Goal: Task Accomplishment & Management: Use online tool/utility

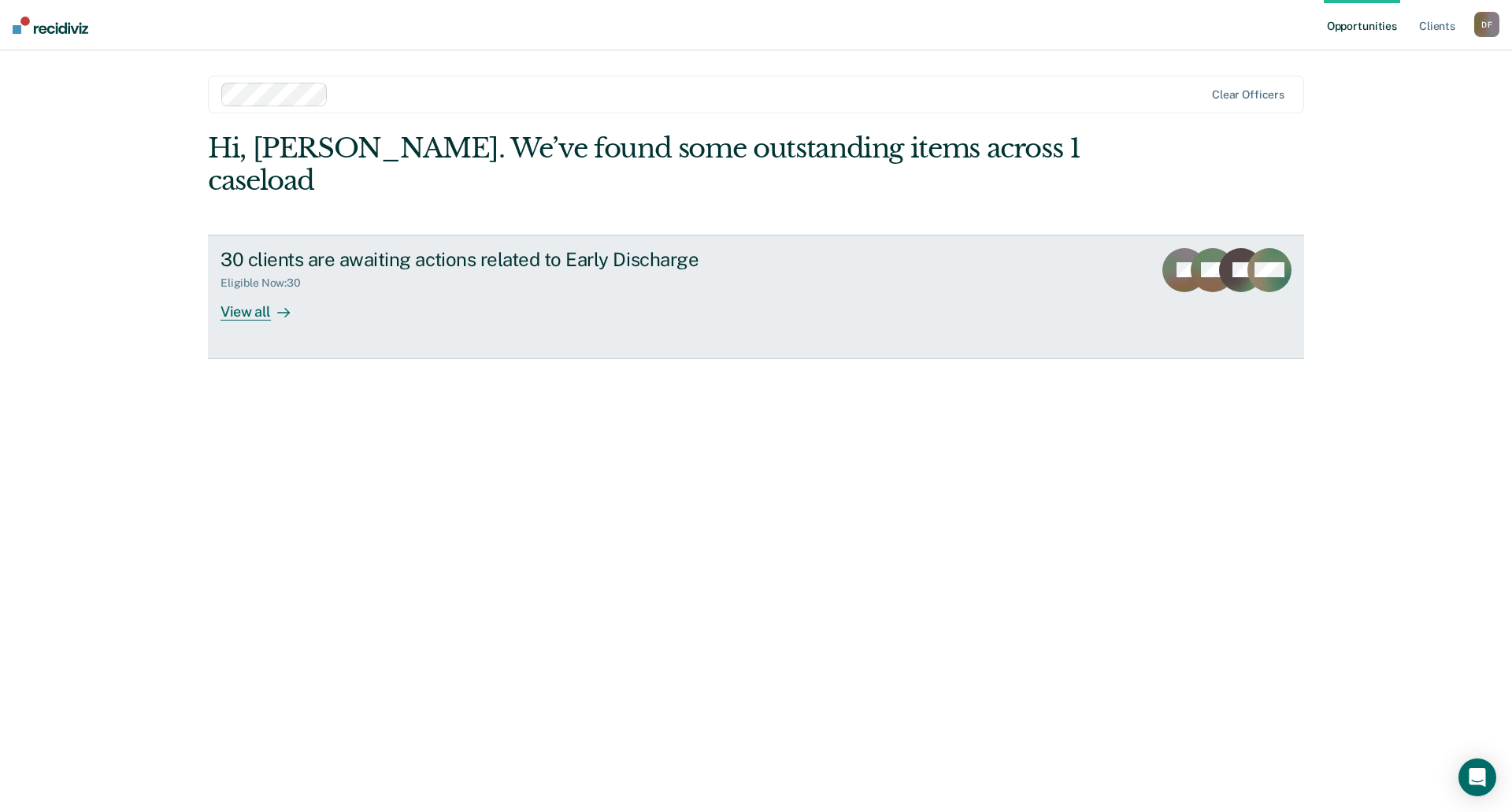
click at [258, 290] on div "View all" at bounding box center [265, 306] width 89 height 31
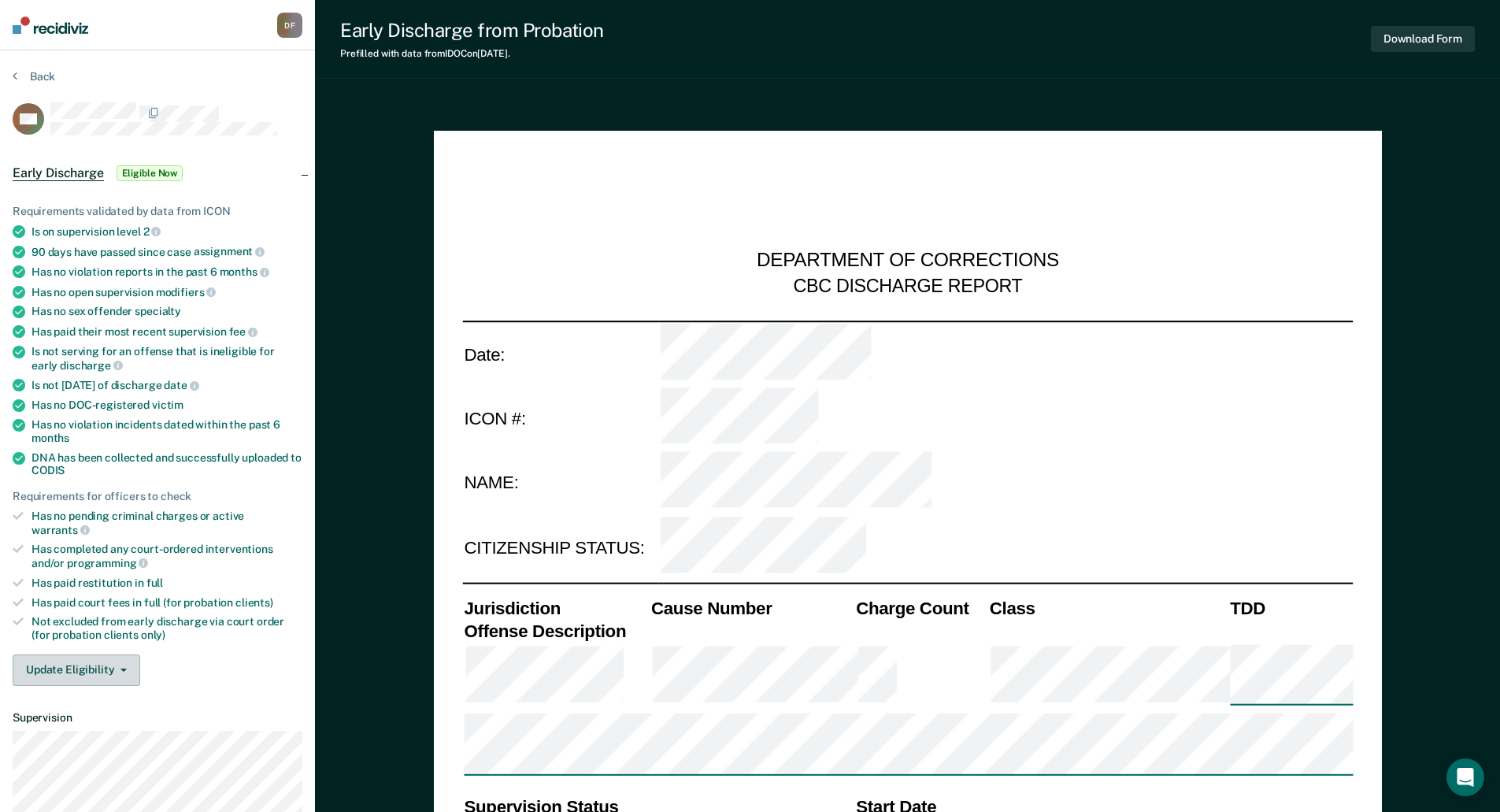
click at [96, 663] on button "Update Eligibility" at bounding box center [77, 670] width 128 height 32
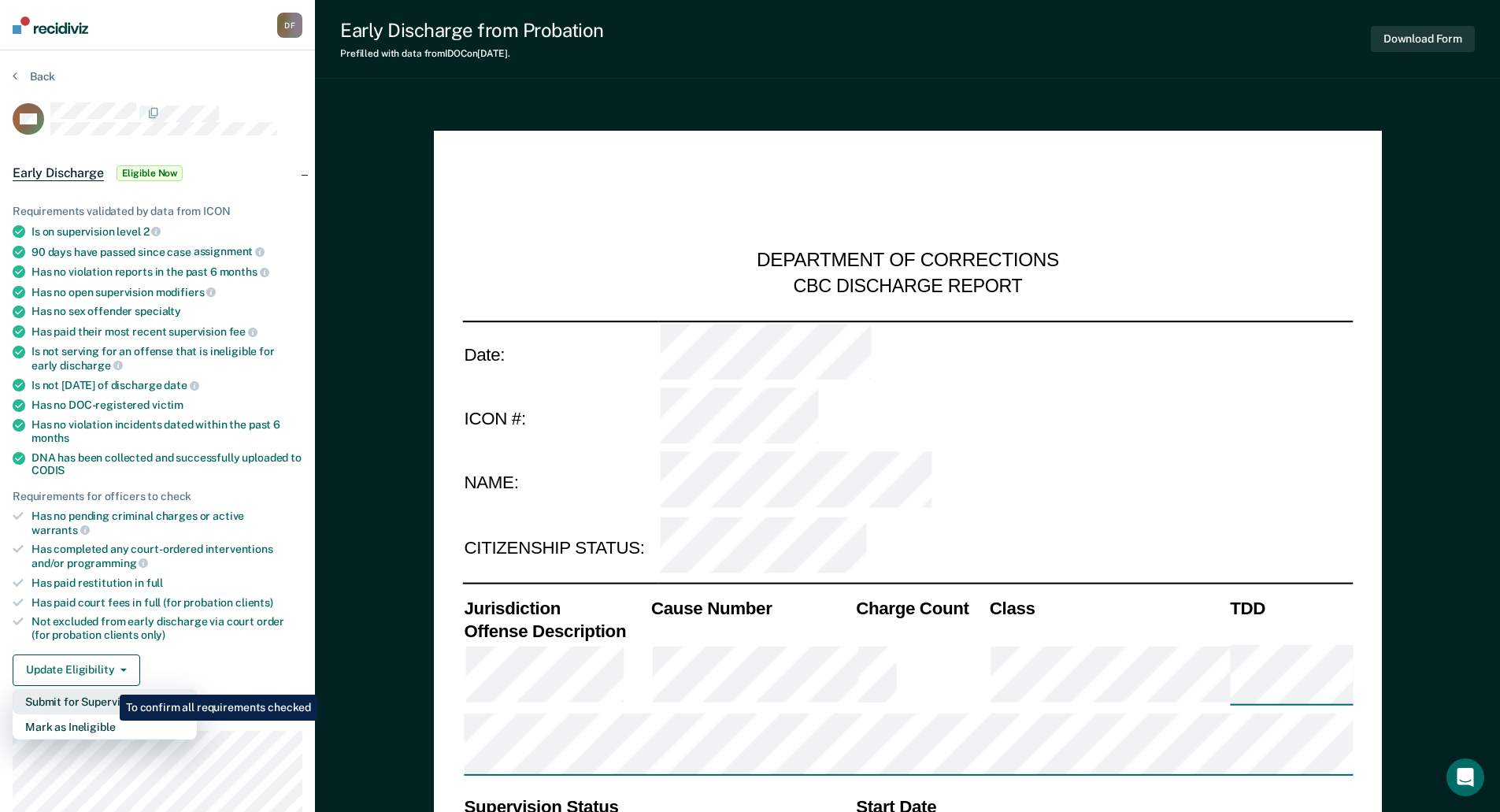
click at [108, 689] on button "Submit for Supervisor Approval" at bounding box center [105, 702] width 184 height 26
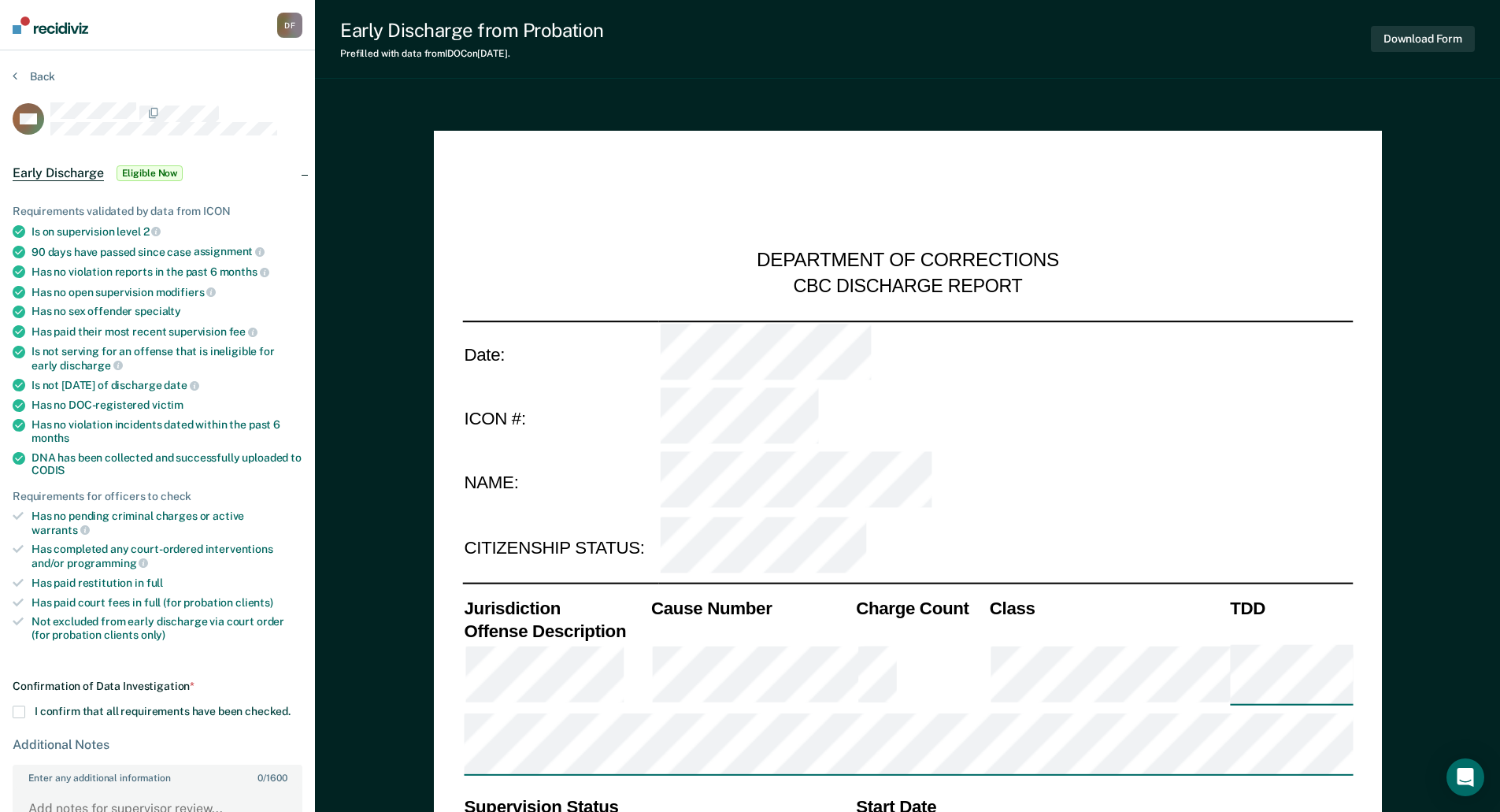
click at [20, 705] on span at bounding box center [19, 712] width 13 height 13
click at [290, 705] on input "I confirm that all requirements have been checked." at bounding box center [290, 705] width 0 height 0
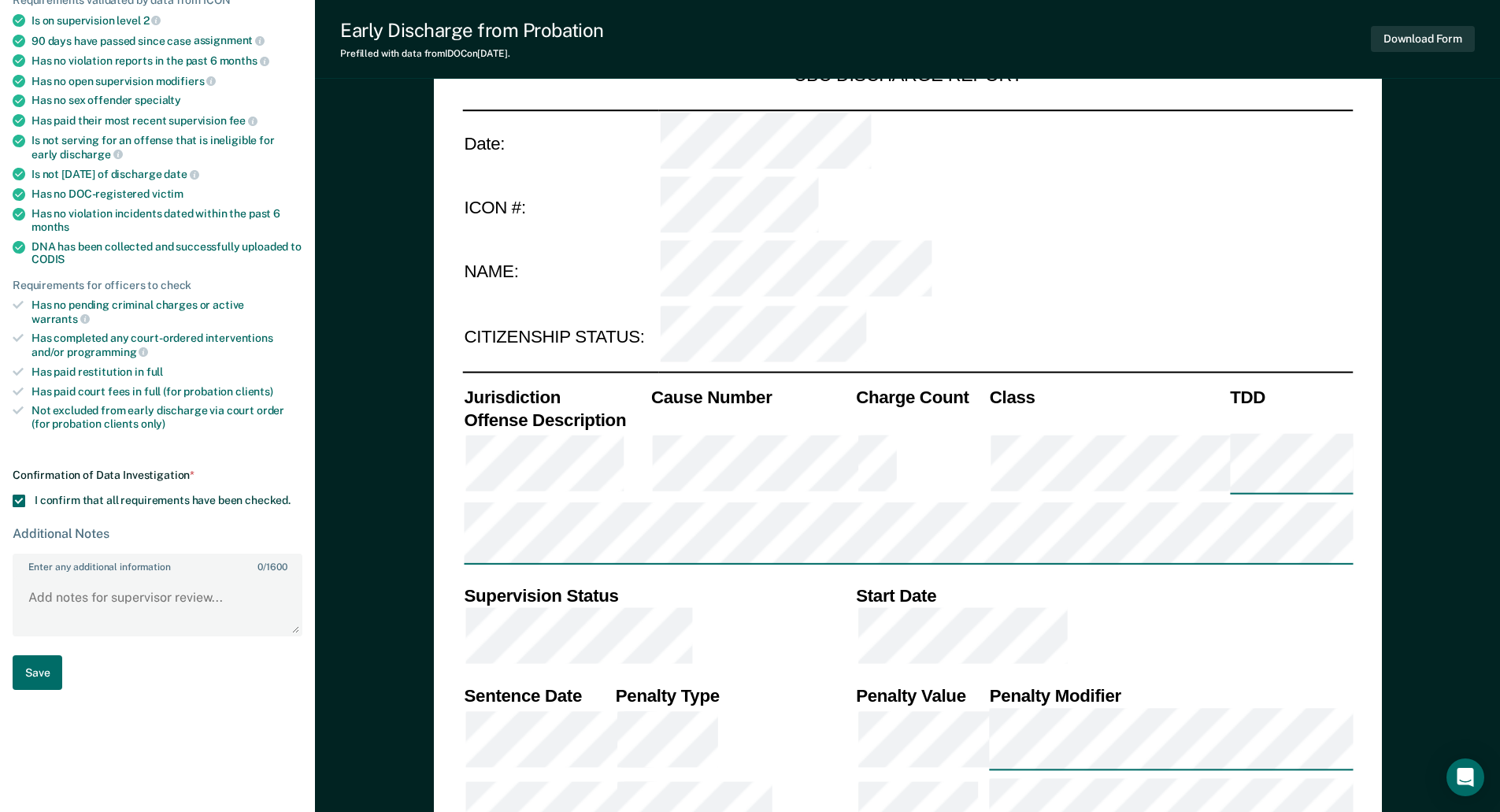
scroll to position [236, 0]
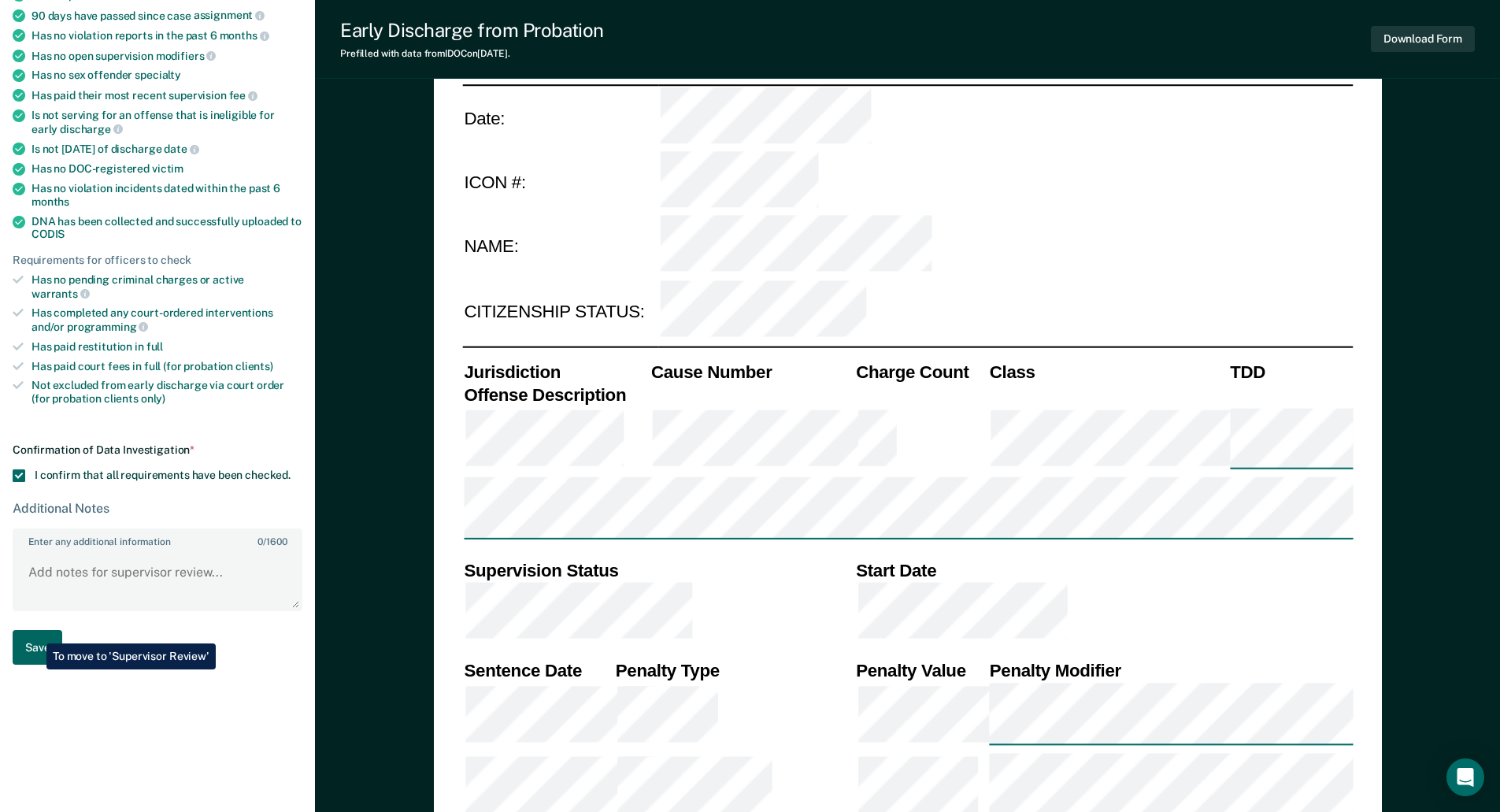
click at [35, 631] on button "Save" at bounding box center [37, 647] width 49 height 36
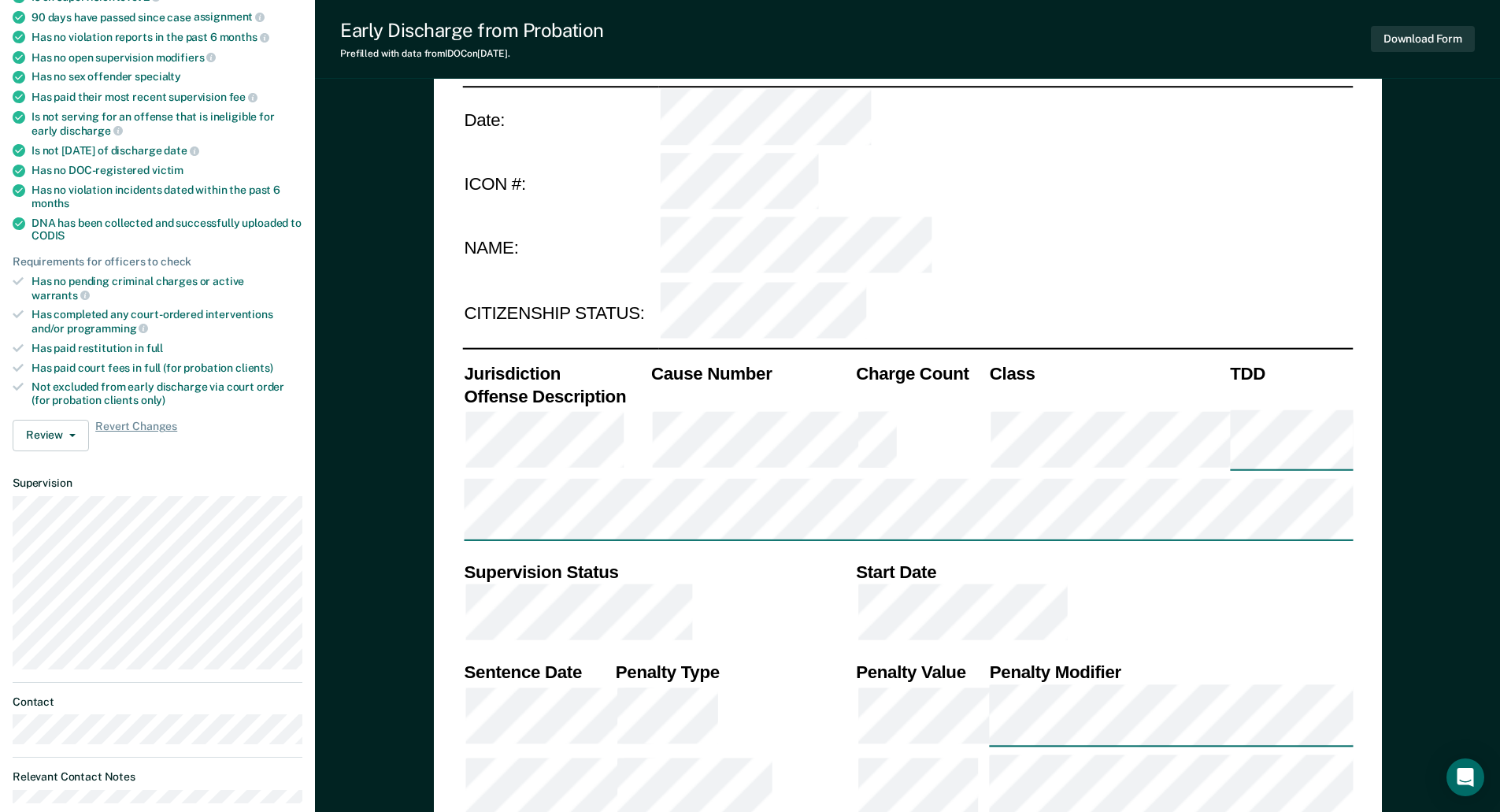
scroll to position [78, 0]
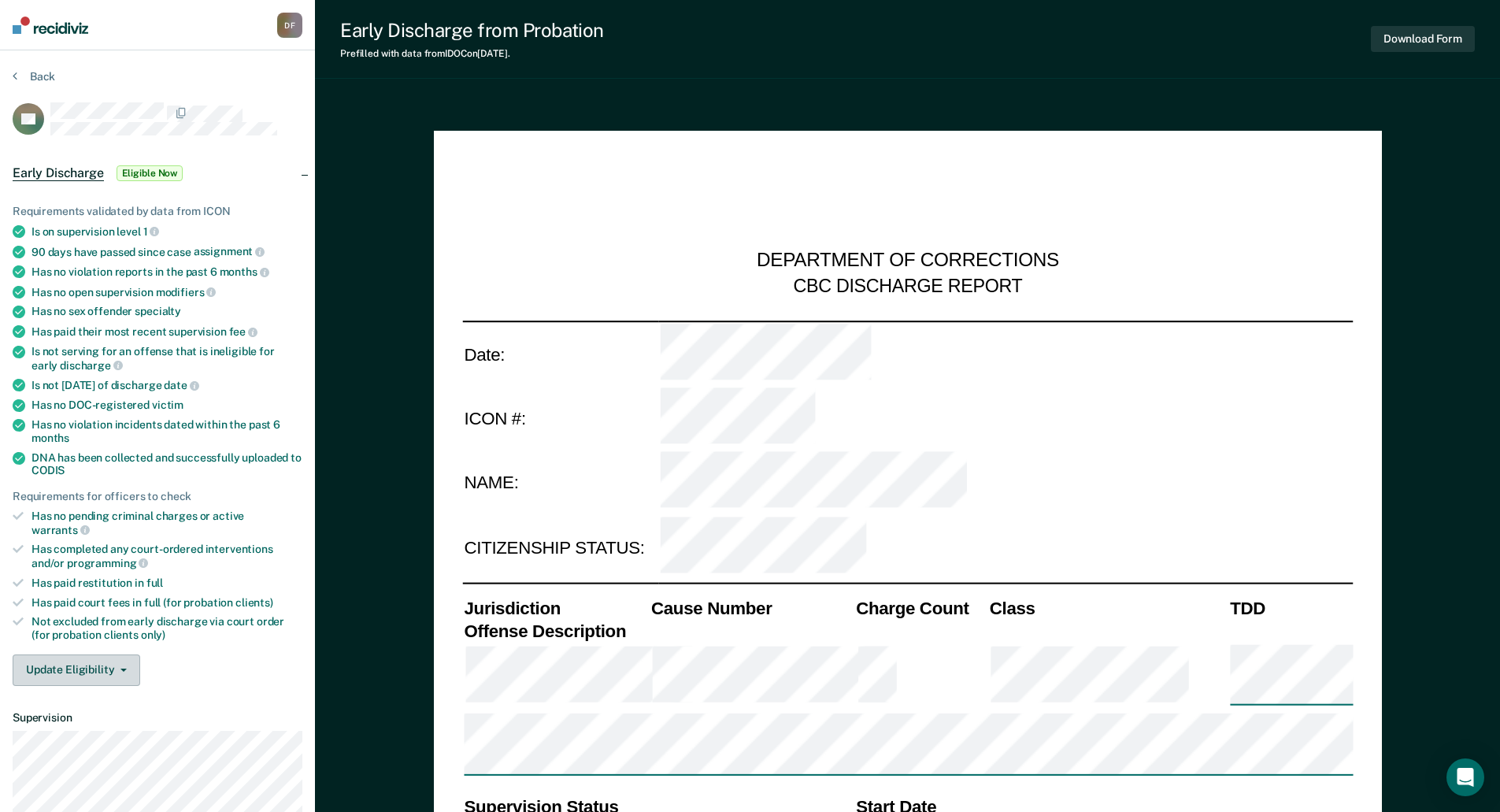
click at [104, 658] on button "Update Eligibility" at bounding box center [77, 670] width 128 height 32
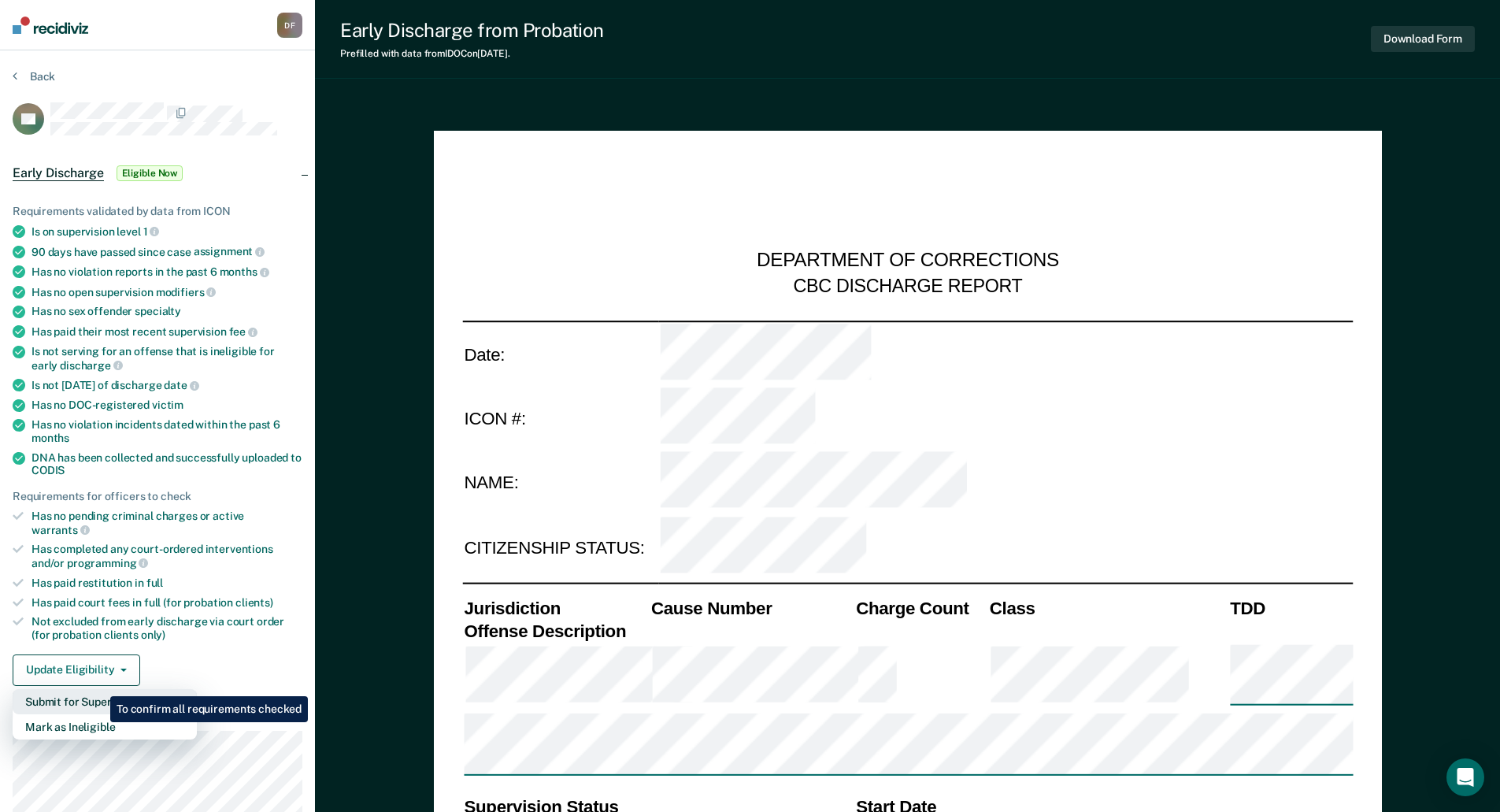
click at [99, 689] on button "Submit for Supervisor Approval" at bounding box center [105, 702] width 184 height 26
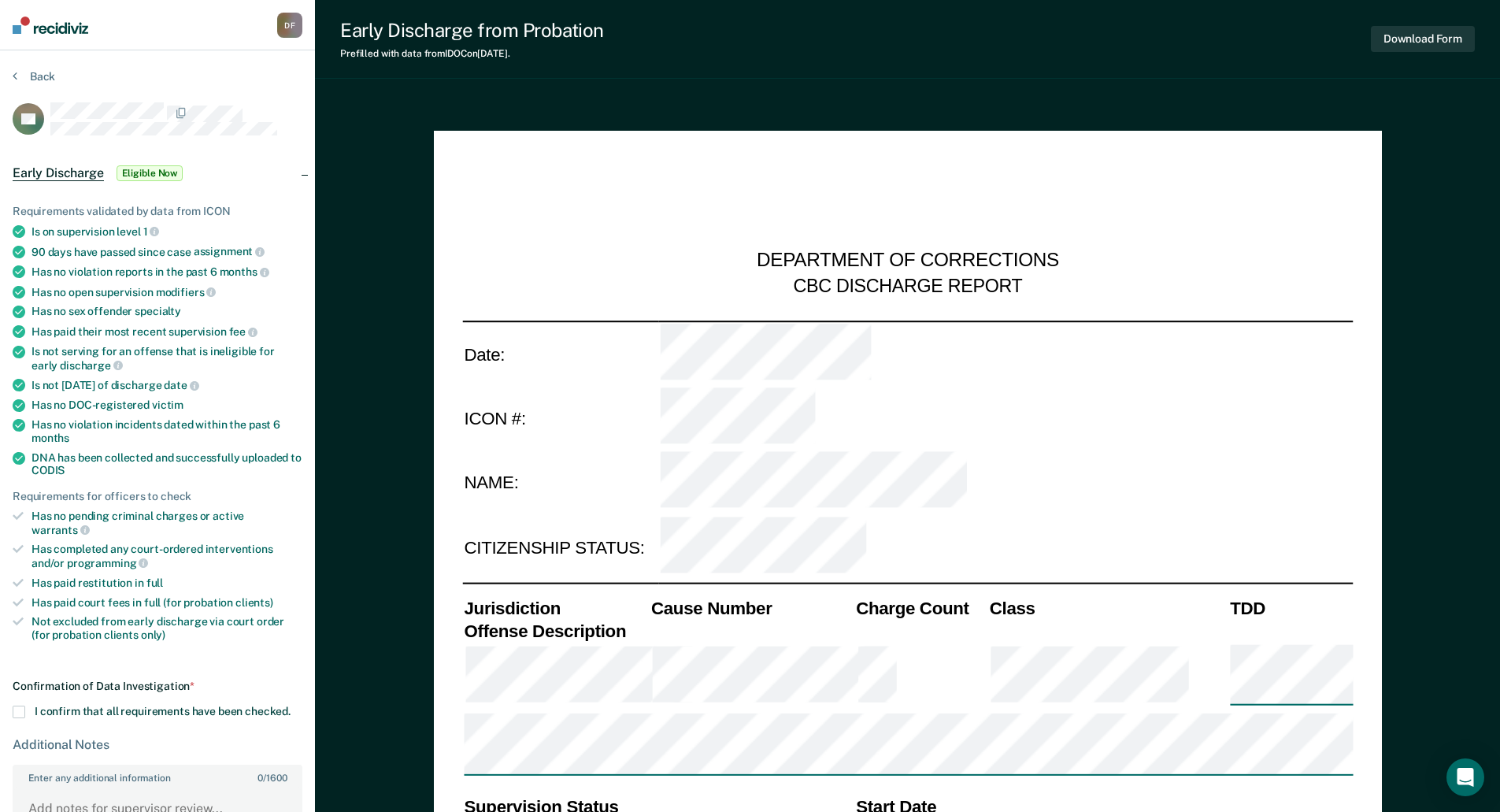
click at [20, 705] on span at bounding box center [19, 712] width 13 height 13
click at [290, 705] on input "I confirm that all requirements have been checked." at bounding box center [290, 705] width 0 height 0
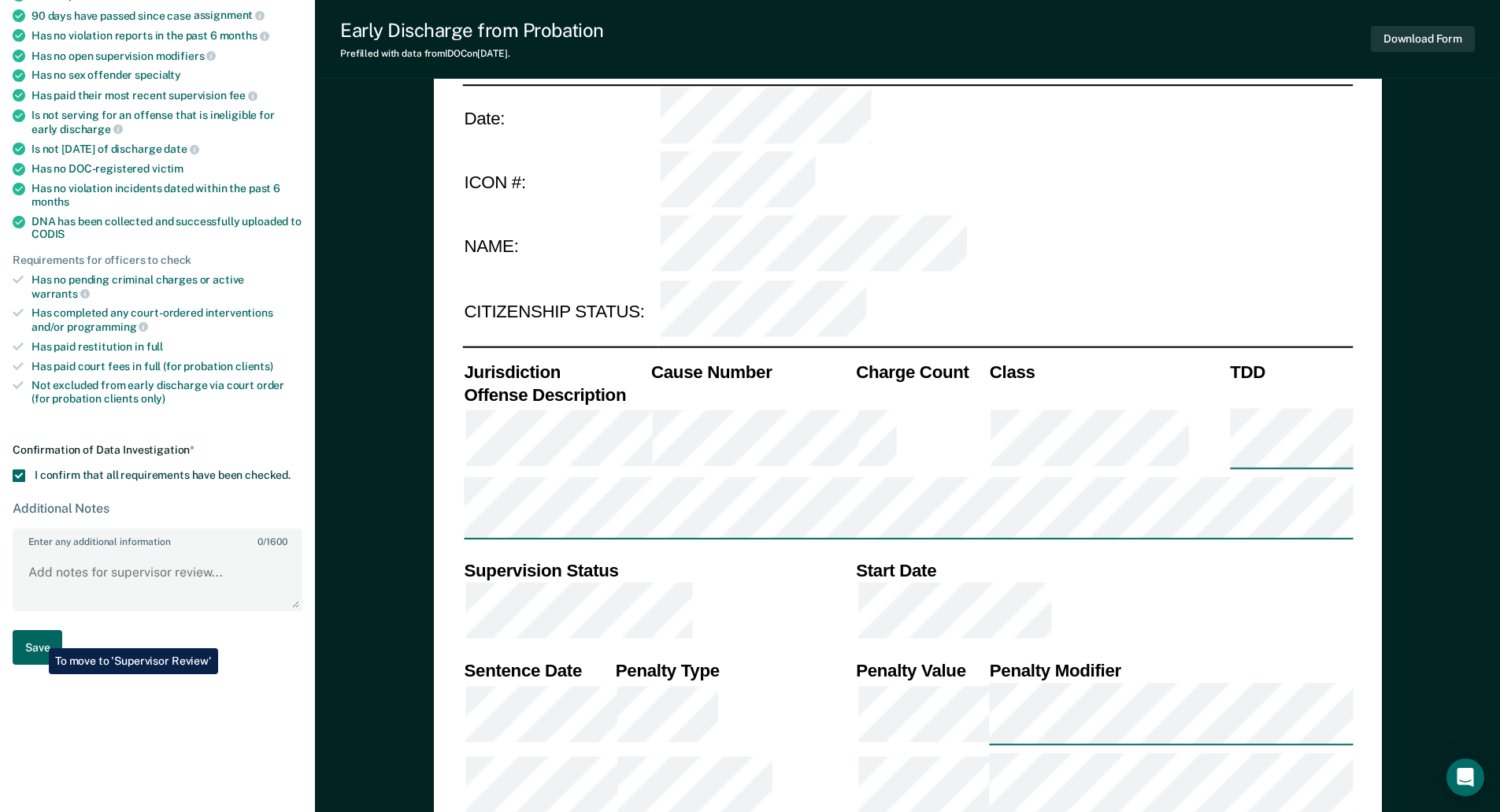
click at [37, 636] on button "Save" at bounding box center [37, 647] width 49 height 36
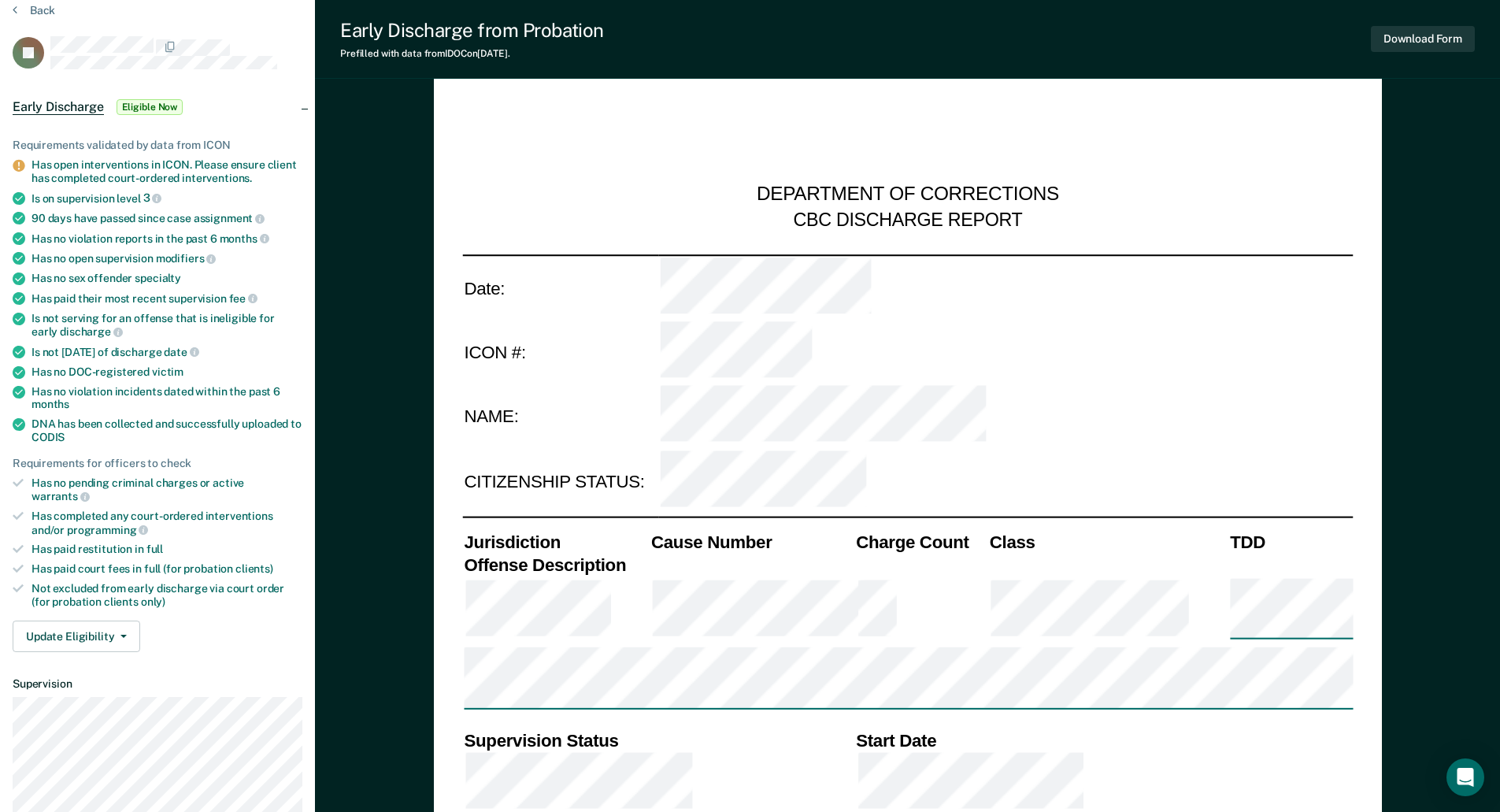
scroll to position [158, 0]
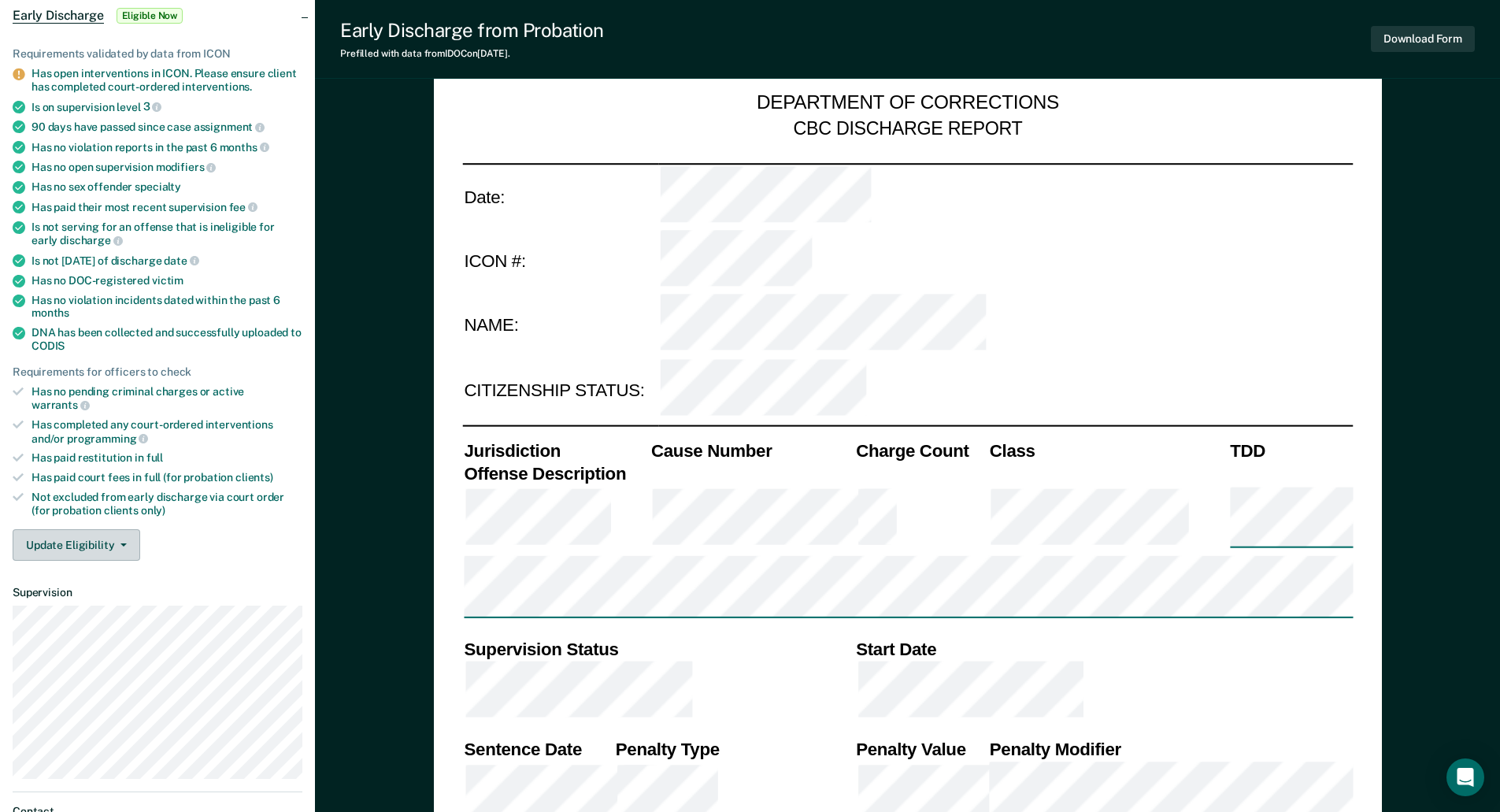
click at [95, 535] on button "Update Eligibility" at bounding box center [77, 545] width 128 height 32
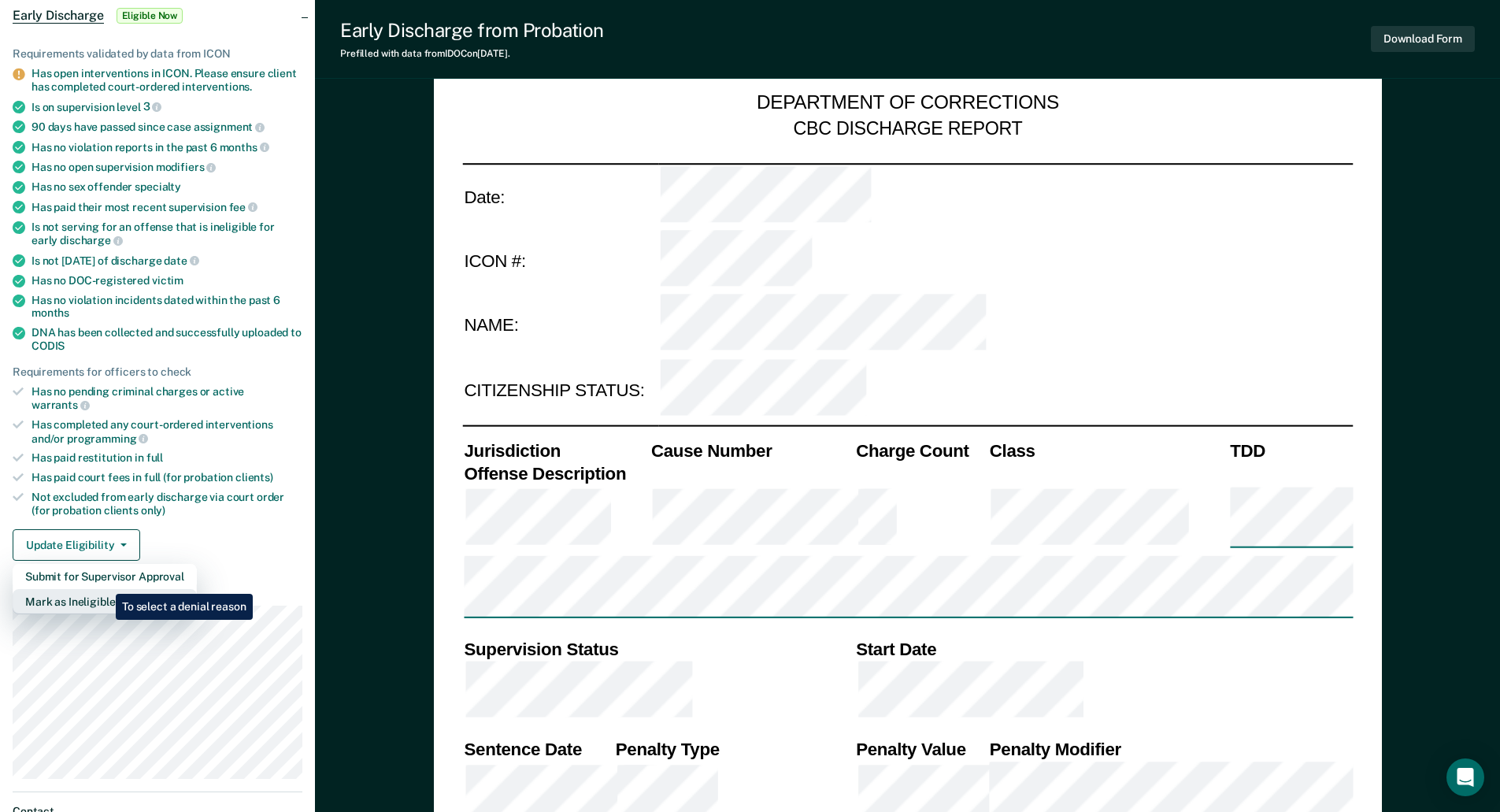
click at [104, 588] on button "Mark as Ineligible" at bounding box center [105, 601] width 184 height 26
type textarea "x"
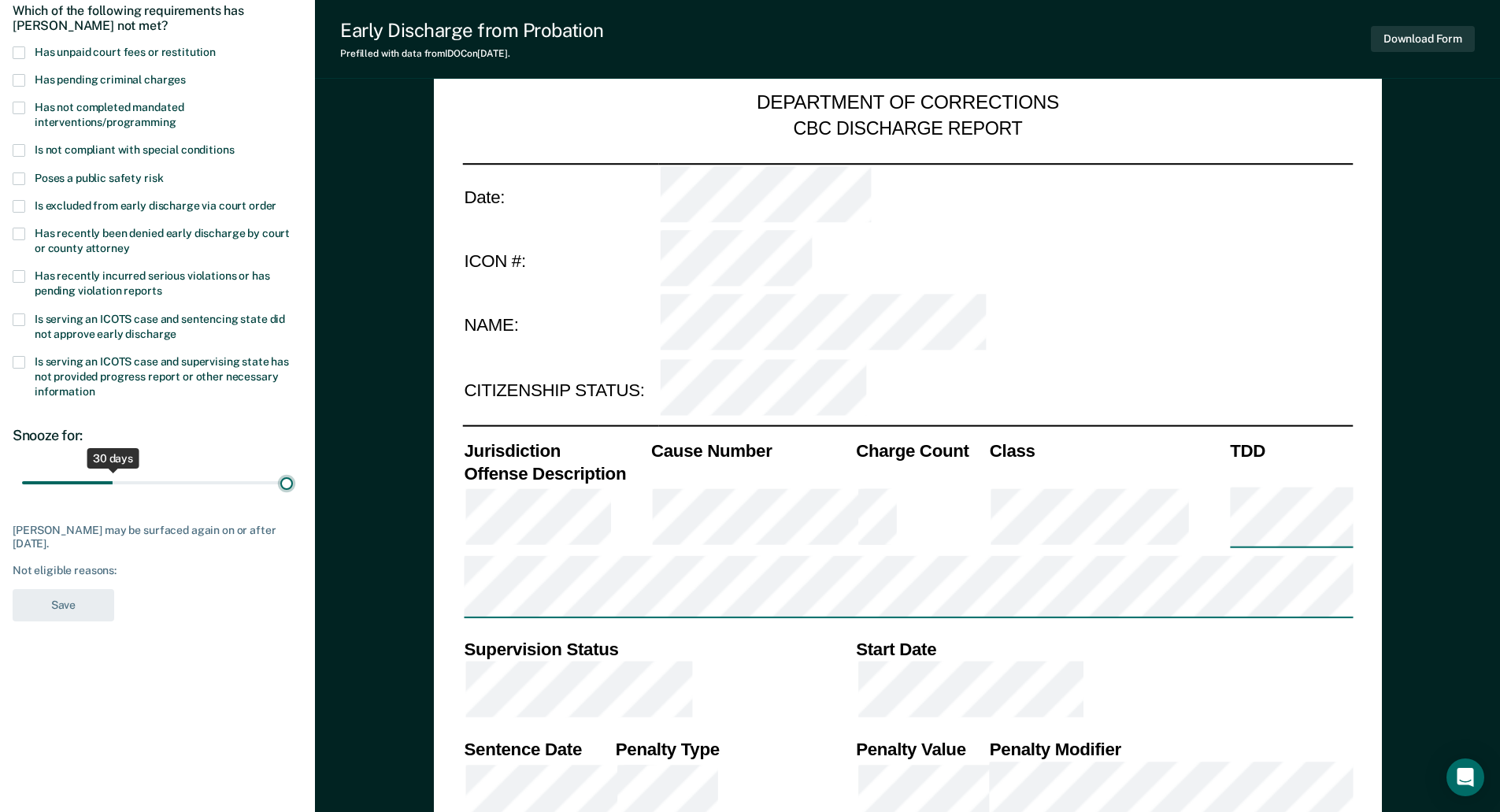
type input "90"
click at [291, 480] on input "range" at bounding box center [157, 482] width 271 height 27
click at [18, 50] on span at bounding box center [19, 53] width 13 height 13
click at [215, 47] on input "Has unpaid court fees or restitution" at bounding box center [215, 47] width 0 height 0
click at [77, 598] on button "Save" at bounding box center [63, 604] width 101 height 32
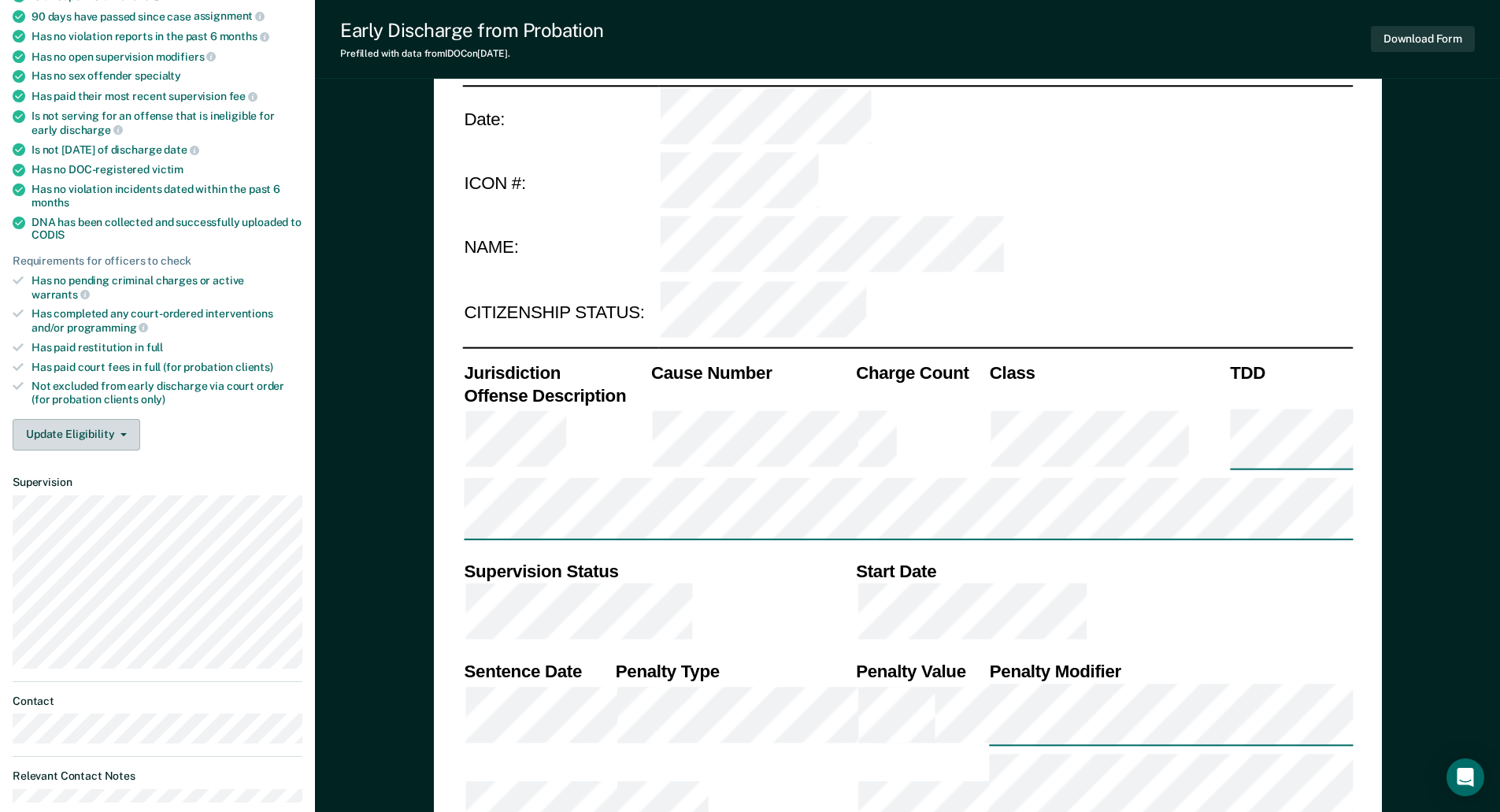
scroll to position [236, 0]
click at [99, 427] on button "Update Eligibility" at bounding box center [77, 433] width 128 height 32
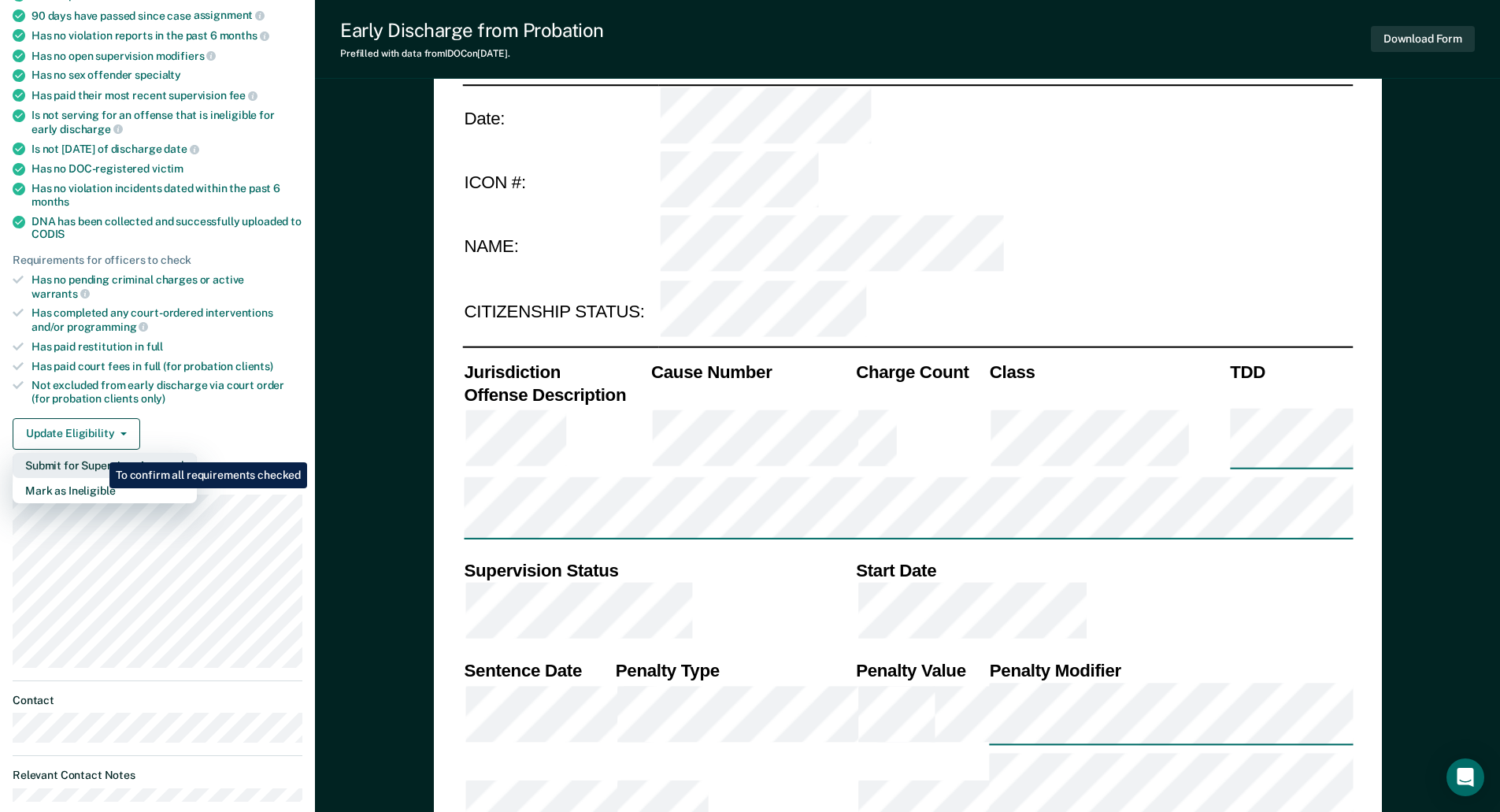
click at [97, 453] on button "Submit for Supervisor Approval" at bounding box center [105, 465] width 184 height 26
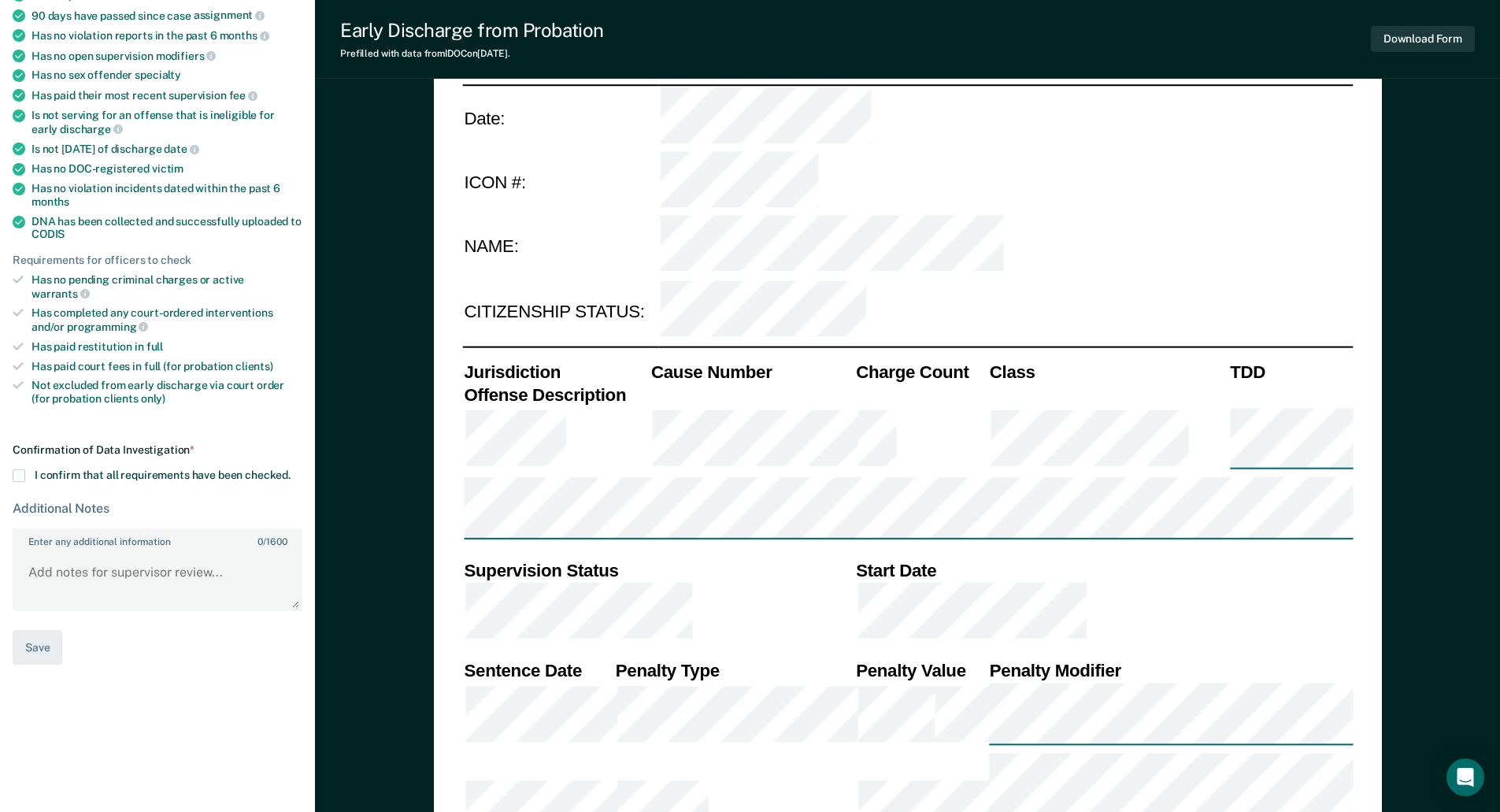
click at [24, 469] on span at bounding box center [19, 475] width 13 height 13
click at [290, 469] on input "I confirm that all requirements have been checked." at bounding box center [290, 469] width 0 height 0
click at [46, 632] on button "Save" at bounding box center [37, 647] width 49 height 36
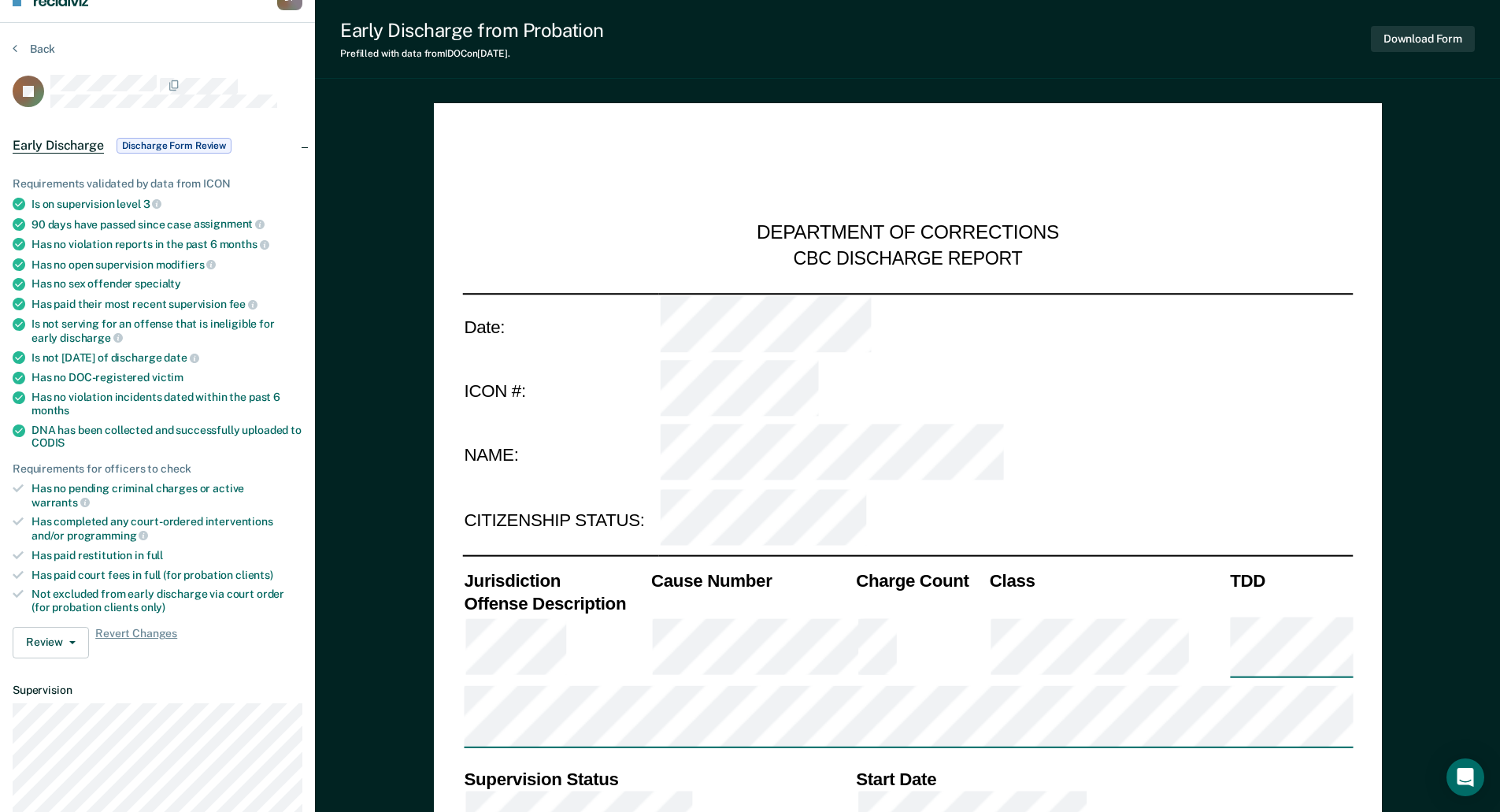
scroll to position [0, 0]
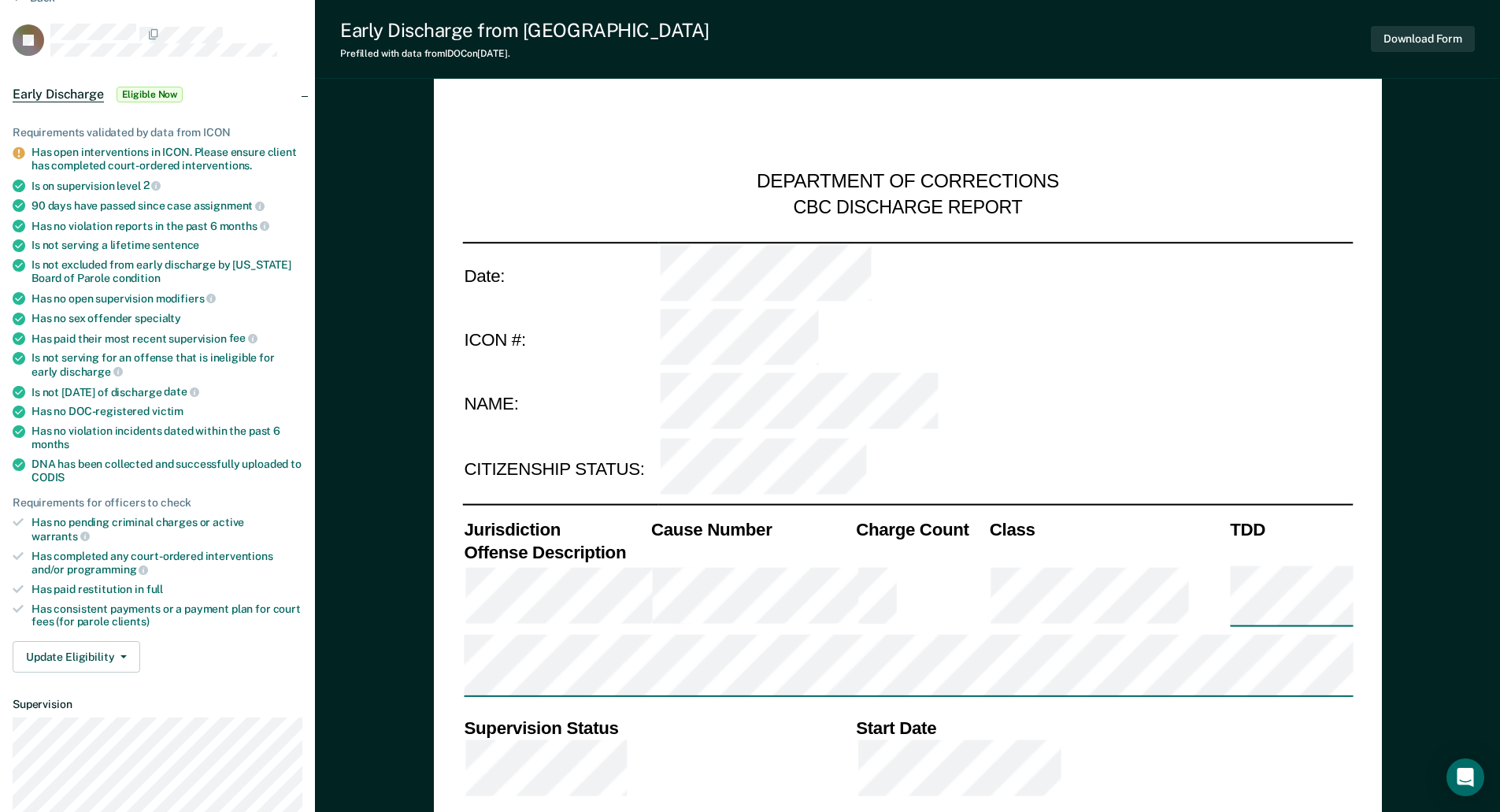
type textarea "x"
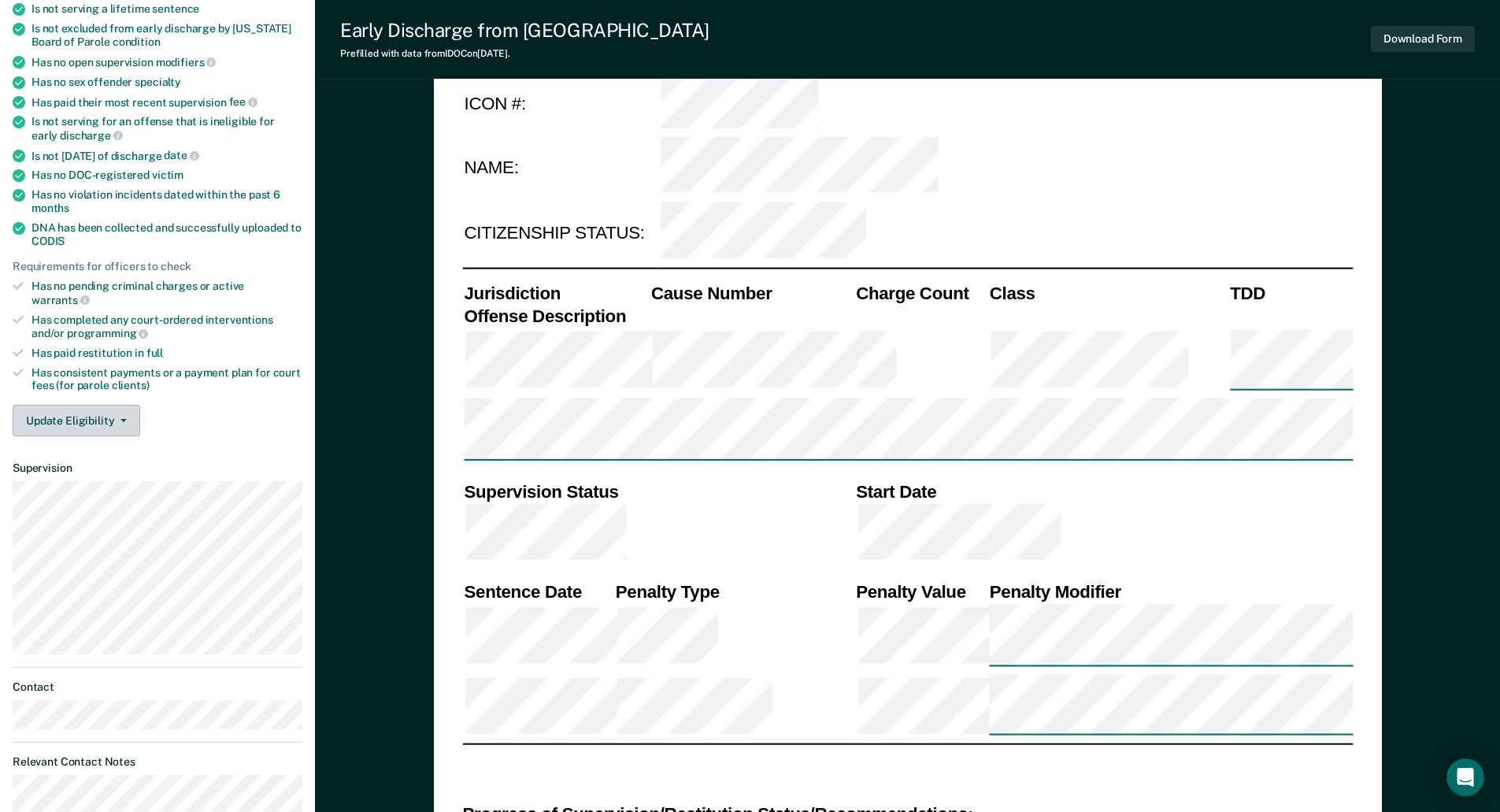
click at [77, 407] on button "Update Eligibility" at bounding box center [77, 421] width 128 height 32
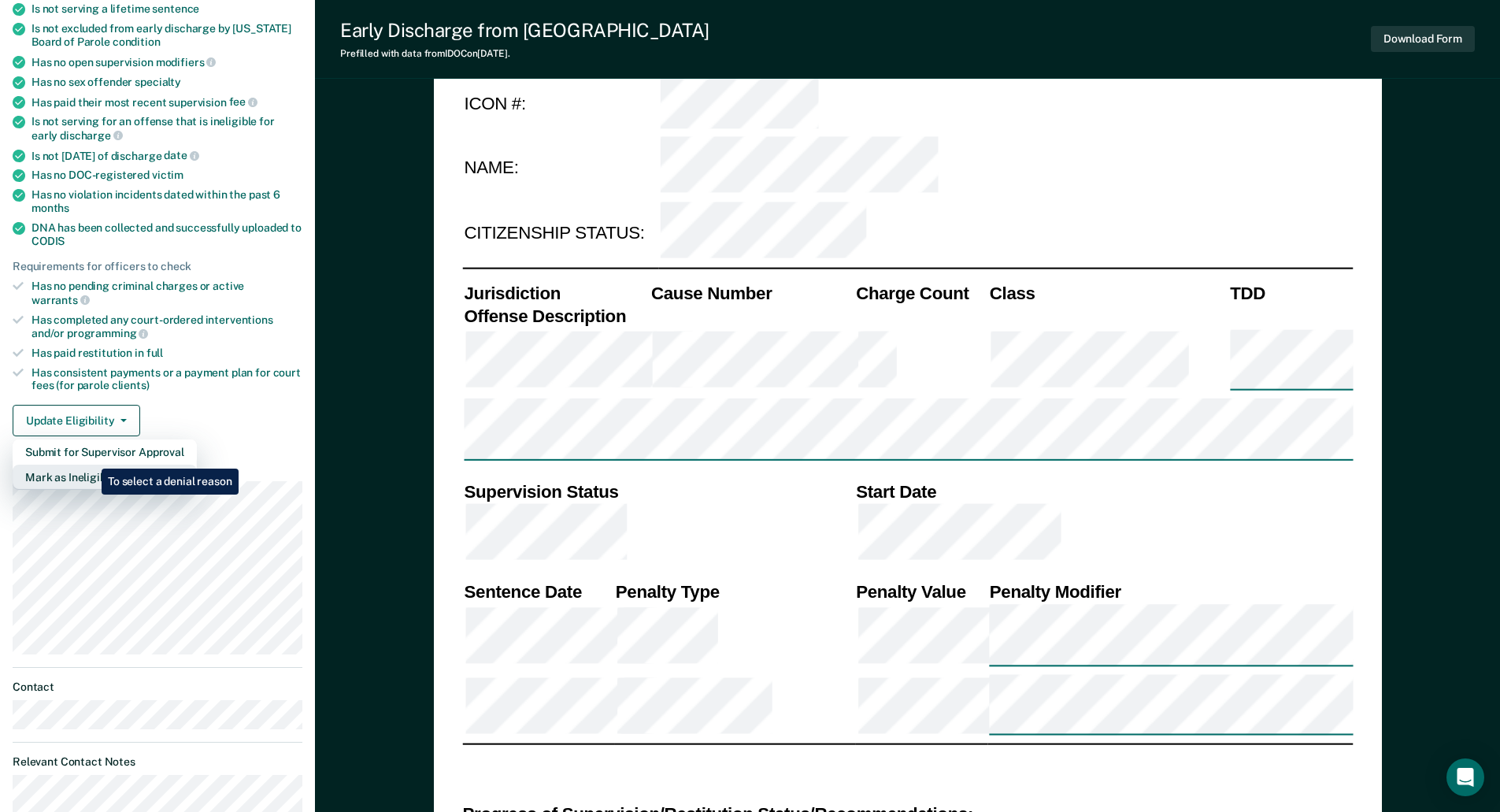
click at [89, 464] on button "Mark as Ineligible" at bounding box center [105, 477] width 184 height 26
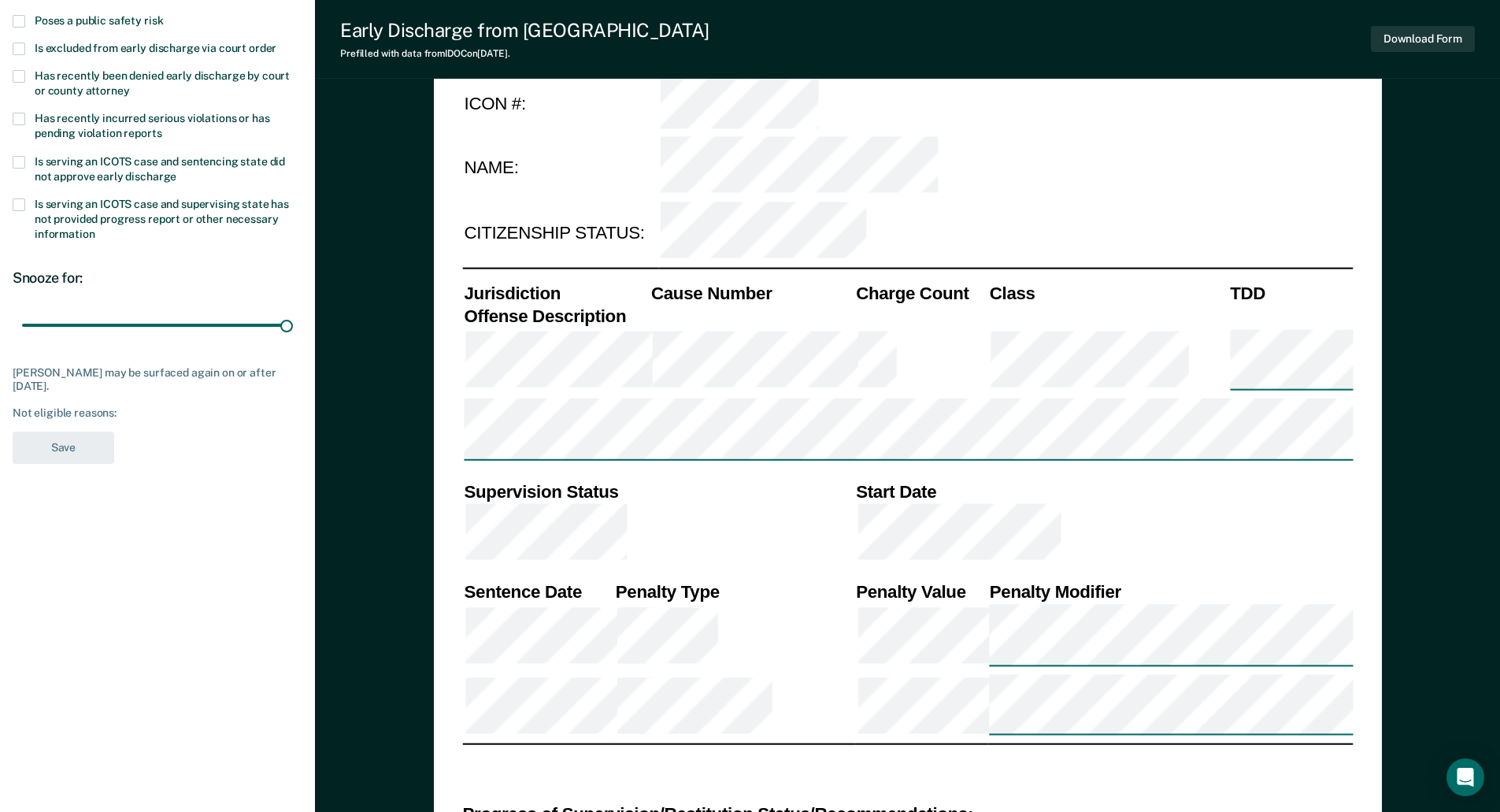
drag, startPoint x: 114, startPoint y: 325, endPoint x: 352, endPoint y: 328, distance: 238.0
type input "90"
click at [293, 326] on input "range" at bounding box center [157, 325] width 271 height 27
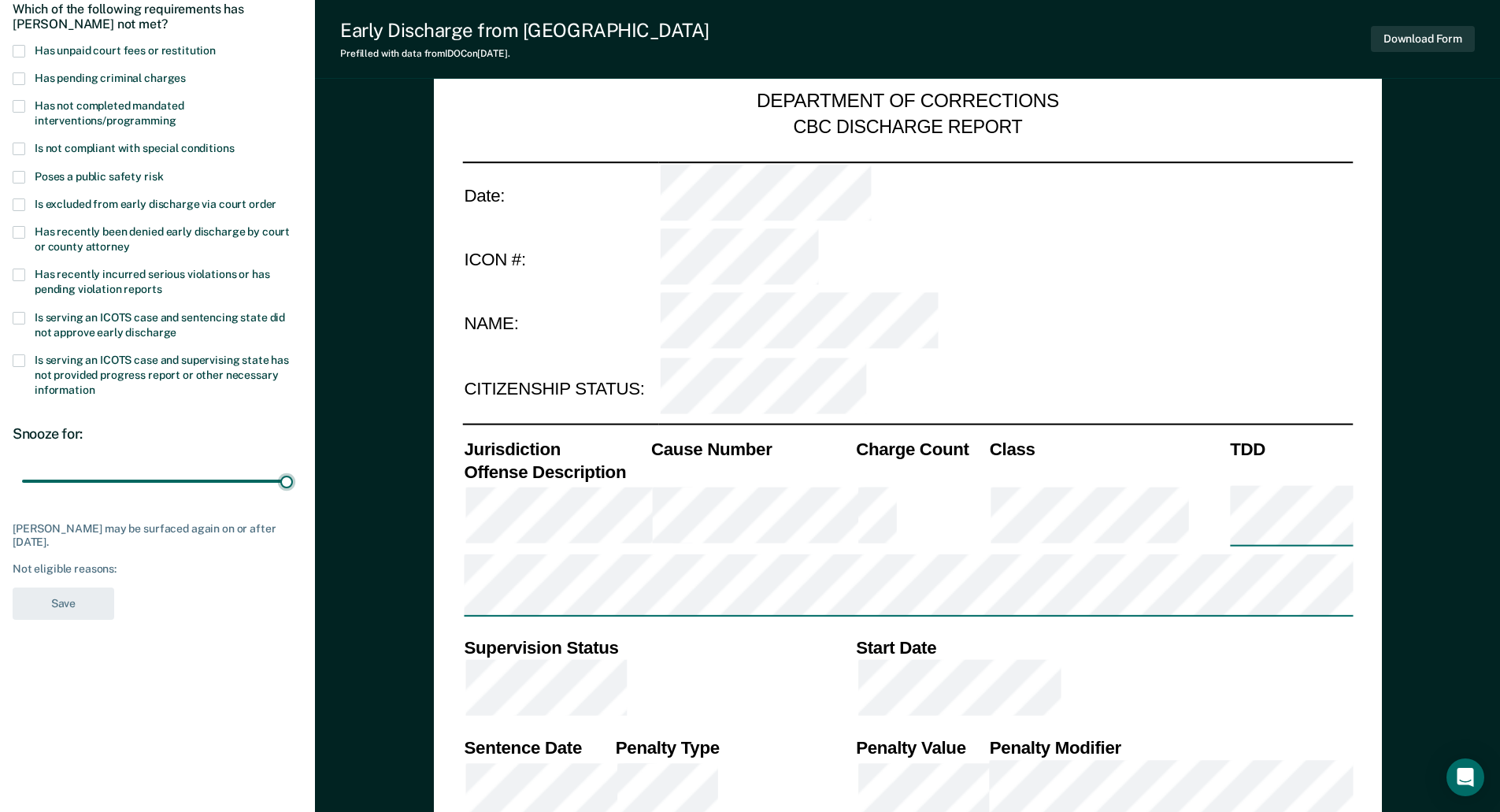
scroll to position [158, 0]
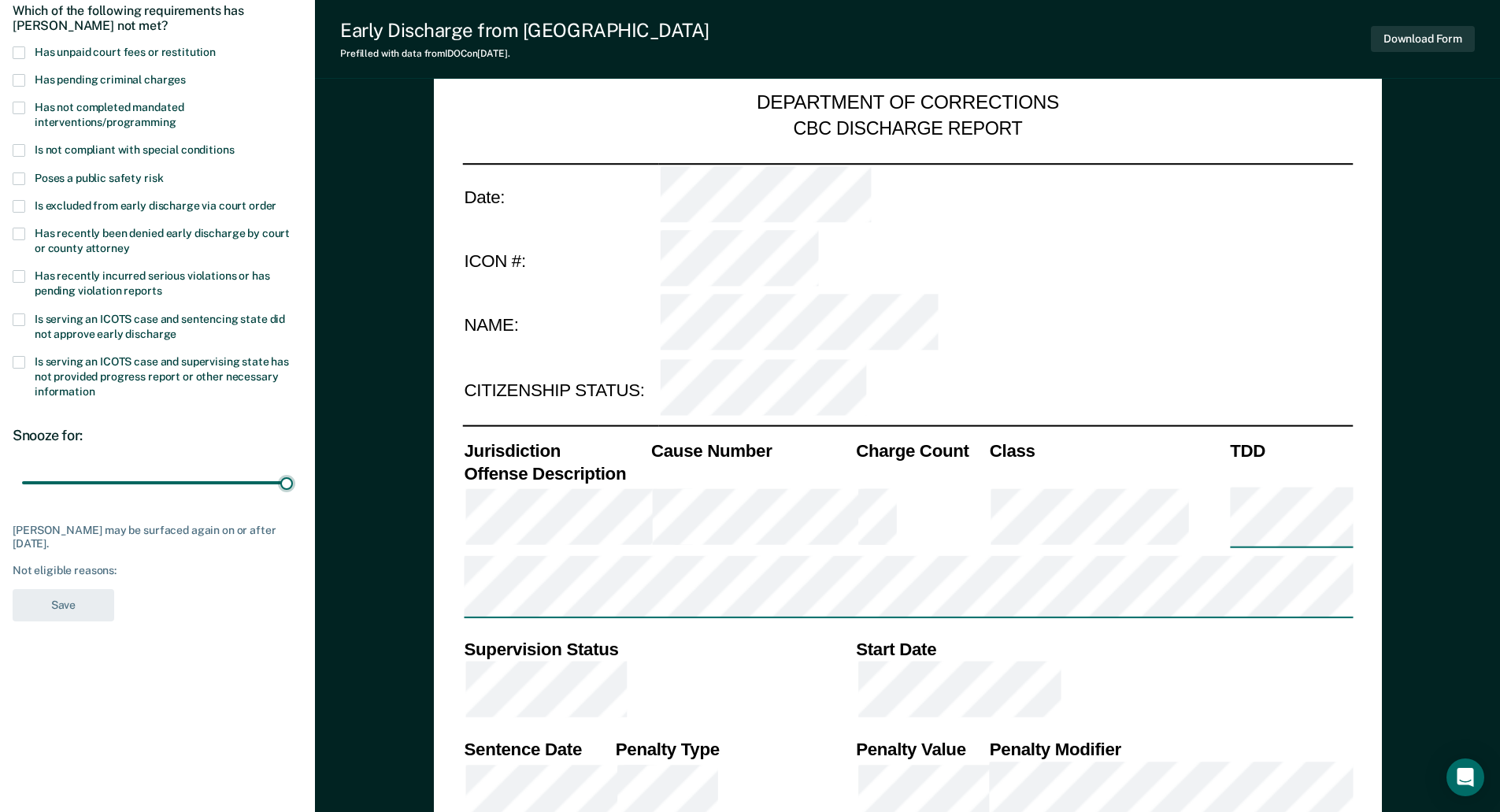
drag, startPoint x: 21, startPoint y: 49, endPoint x: 20, endPoint y: 57, distance: 8.1
click at [21, 49] on span at bounding box center [19, 53] width 13 height 13
click at [215, 47] on input "Has unpaid court fees or restitution" at bounding box center [215, 47] width 0 height 0
click at [89, 606] on button "Save" at bounding box center [63, 604] width 101 height 32
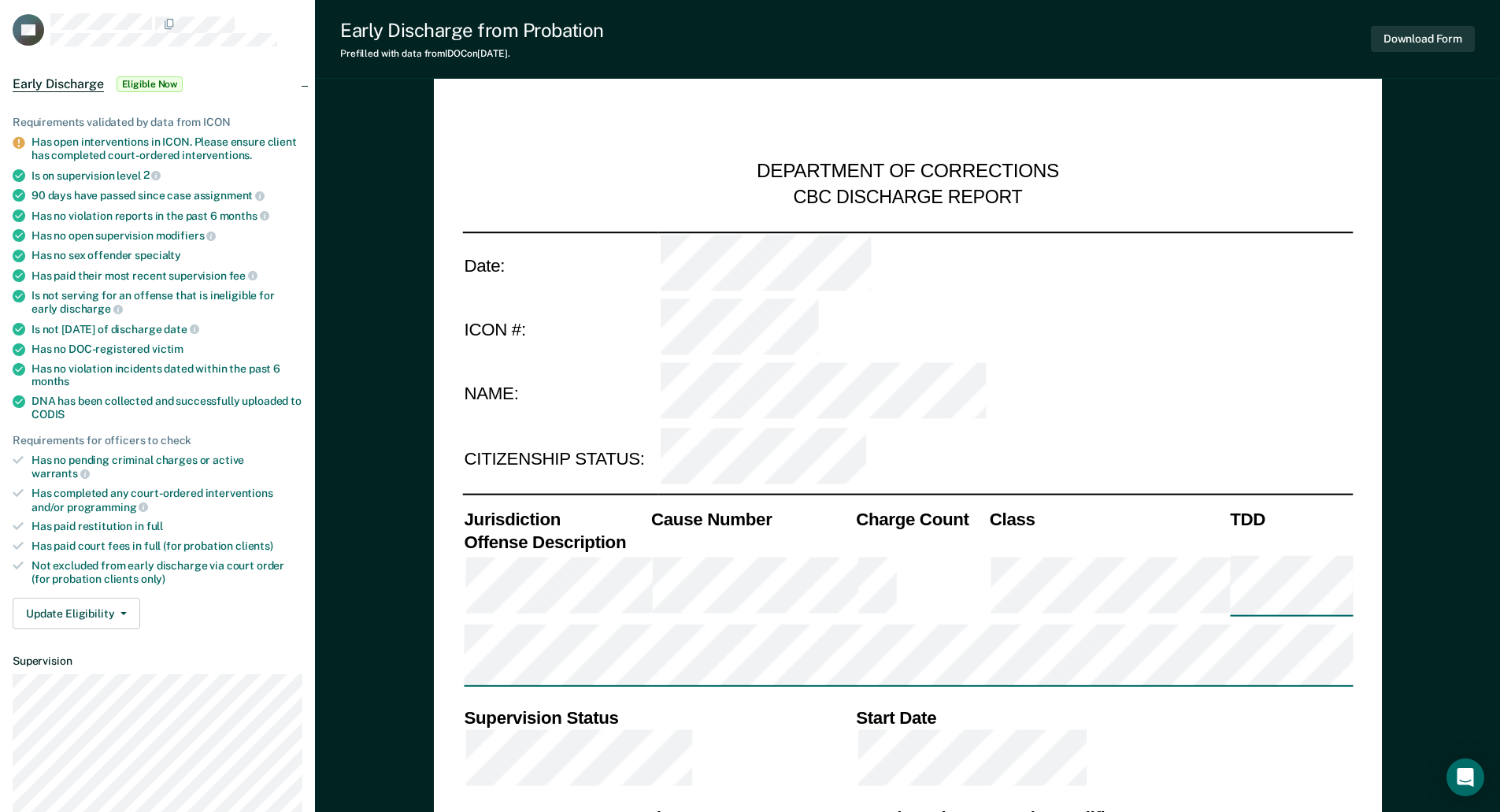
scroll to position [315, 0]
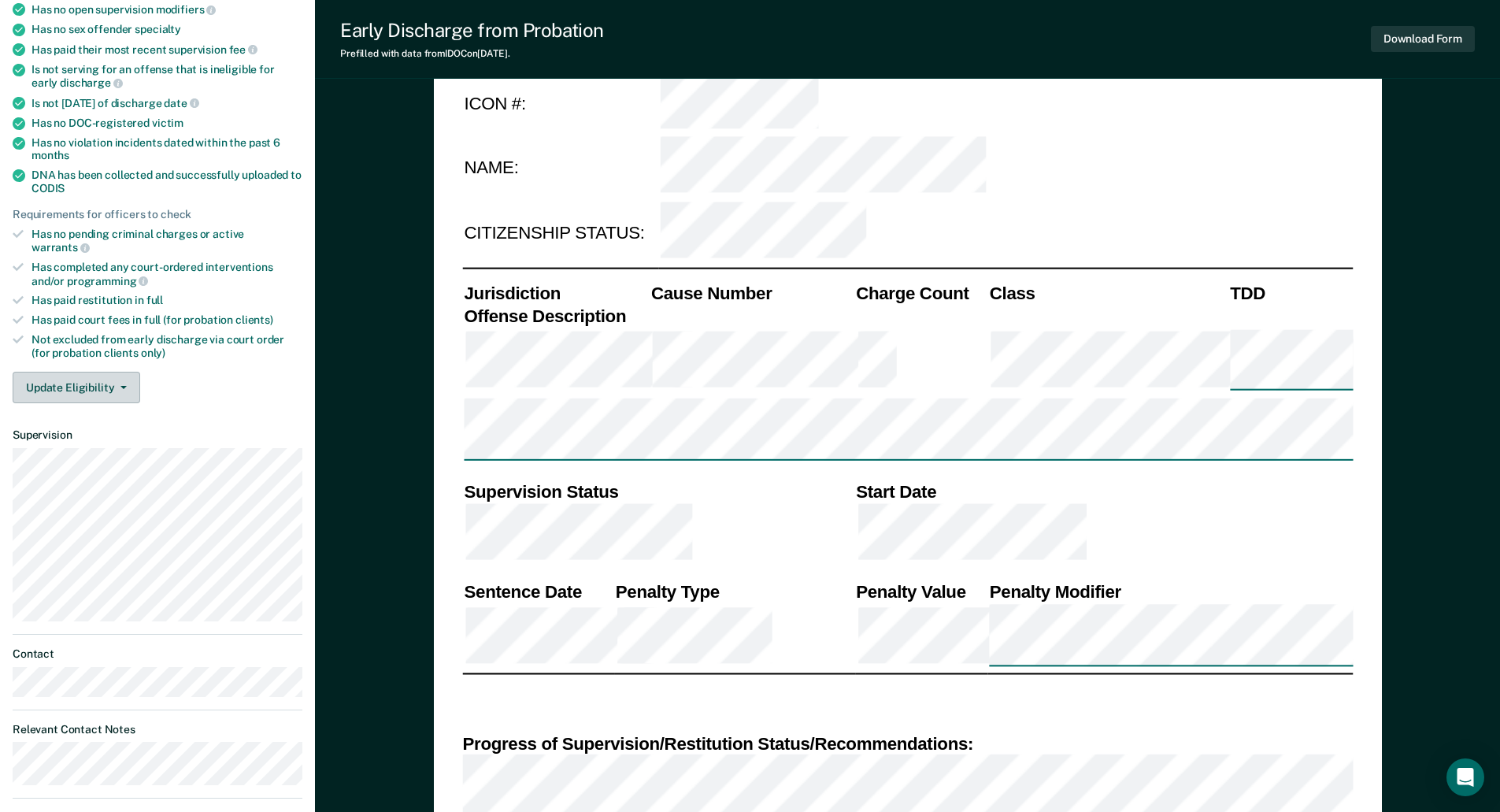
click at [84, 382] on button "Update Eligibility" at bounding box center [77, 387] width 128 height 32
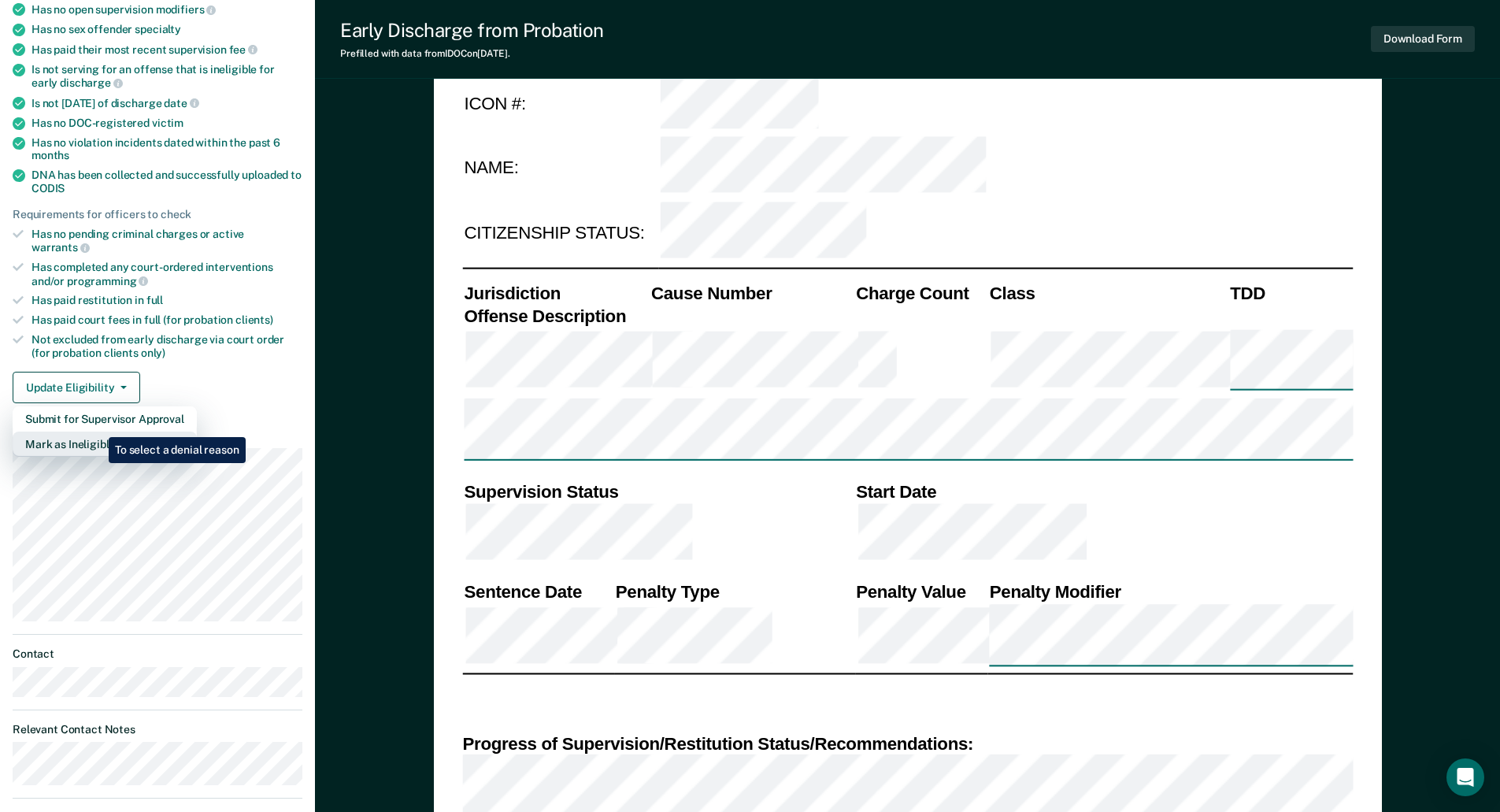
click at [97, 432] on button "Mark as Ineligible" at bounding box center [105, 444] width 184 height 26
type textarea "x"
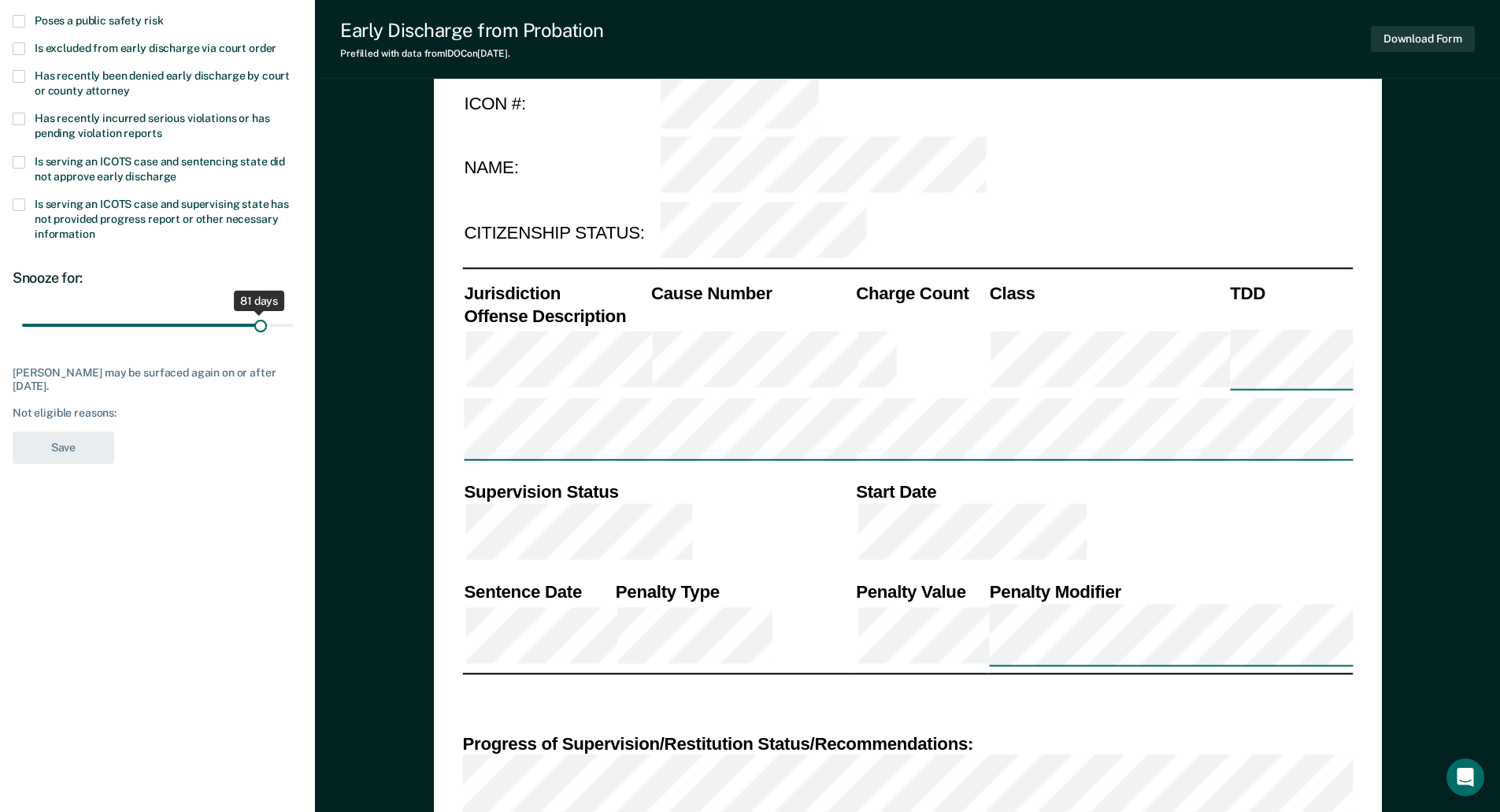
drag, startPoint x: 111, startPoint y: 323, endPoint x: 277, endPoint y: 331, distance: 166.2
click at [277, 331] on input "range" at bounding box center [157, 325] width 271 height 27
drag, startPoint x: 280, startPoint y: 322, endPoint x: 313, endPoint y: 323, distance: 33.0
type input "90"
click at [293, 323] on input "range" at bounding box center [157, 325] width 271 height 27
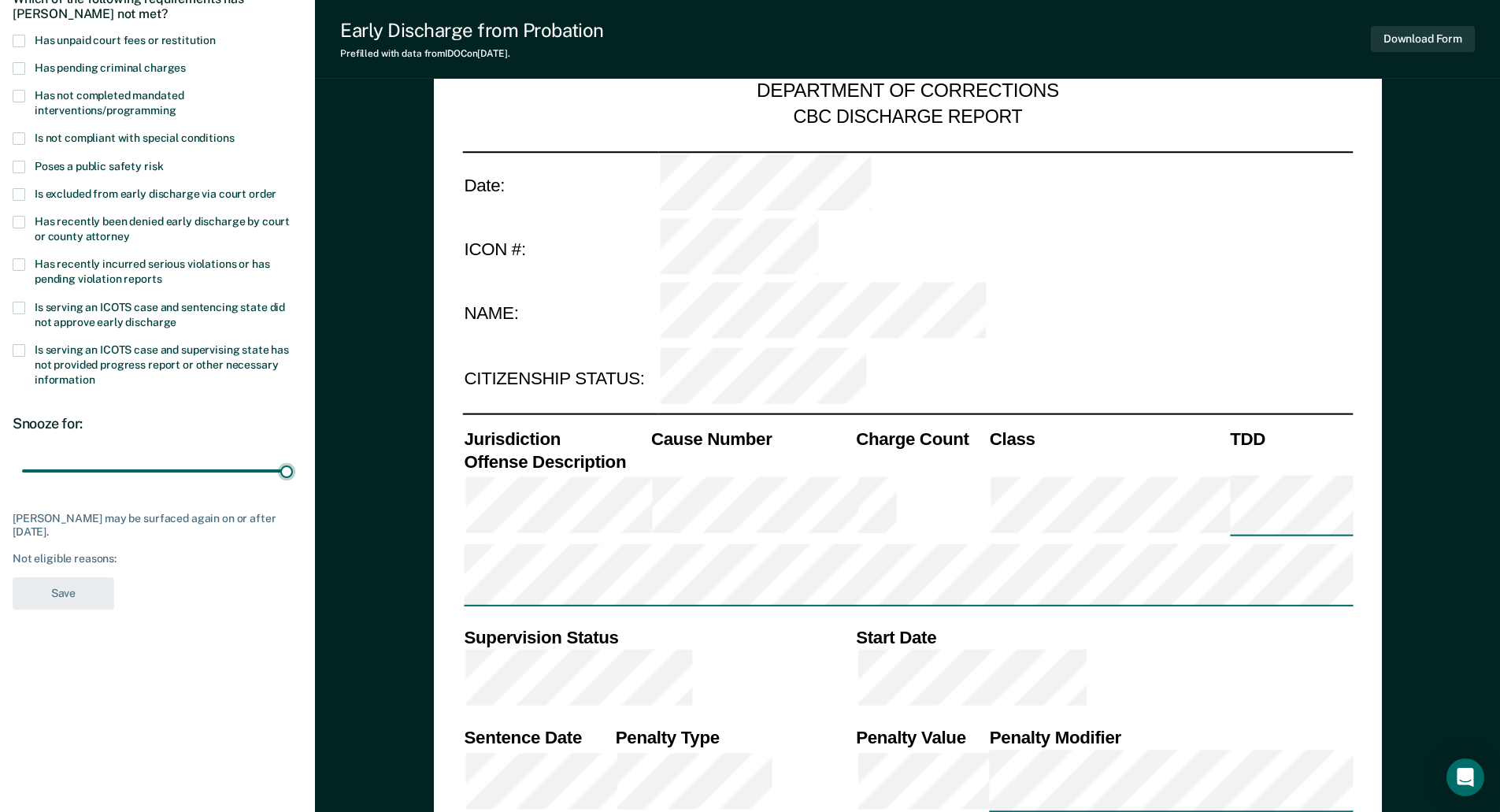
scroll to position [158, 0]
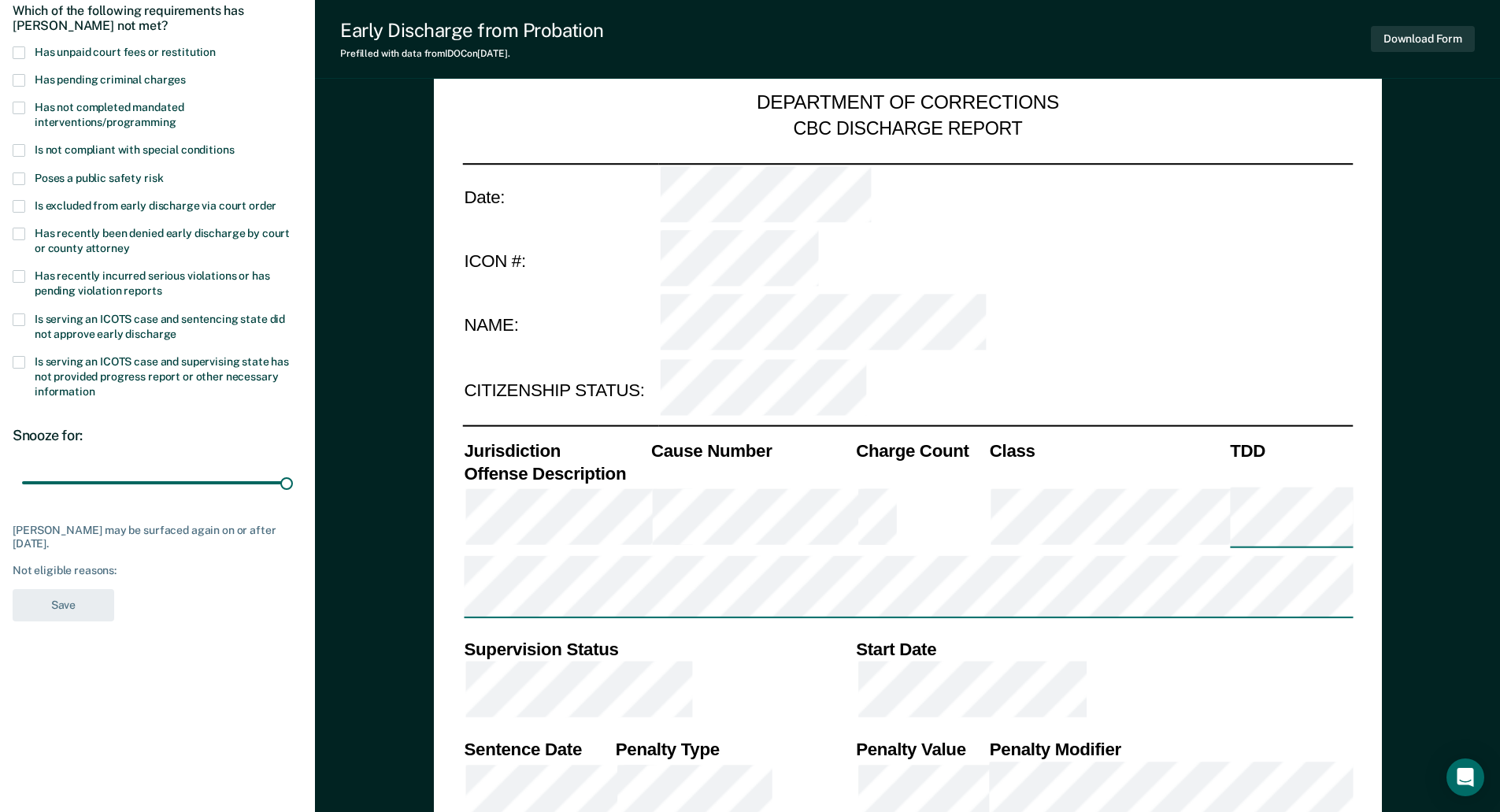
click at [22, 51] on span at bounding box center [19, 53] width 13 height 13
click at [215, 47] on input "Has unpaid court fees or restitution" at bounding box center [215, 47] width 0 height 0
click at [78, 595] on button "Save" at bounding box center [63, 604] width 101 height 32
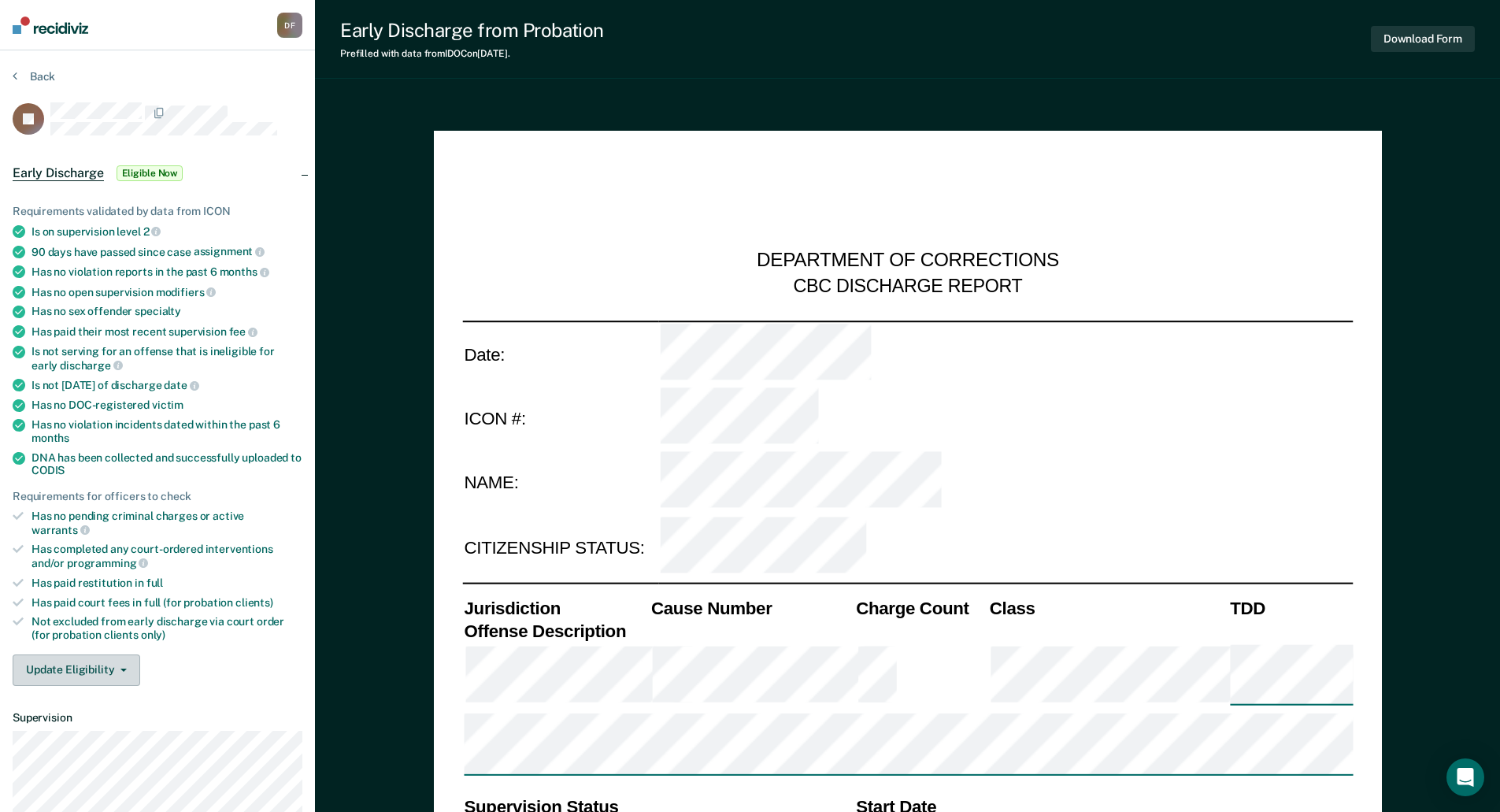
click at [82, 654] on button "Update Eligibility" at bounding box center [77, 670] width 128 height 32
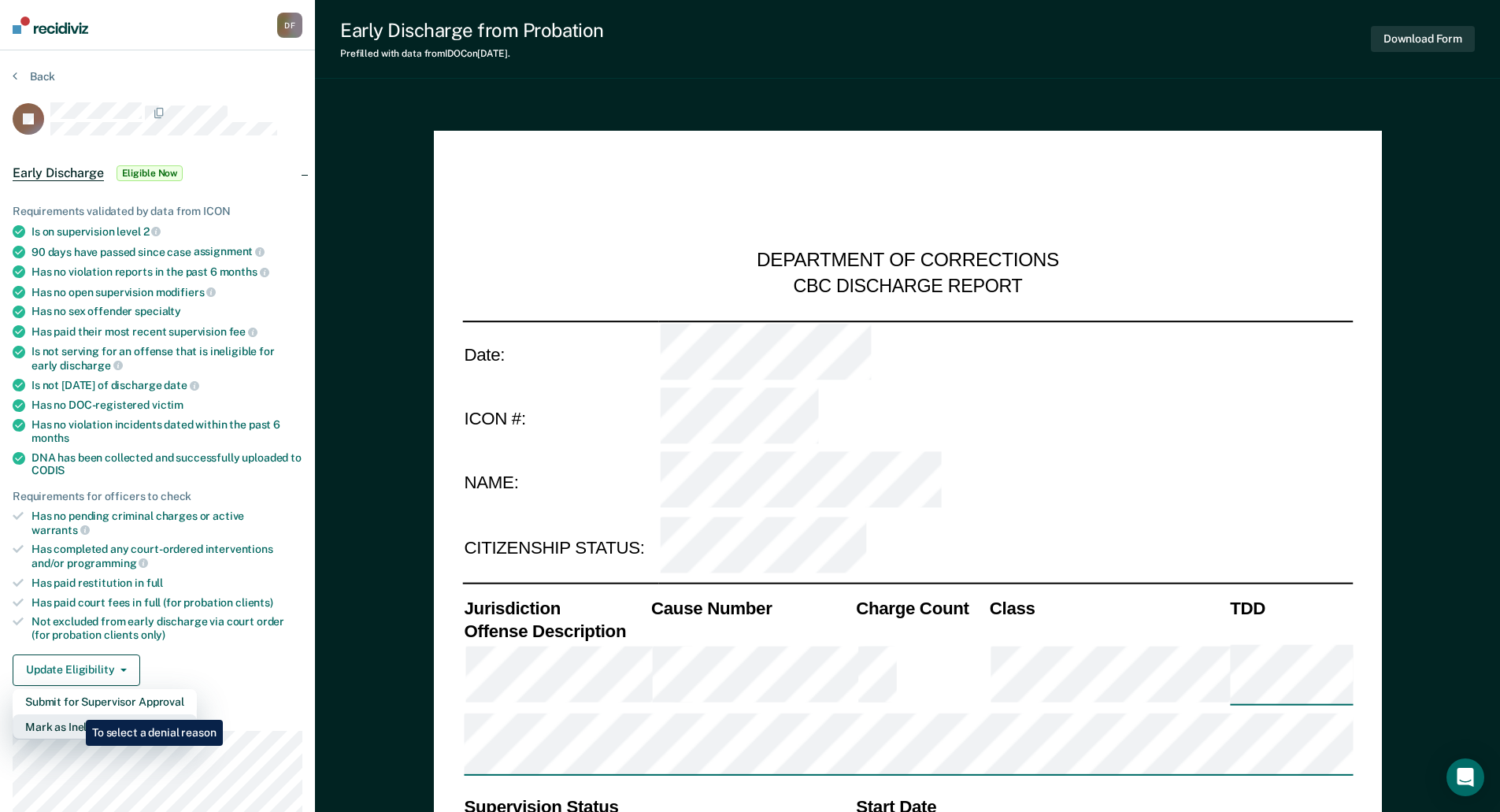
click at [74, 714] on button "Mark as Ineligible" at bounding box center [105, 727] width 184 height 26
type textarea "x"
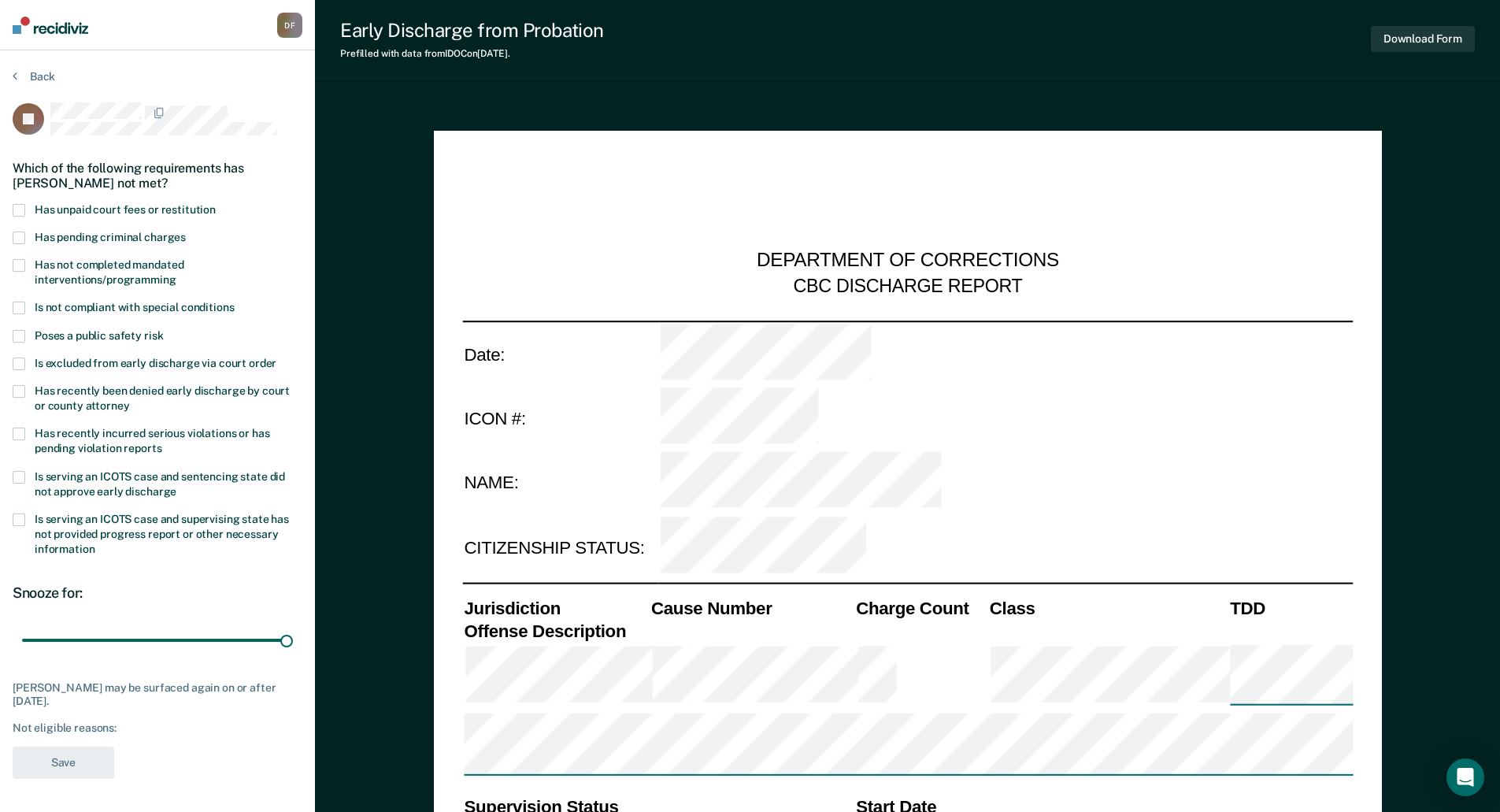
drag, startPoint x: 116, startPoint y: 639, endPoint x: 307, endPoint y: 641, distance: 191.0
type input "90"
click at [293, 640] on input "range" at bounding box center [157, 640] width 271 height 27
click at [15, 208] on span at bounding box center [19, 211] width 13 height 13
click at [215, 204] on input "Has unpaid court fees or restitution" at bounding box center [215, 204] width 0 height 0
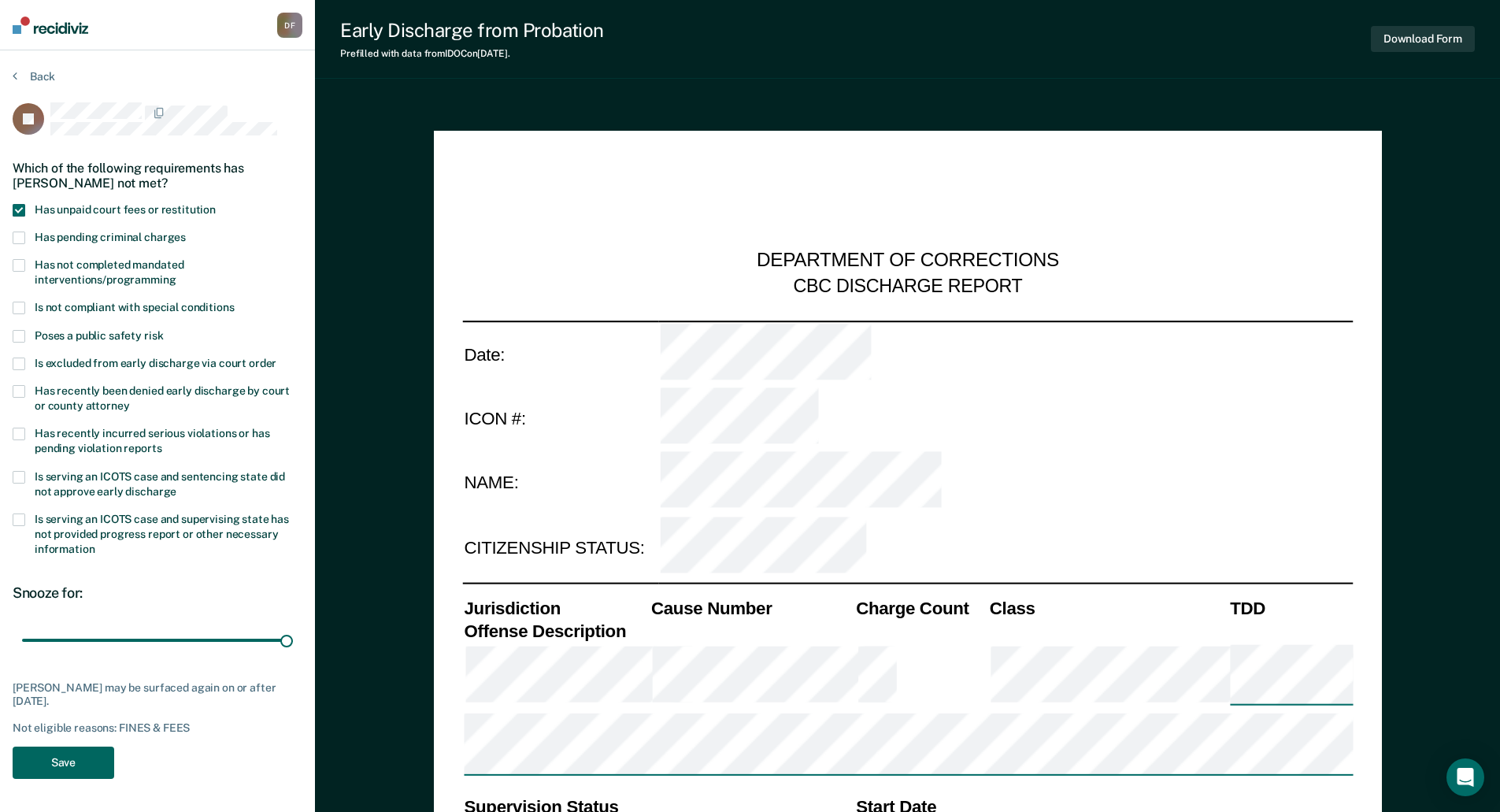
click at [55, 750] on button "Save" at bounding box center [63, 762] width 101 height 32
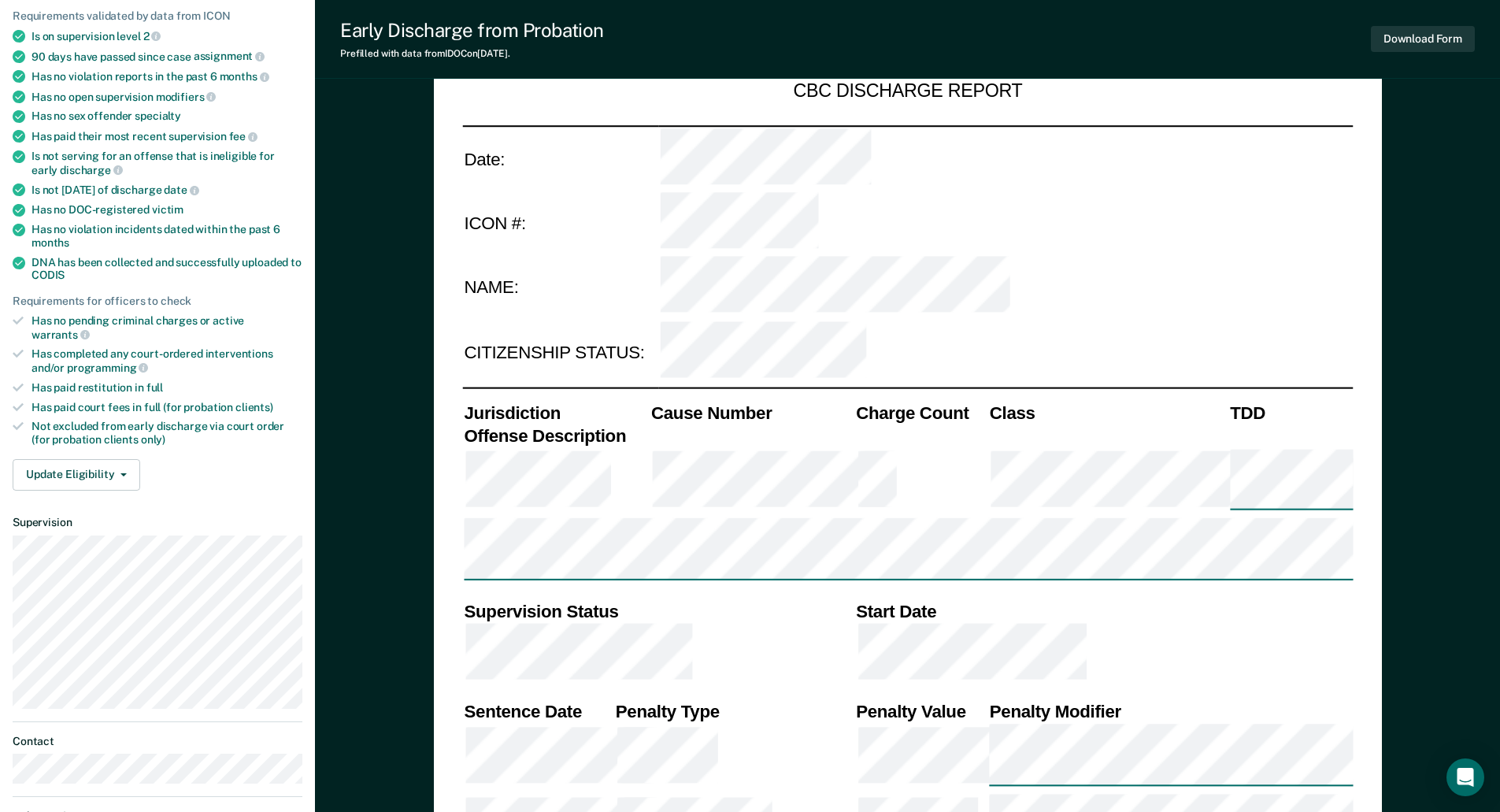
scroll to position [236, 0]
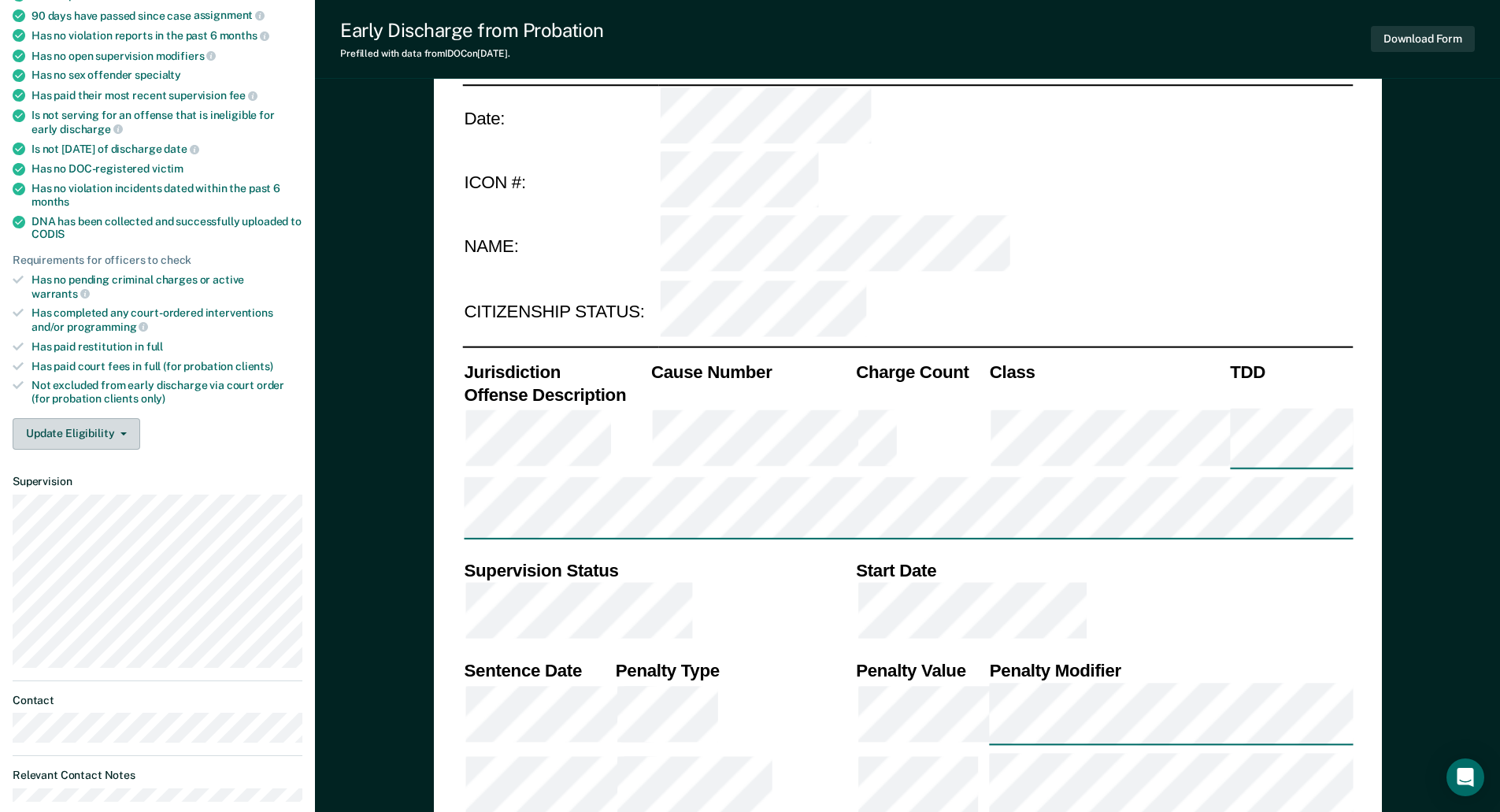
click at [118, 432] on span "button" at bounding box center [120, 433] width 13 height 3
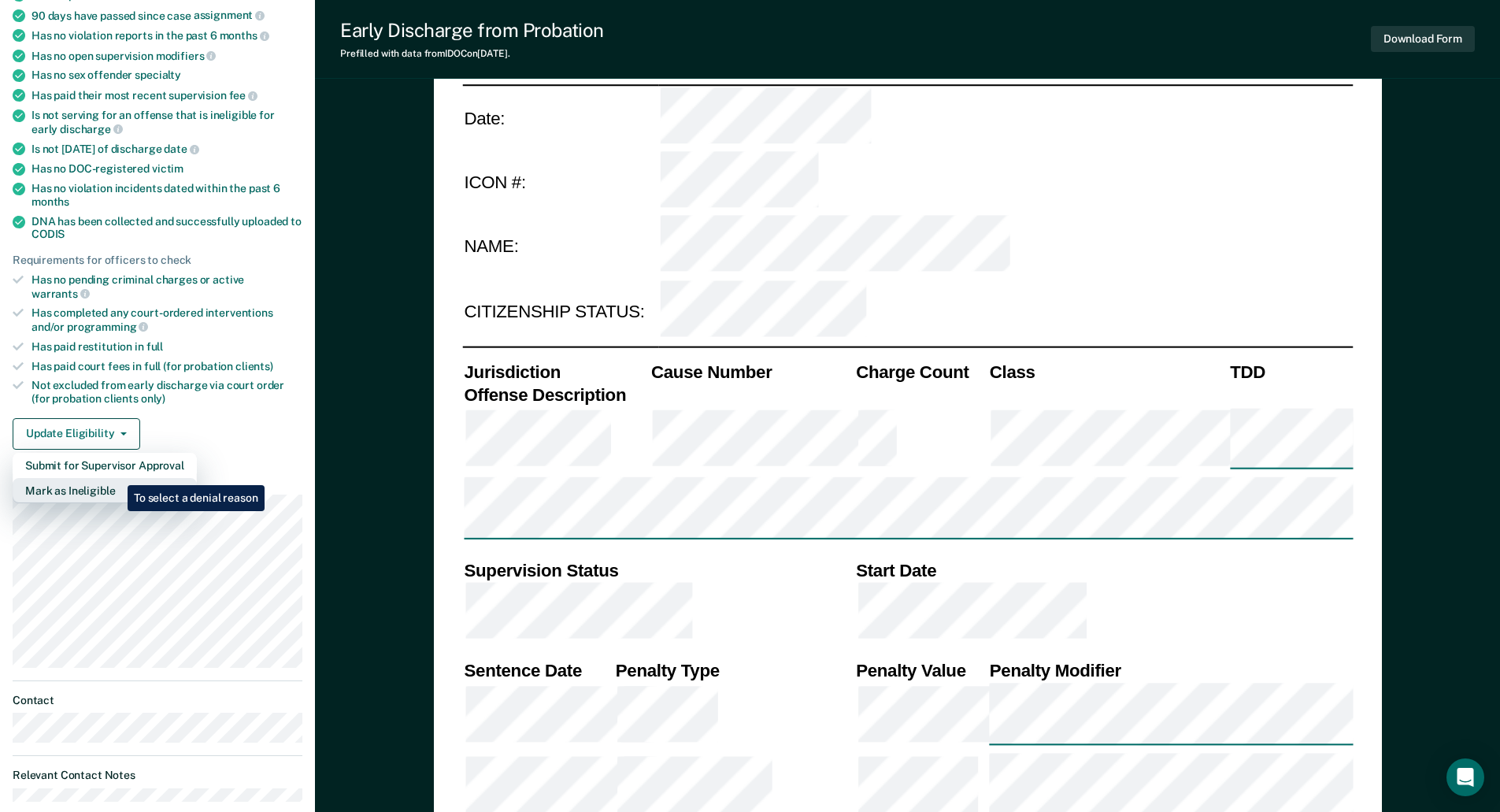
click at [117, 478] on button "Mark as Ineligible" at bounding box center [105, 491] width 184 height 26
type textarea "x"
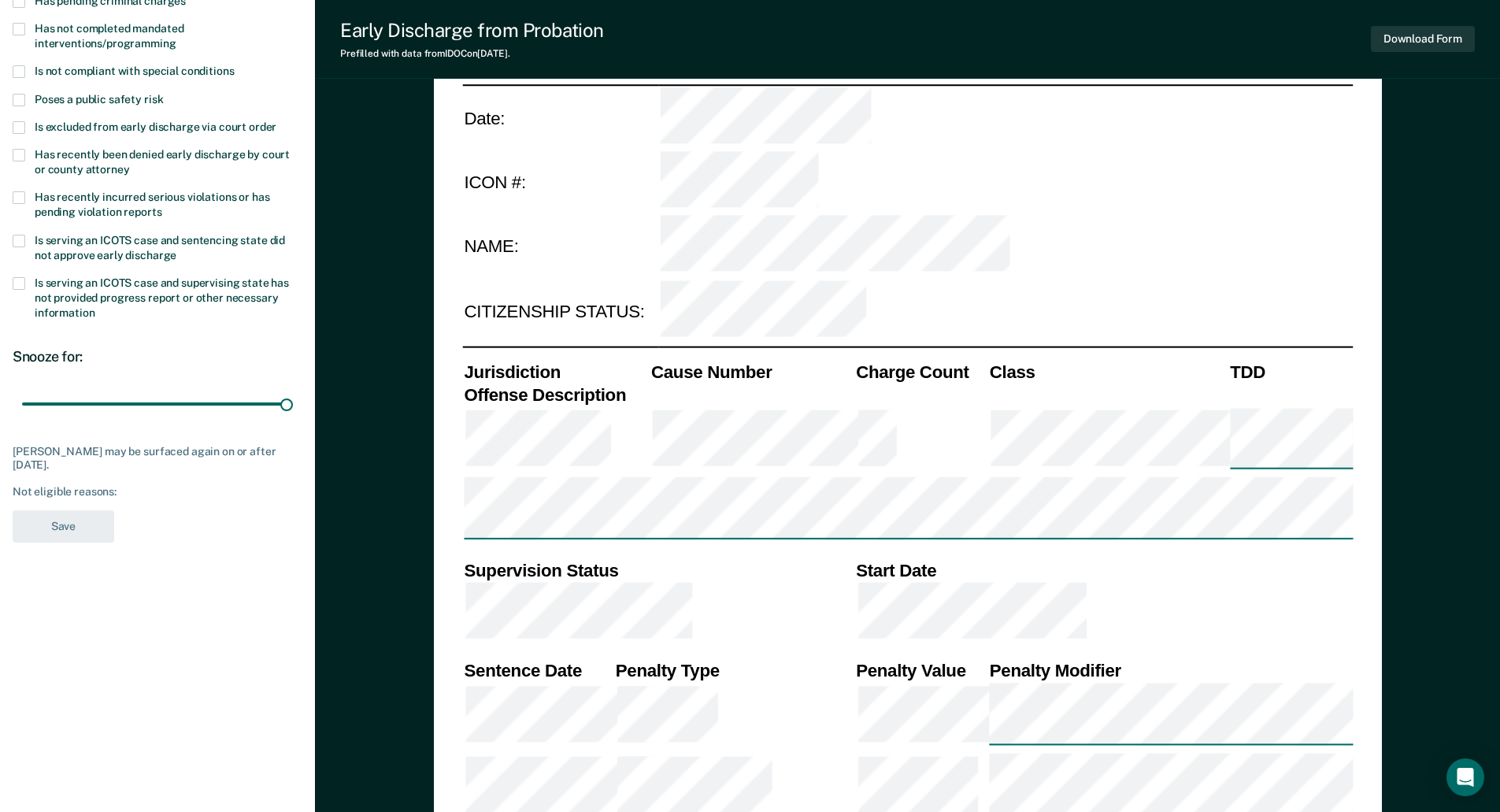
drag, startPoint x: 114, startPoint y: 403, endPoint x: 320, endPoint y: 413, distance: 206.2
type input "90"
click at [293, 408] on input "range" at bounding box center [157, 403] width 271 height 27
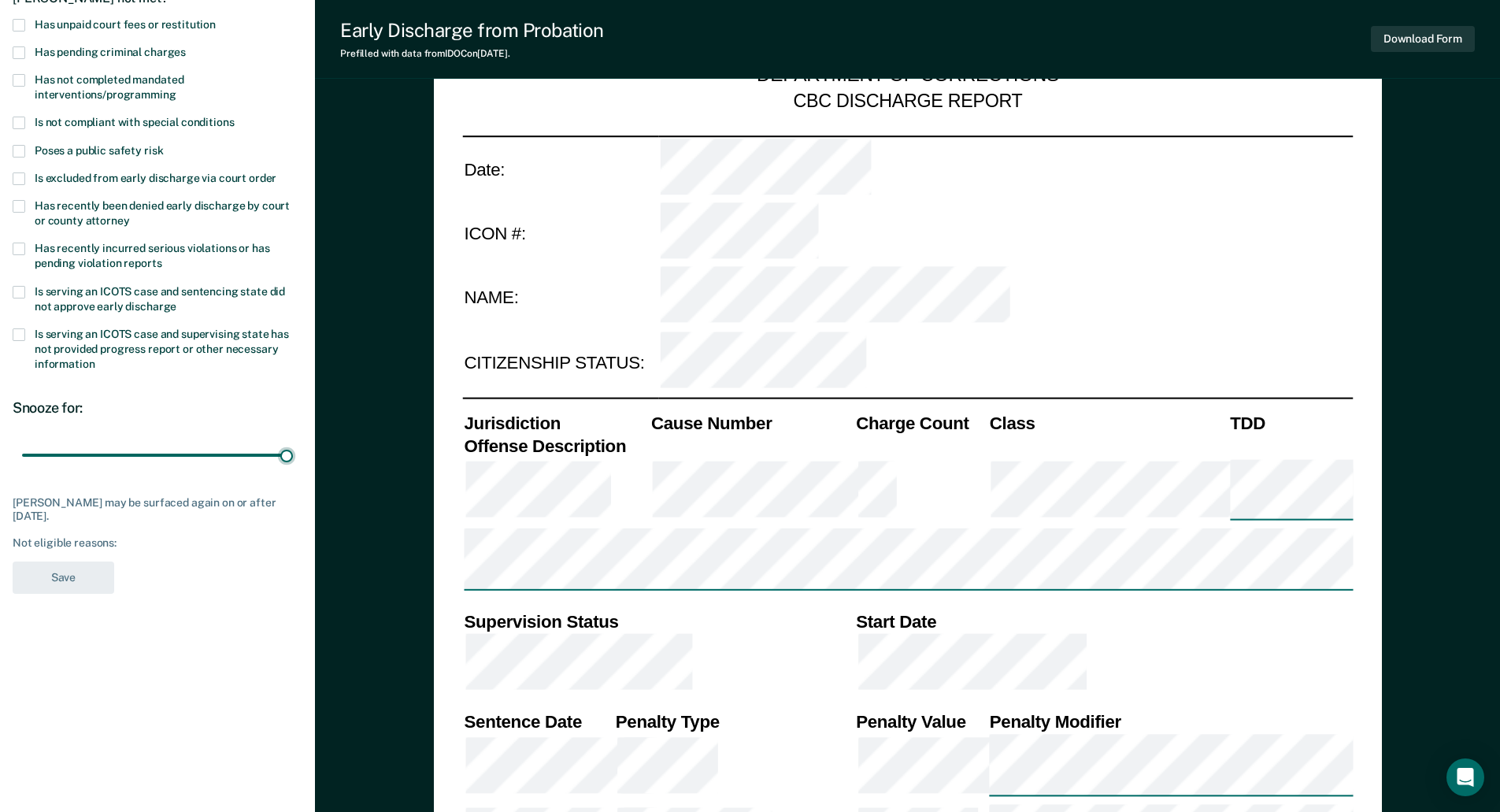
scroll to position [158, 0]
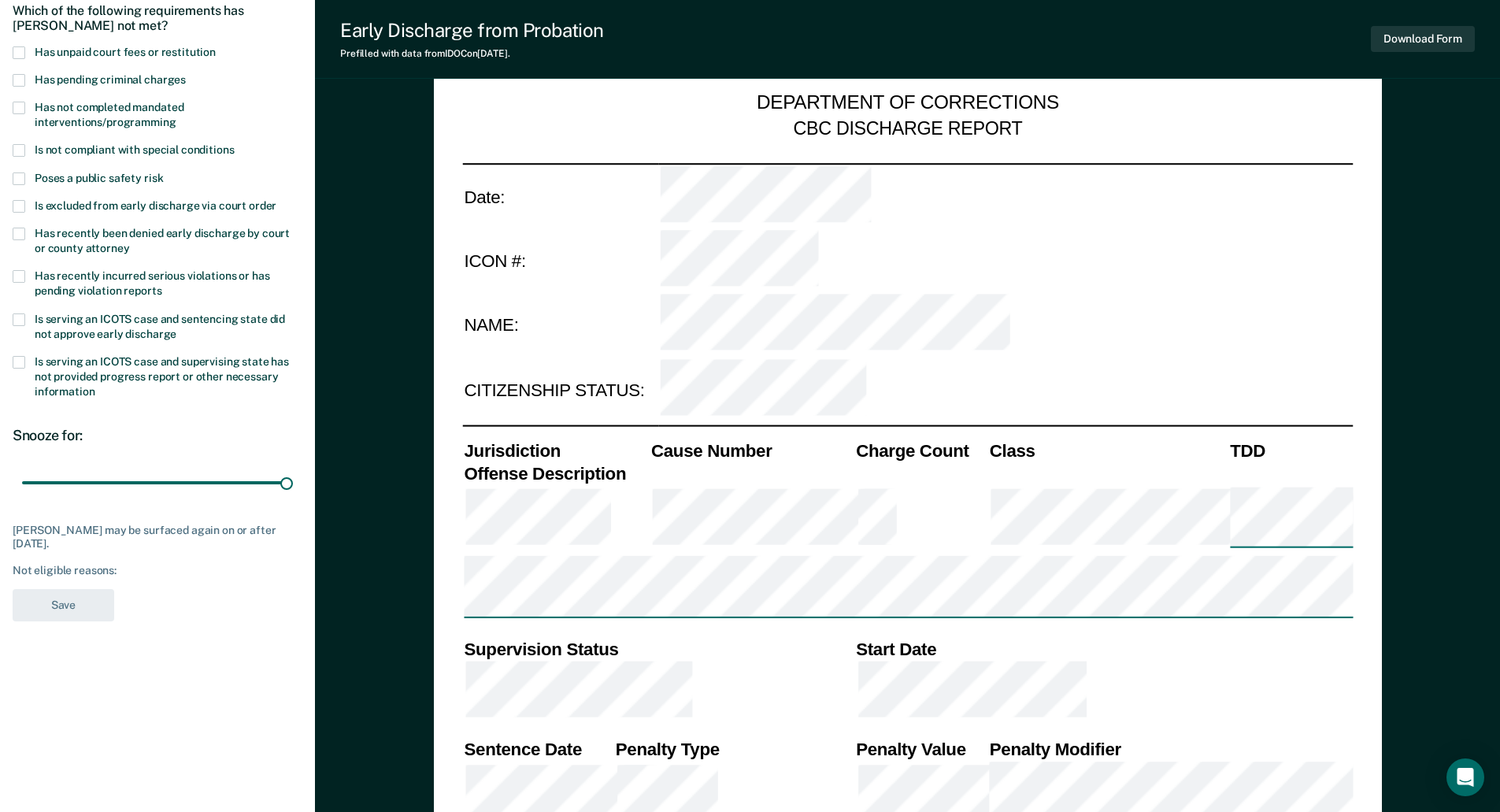
click at [26, 49] on label "Has unpaid court fees or restitution" at bounding box center [158, 54] width 290 height 15
click at [215, 47] on input "Has unpaid court fees or restitution" at bounding box center [215, 47] width 0 height 0
click at [83, 599] on button "Save" at bounding box center [63, 604] width 101 height 32
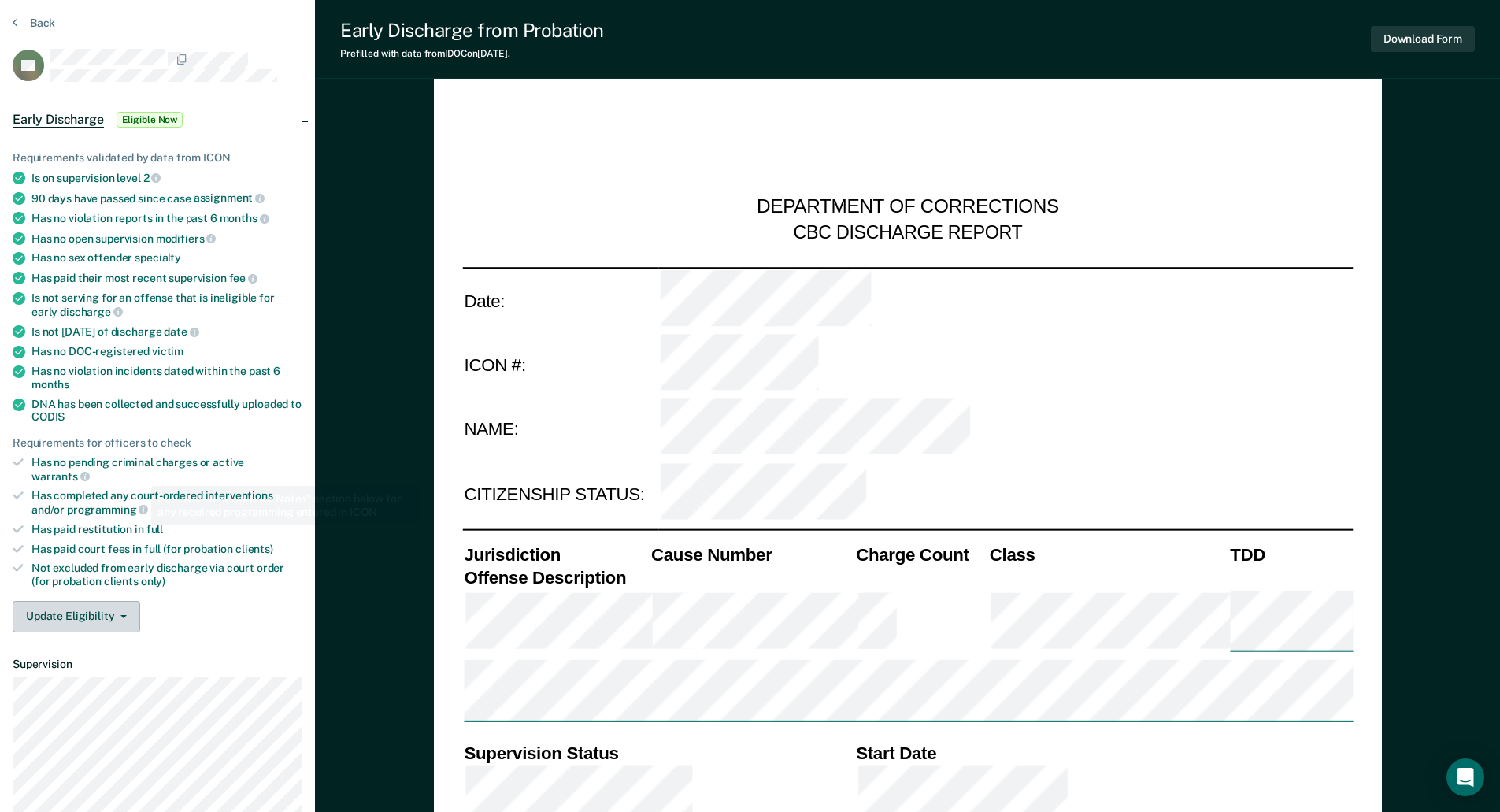
scroll to position [158, 0]
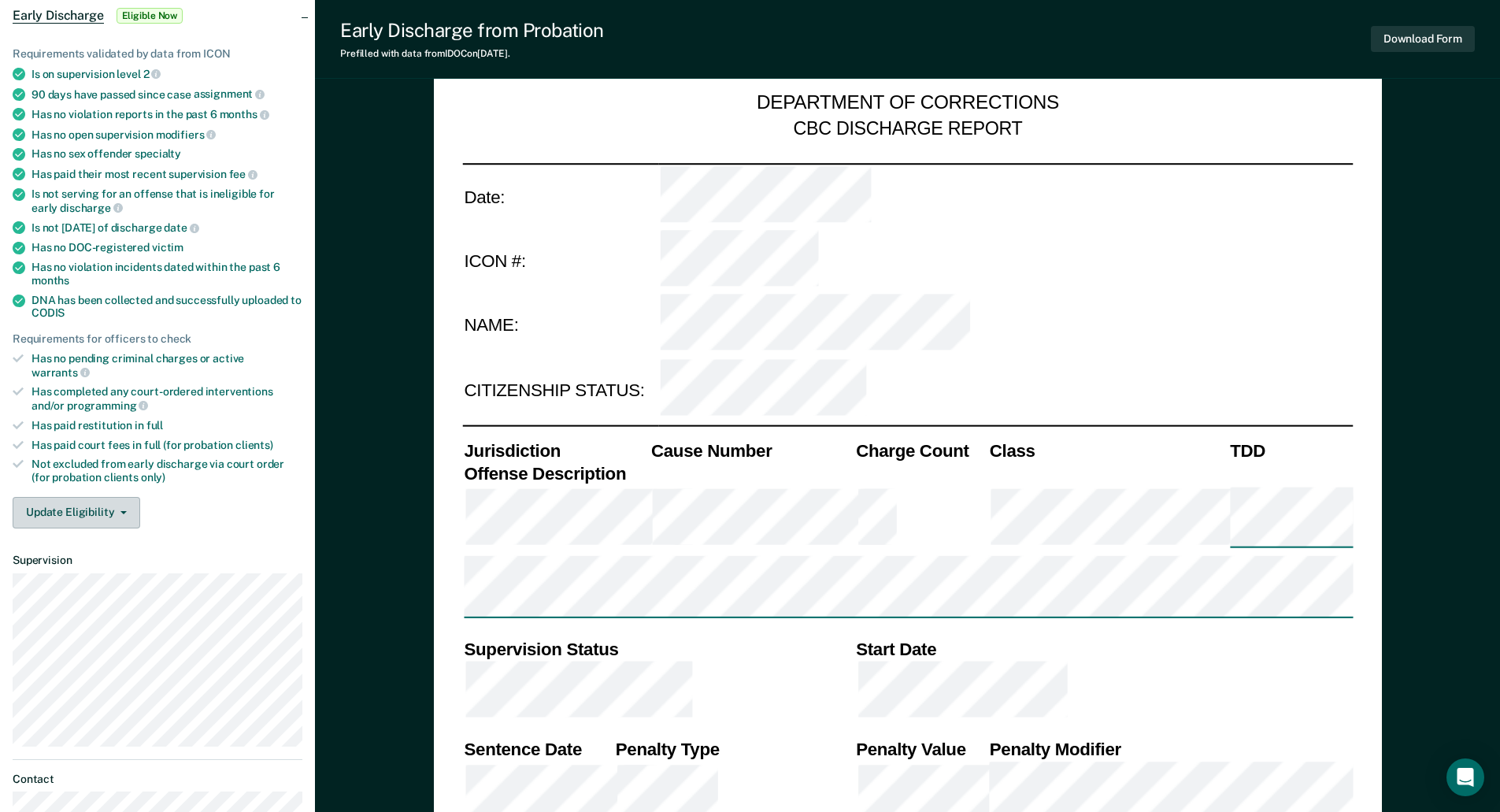
click at [133, 502] on button "Update Eligibility" at bounding box center [77, 513] width 128 height 32
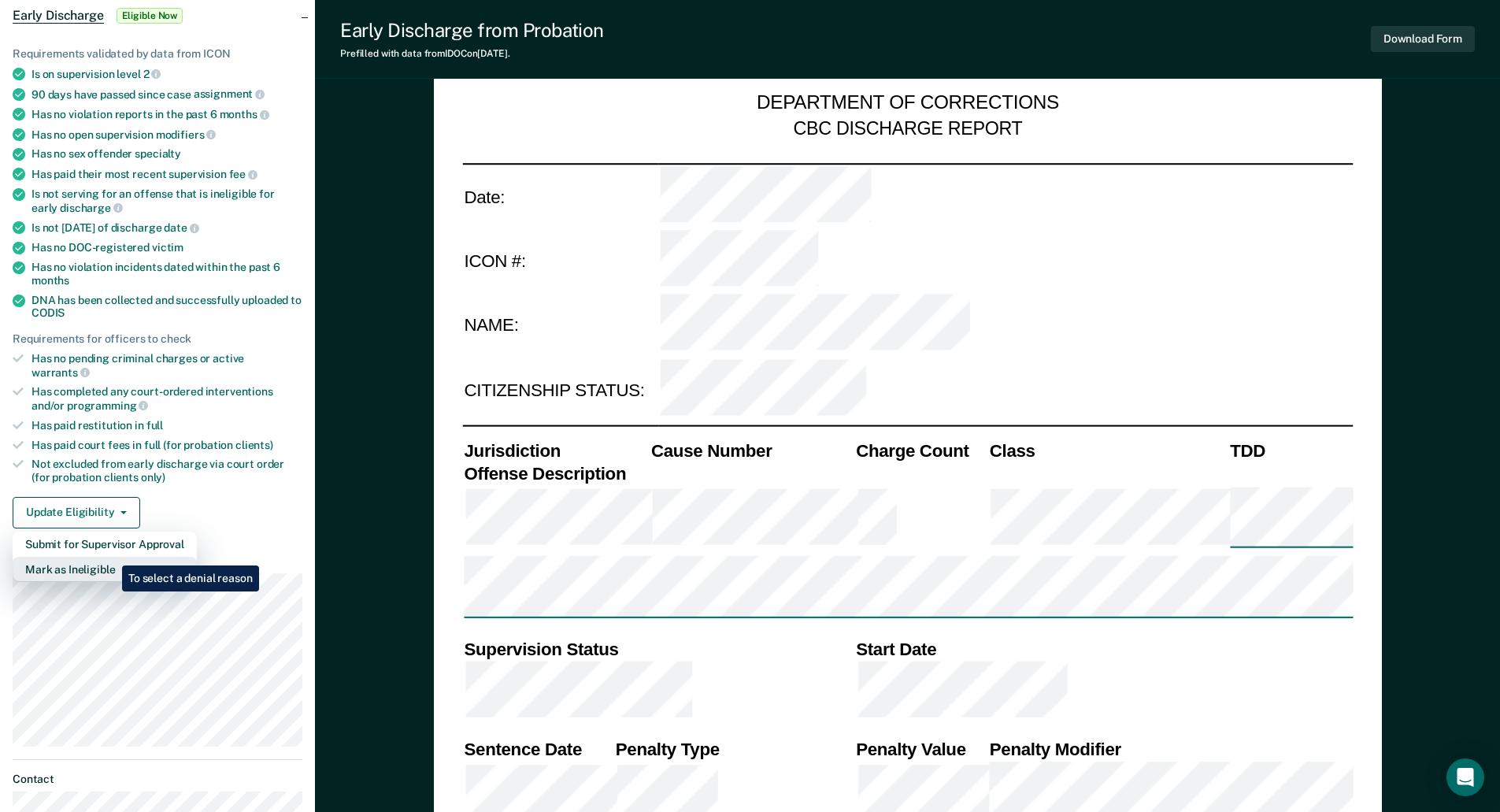
click at [110, 557] on button "Mark as Ineligible" at bounding box center [105, 569] width 184 height 26
type textarea "x"
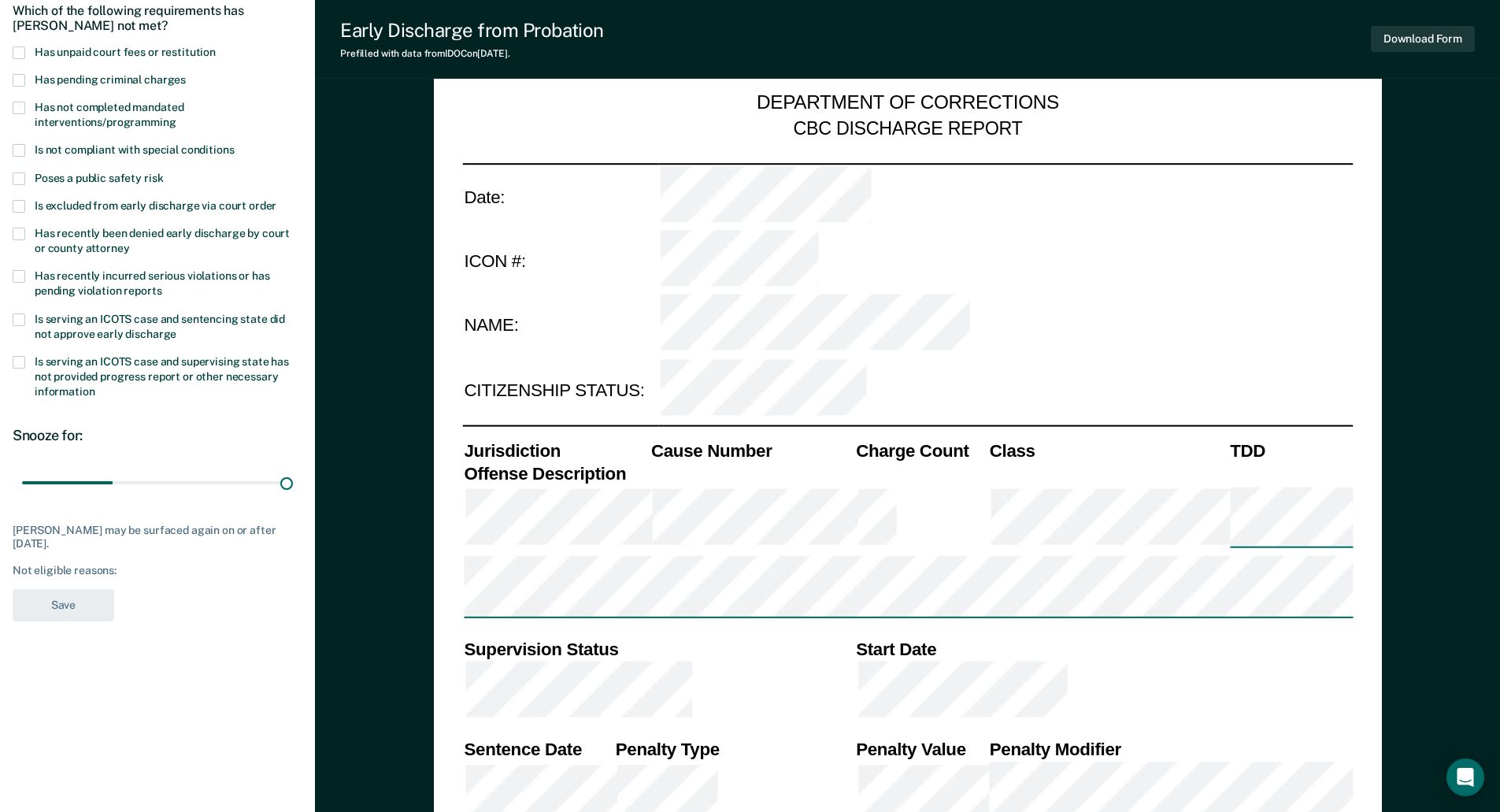
drag, startPoint x: 112, startPoint y: 484, endPoint x: 432, endPoint y: 495, distance: 320.2
type input "90"
click at [293, 494] on input "range" at bounding box center [157, 482] width 271 height 27
click at [29, 54] on label "Has unpaid court fees or restitution" at bounding box center [158, 54] width 290 height 15
click at [215, 47] on input "Has unpaid court fees or restitution" at bounding box center [215, 47] width 0 height 0
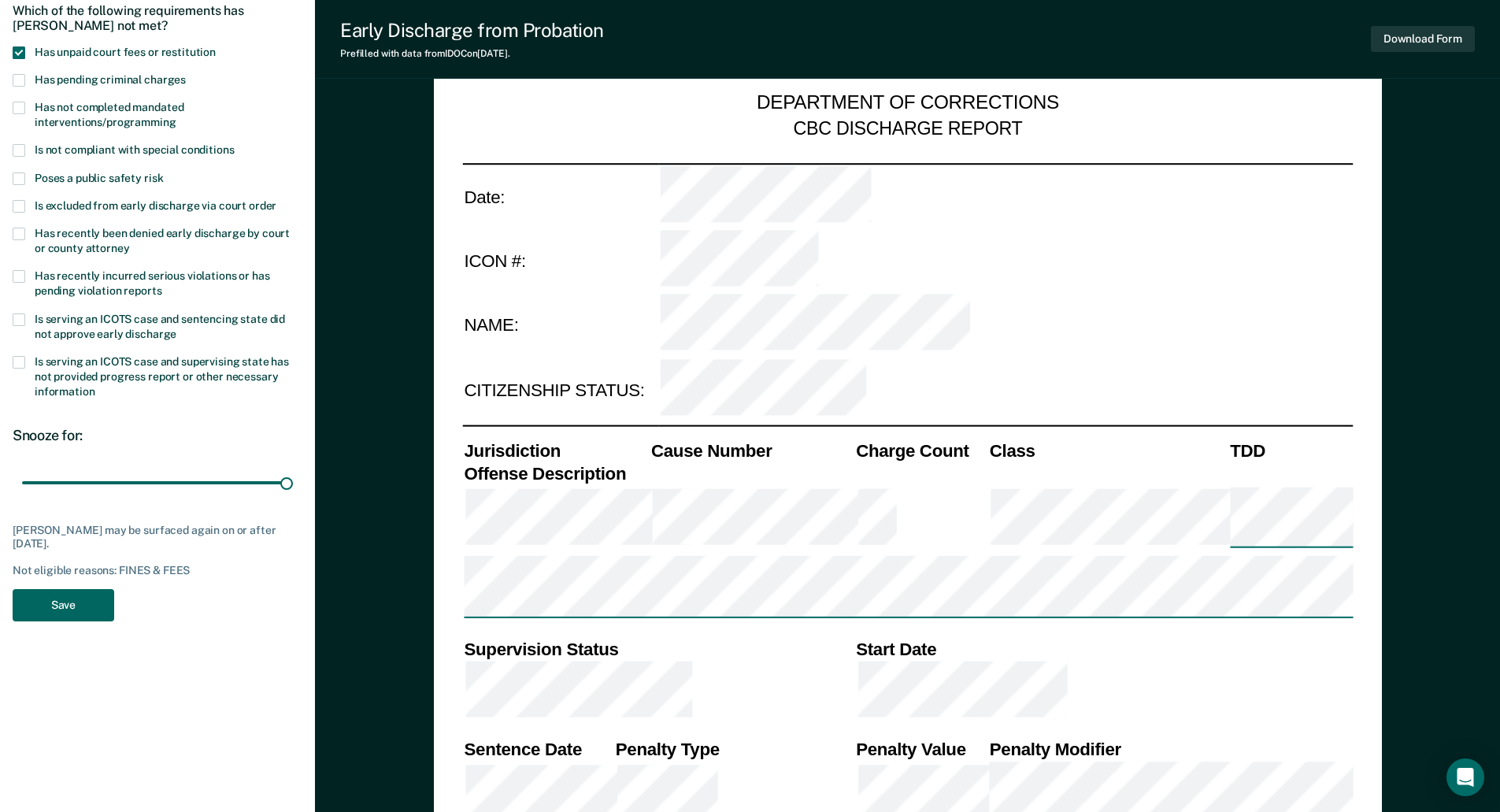
click at [79, 600] on button "Save" at bounding box center [63, 604] width 101 height 32
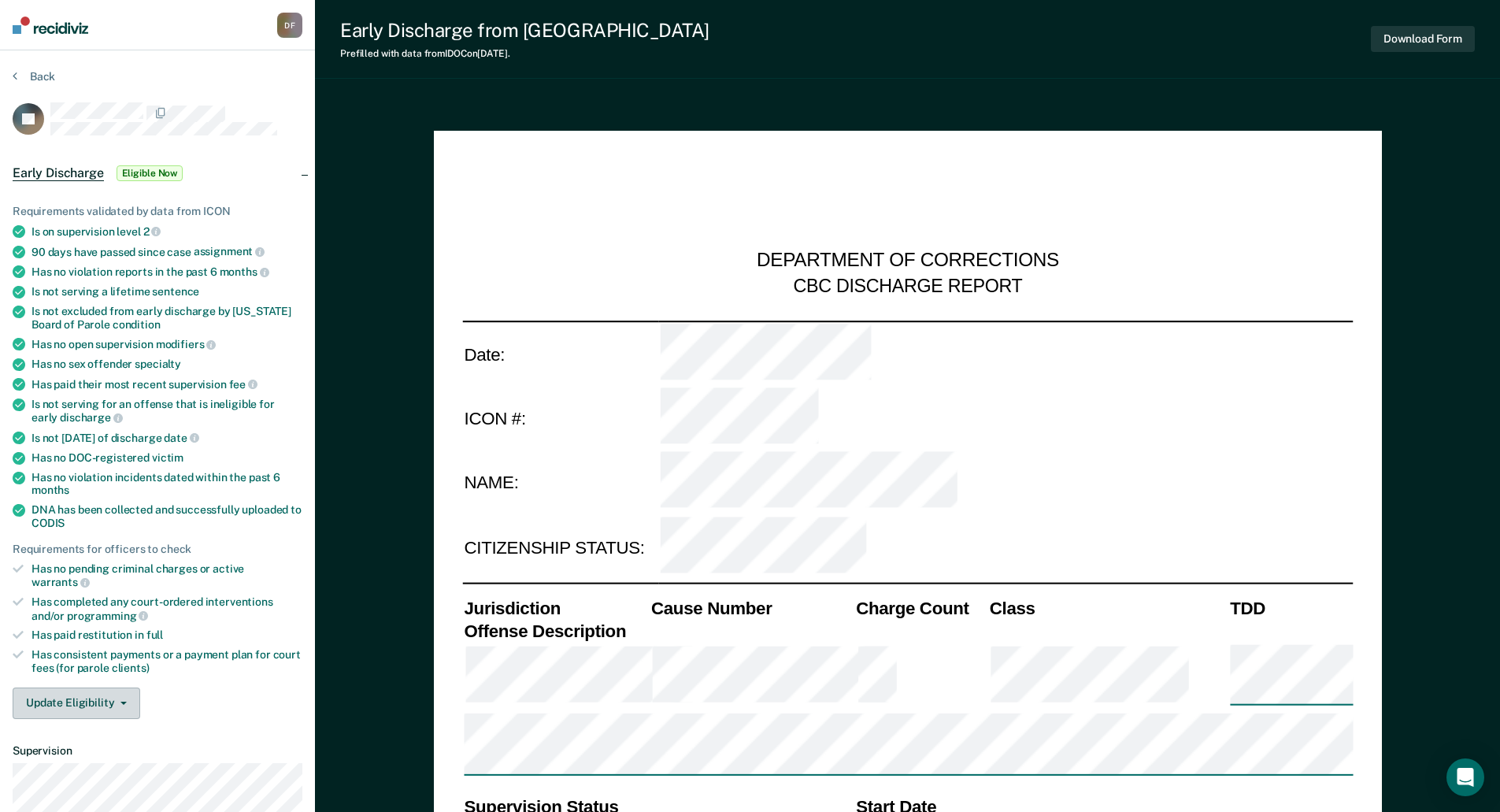
click at [96, 693] on button "Update Eligibility" at bounding box center [77, 703] width 128 height 32
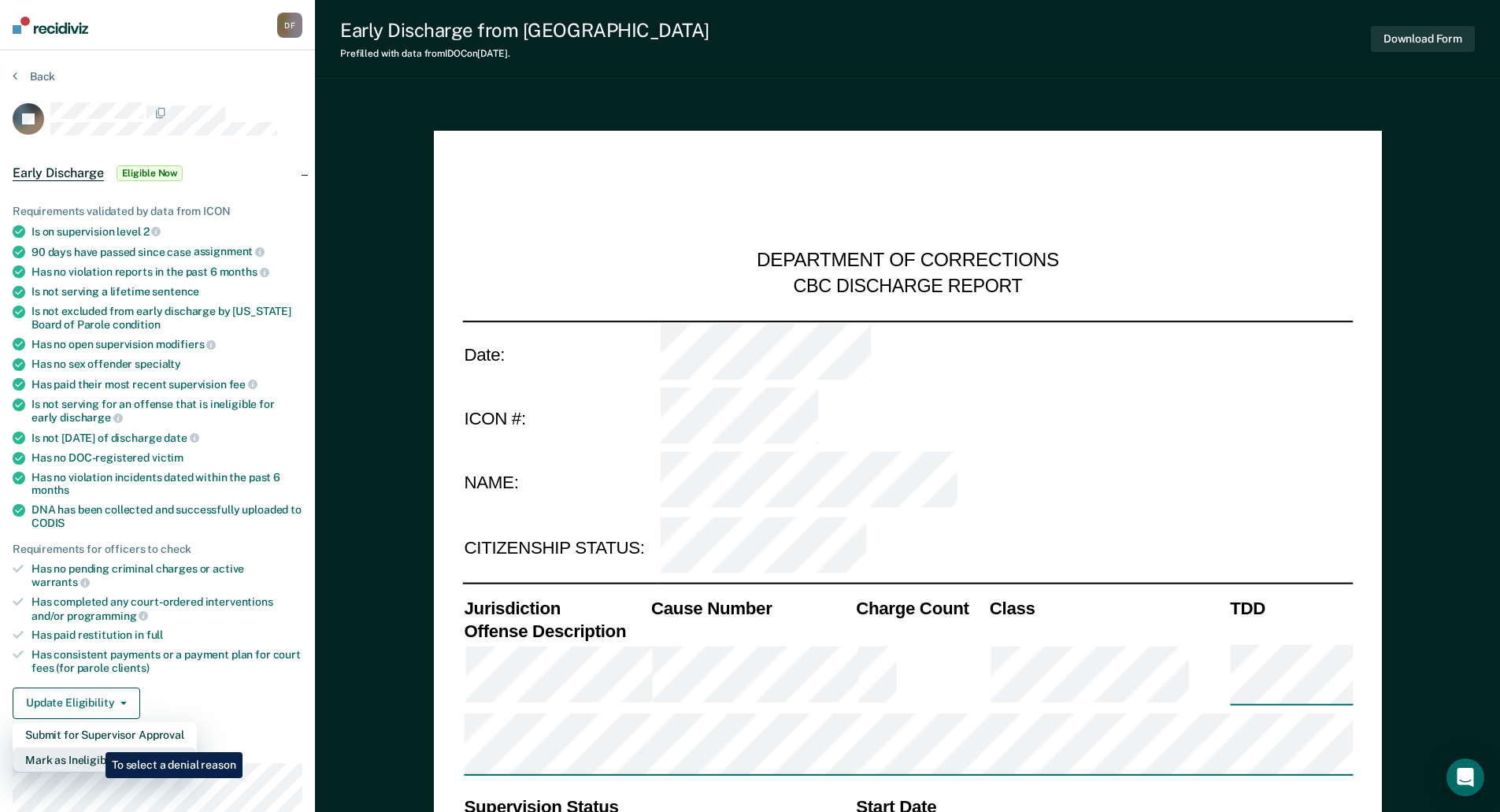
click at [98, 747] on button "Mark as Ineligible" at bounding box center [105, 760] width 184 height 26
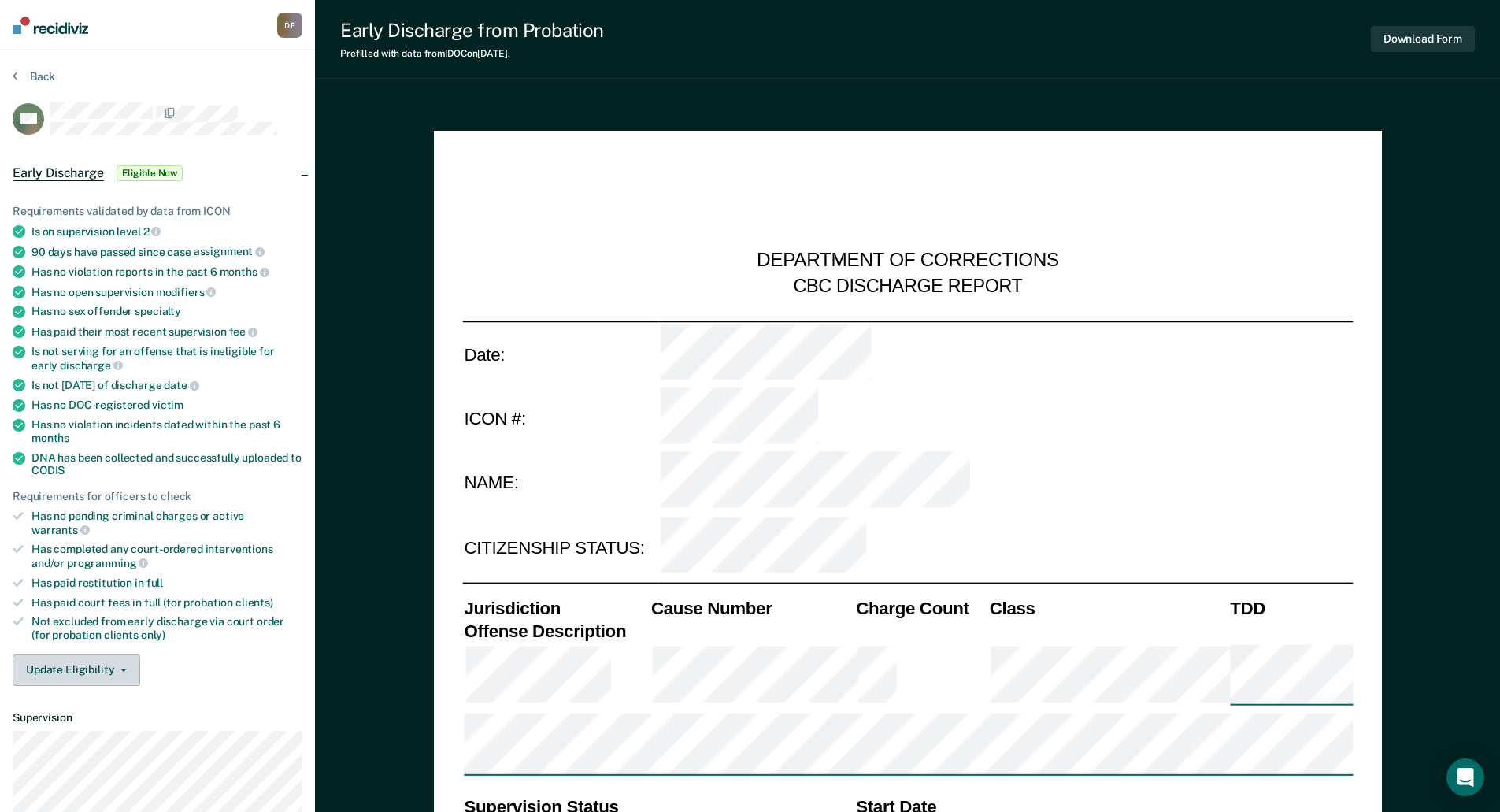
click at [119, 654] on button "Update Eligibility" at bounding box center [77, 670] width 128 height 32
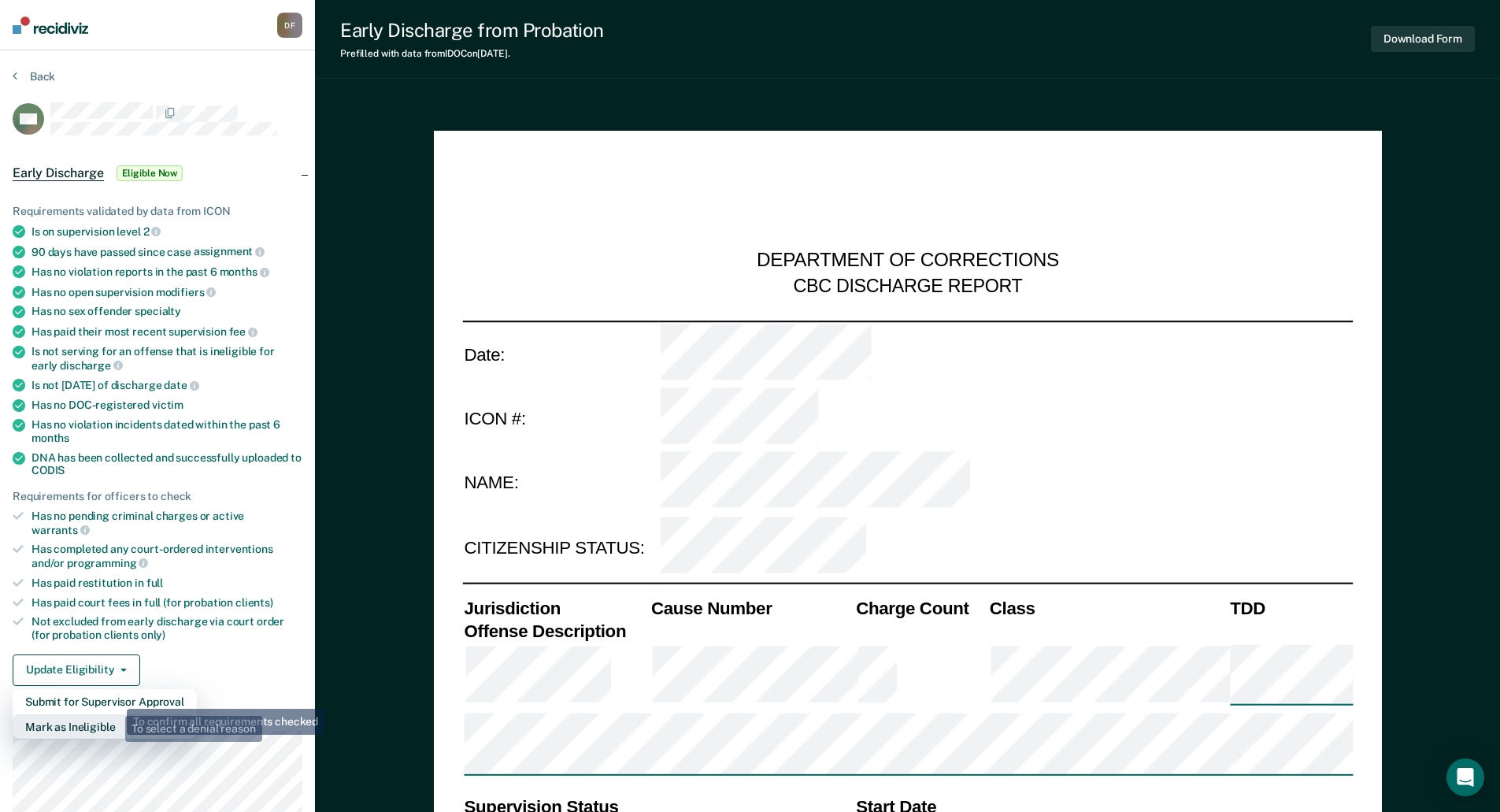
click at [113, 714] on button "Mark as Ineligible" at bounding box center [105, 727] width 184 height 26
type textarea "x"
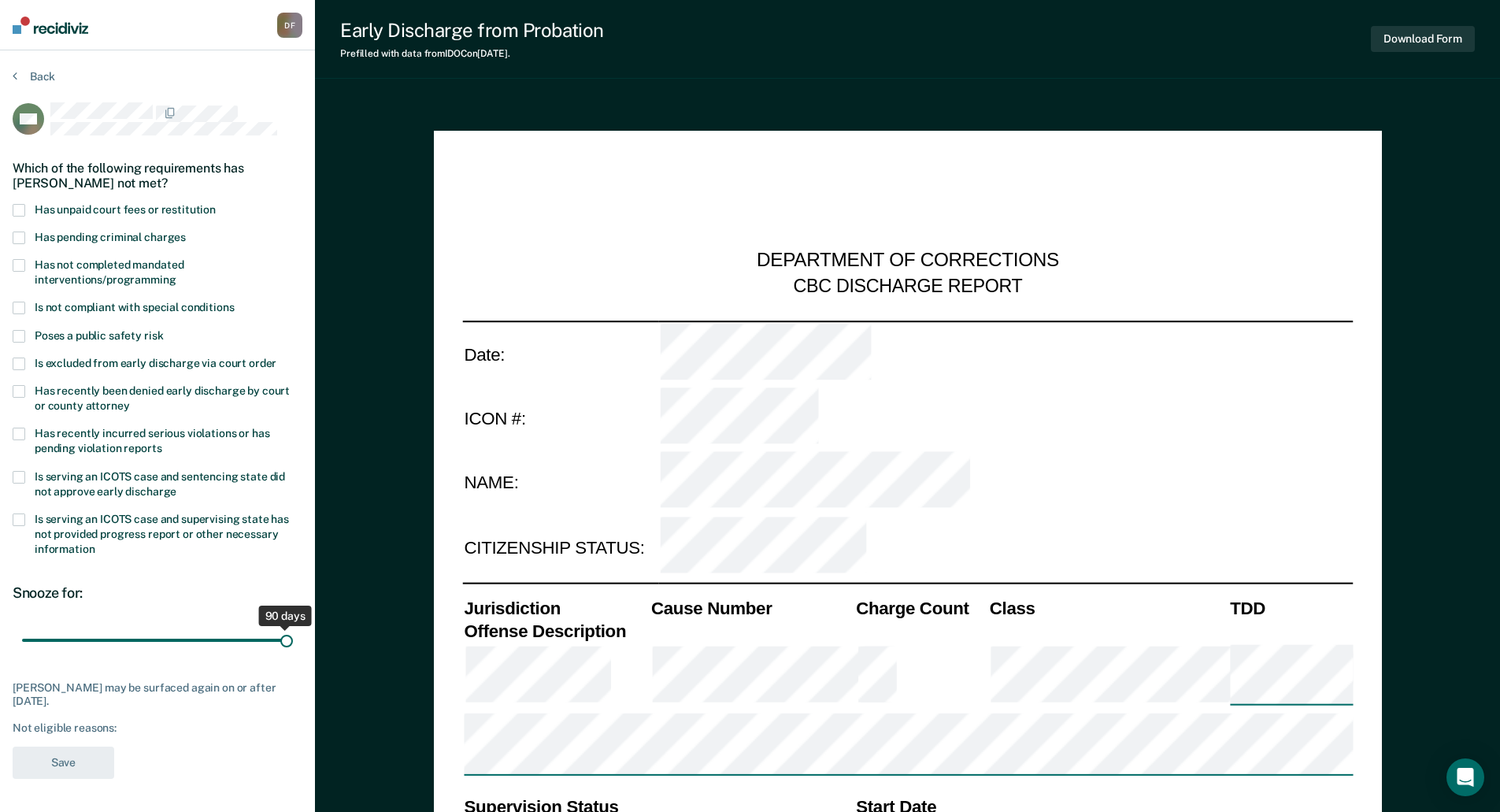
drag, startPoint x: 114, startPoint y: 640, endPoint x: 318, endPoint y: 646, distance: 204.1
type input "90"
click at [293, 645] on input "range" at bounding box center [157, 640] width 271 height 27
click at [23, 204] on span at bounding box center [19, 211] width 13 height 13
click at [215, 204] on input "Has unpaid court fees or restitution" at bounding box center [215, 204] width 0 height 0
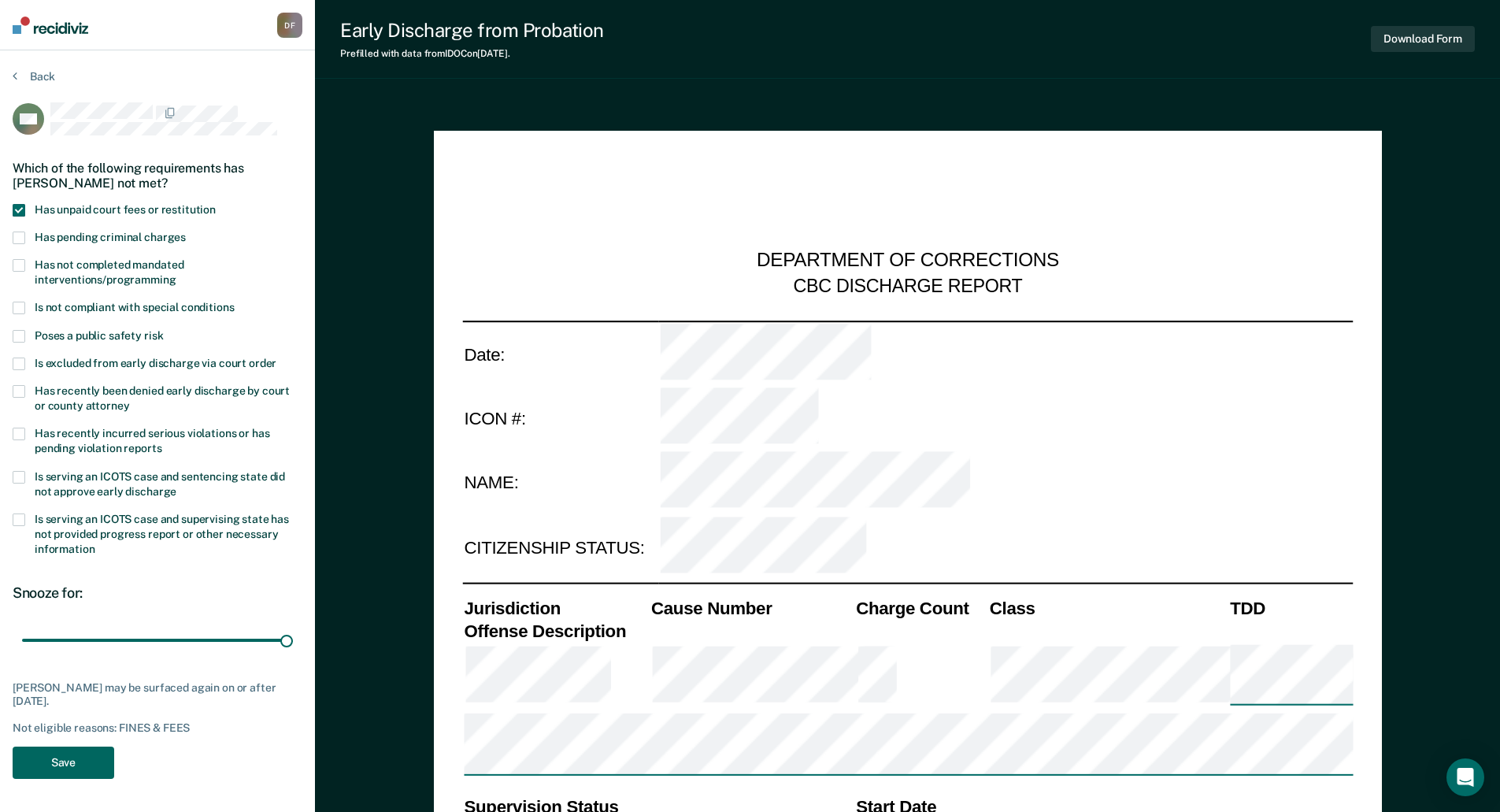
click at [91, 759] on button "Save" at bounding box center [63, 762] width 101 height 32
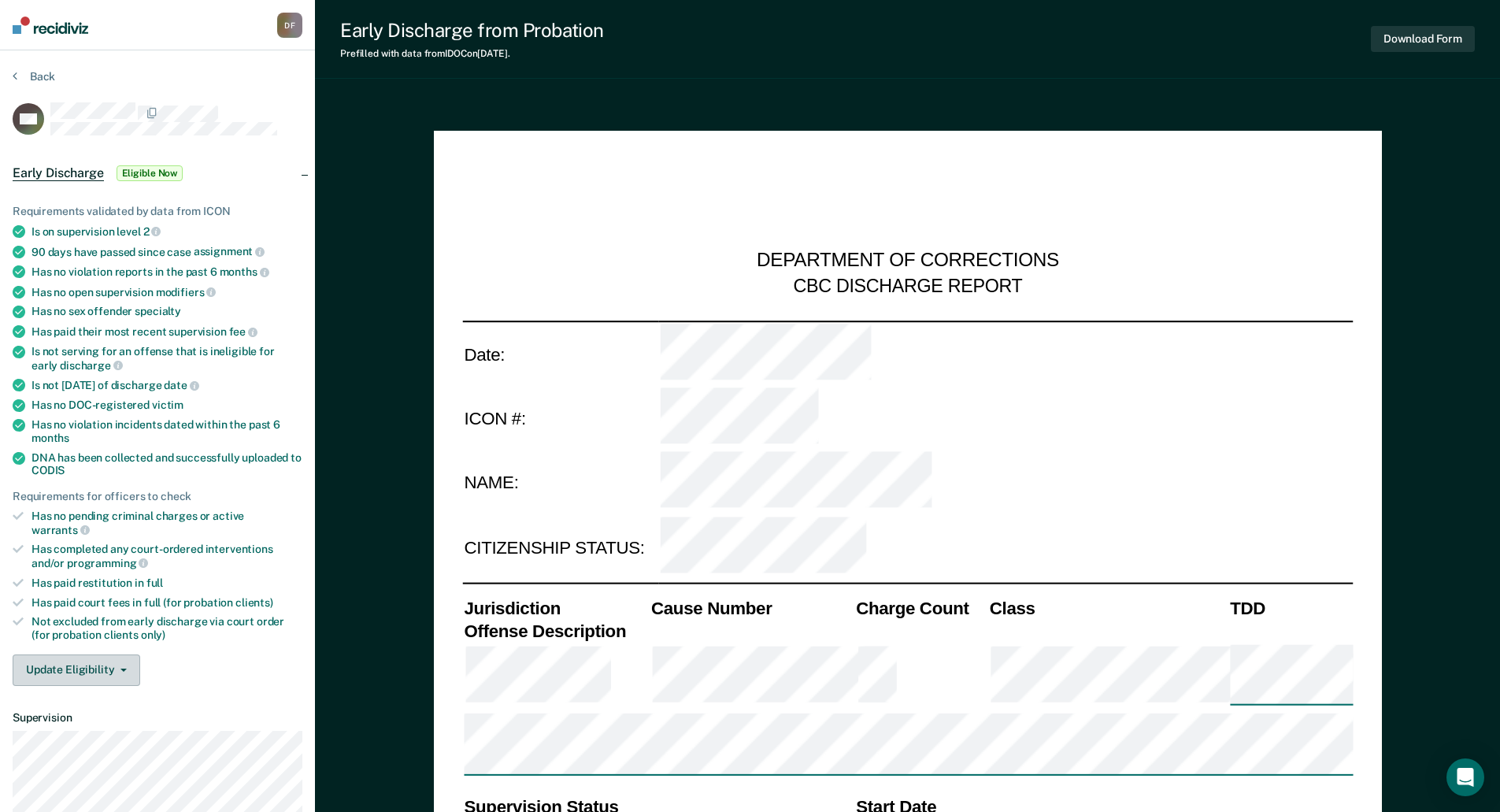
click at [118, 654] on button "Update Eligibility" at bounding box center [77, 670] width 128 height 32
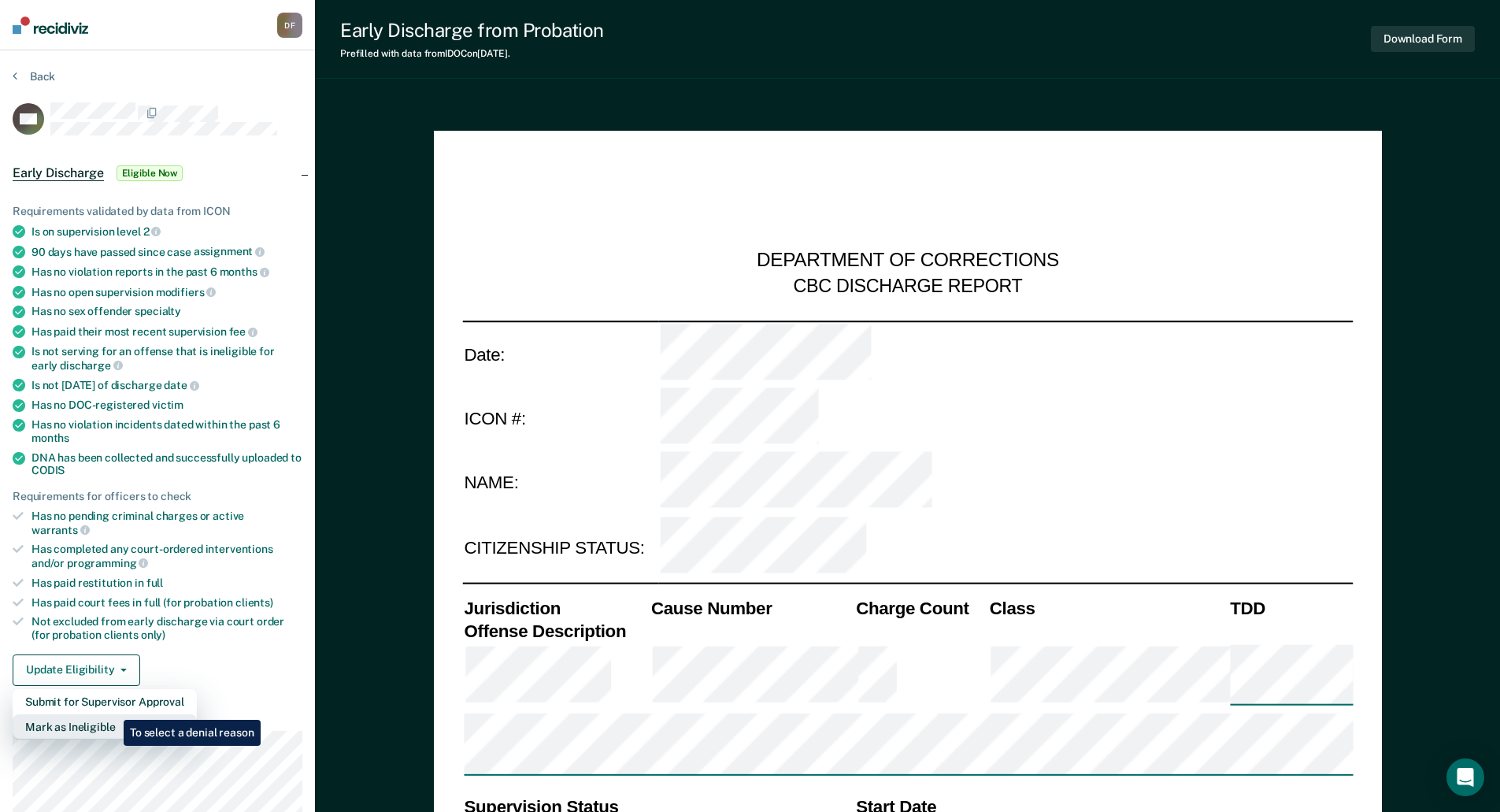
click at [113, 714] on button "Mark as Ineligible" at bounding box center [105, 727] width 184 height 26
type textarea "x"
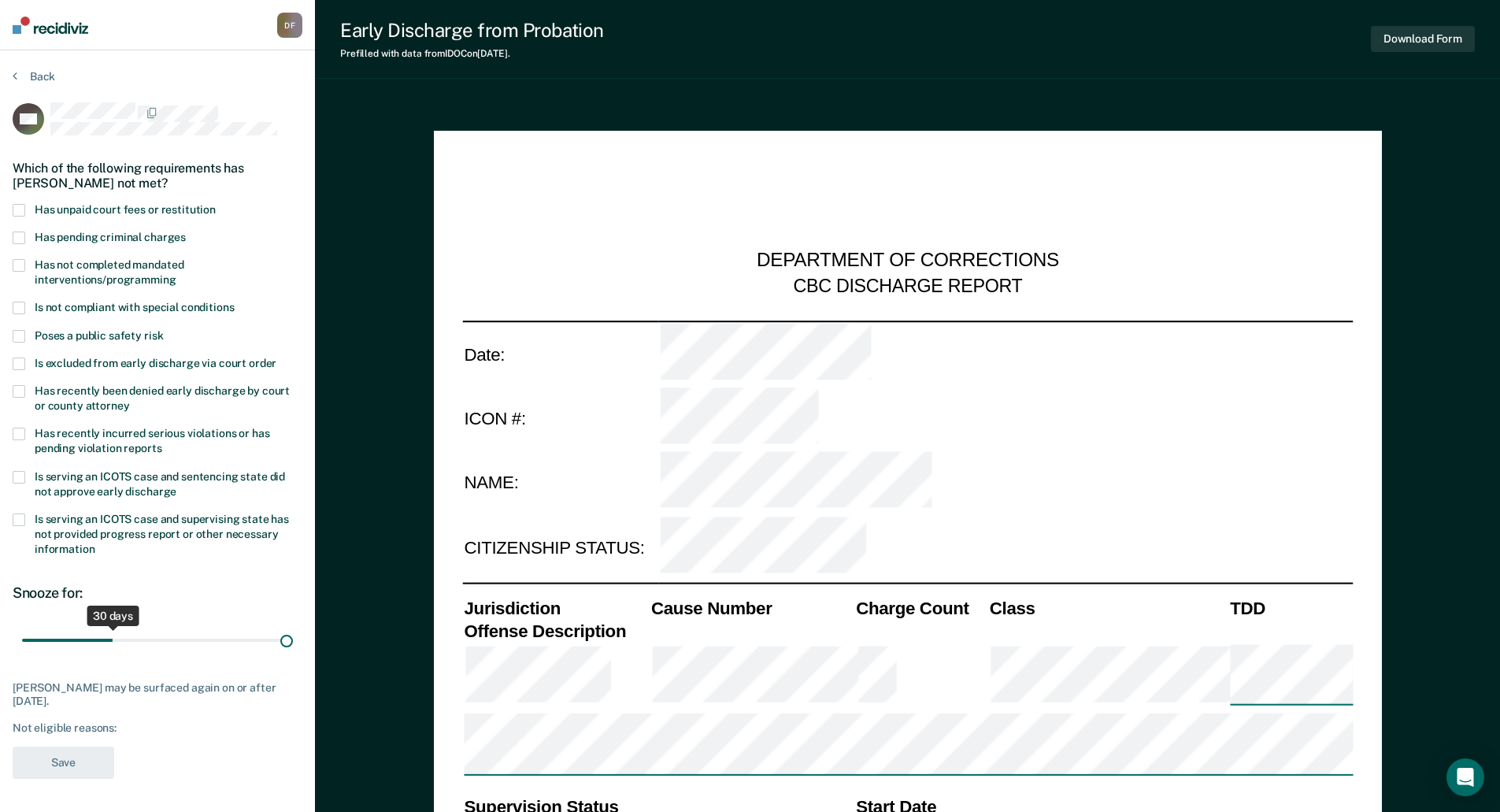
drag, startPoint x: 115, startPoint y: 638, endPoint x: 521, endPoint y: 643, distance: 406.0
type input "90"
click at [293, 643] on input "range" at bounding box center [157, 640] width 271 height 27
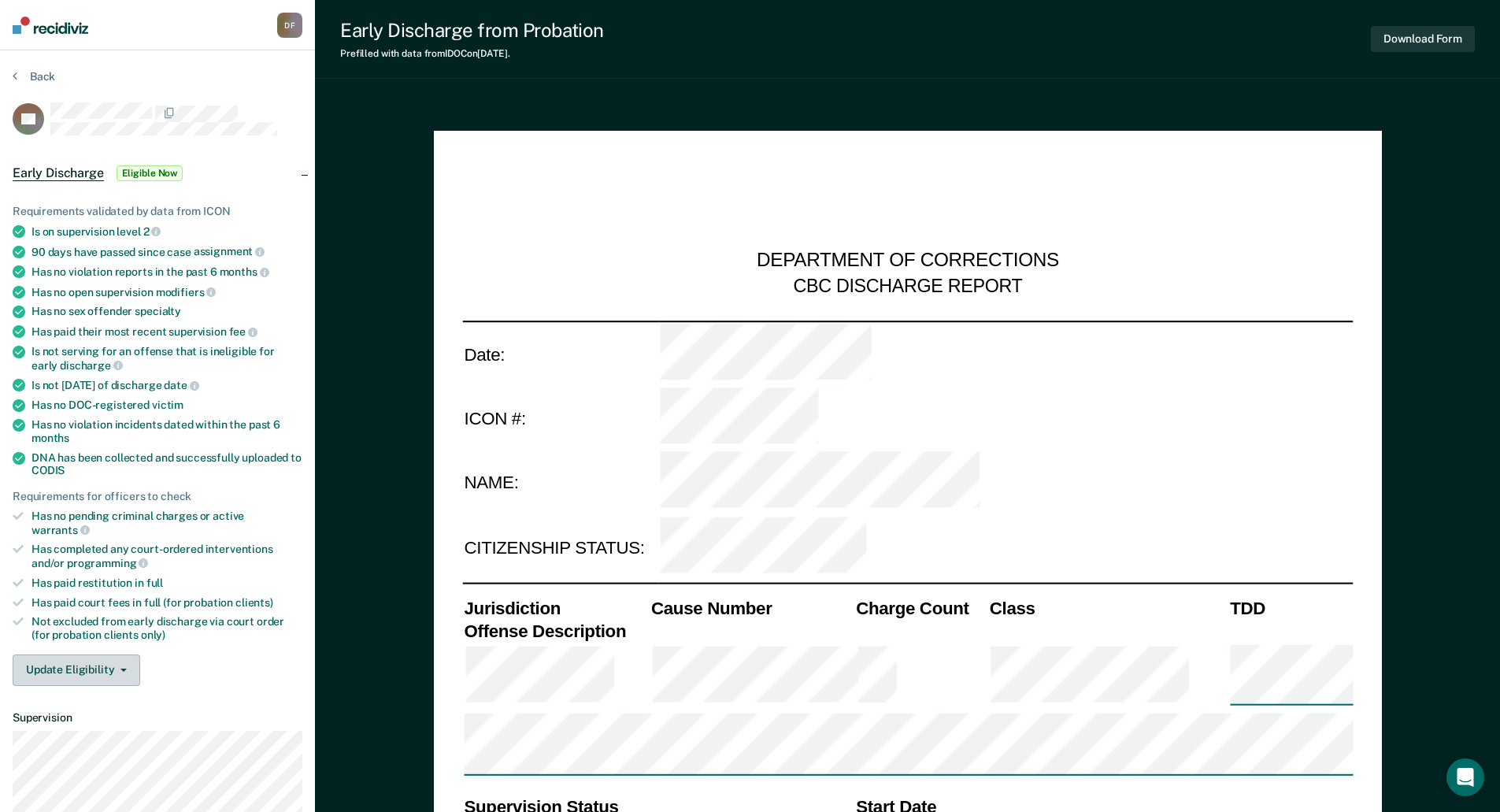
click at [109, 661] on button "Update Eligibility" at bounding box center [77, 670] width 128 height 32
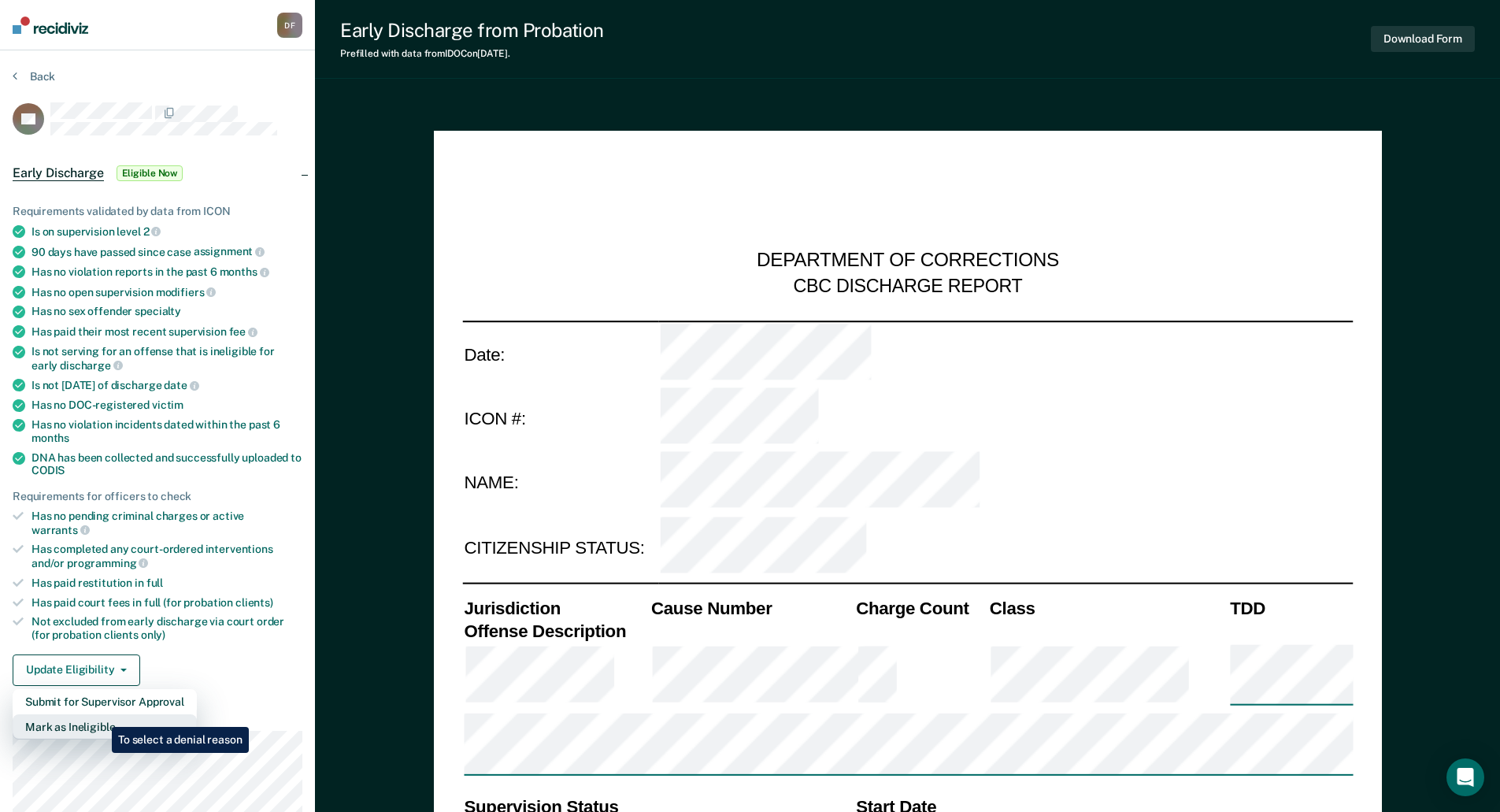
click at [100, 715] on button "Mark as Ineligible" at bounding box center [105, 727] width 184 height 26
type textarea "x"
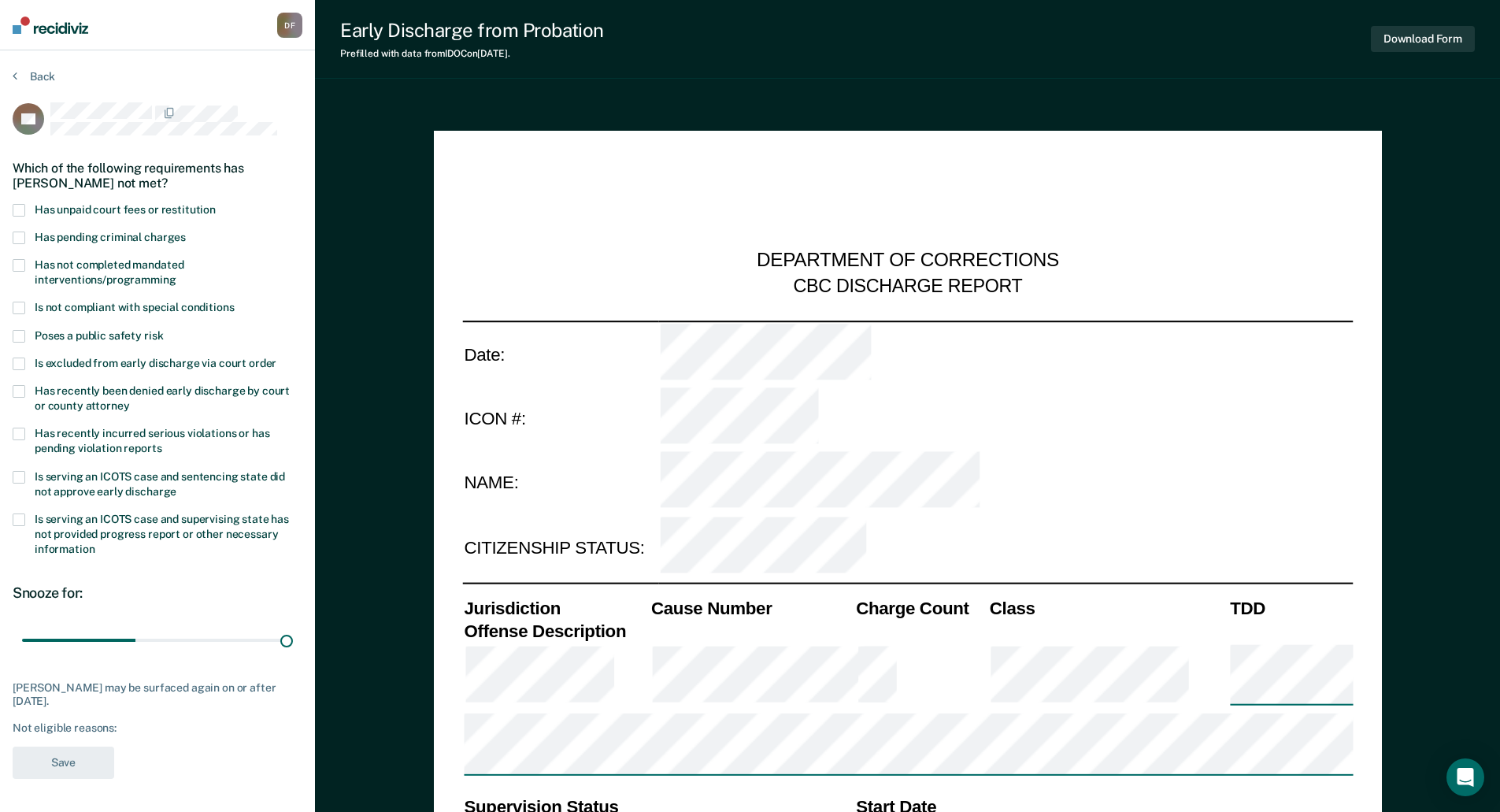
drag, startPoint x: 128, startPoint y: 640, endPoint x: 328, endPoint y: 640, distance: 200.0
type input "90"
click at [293, 640] on input "range" at bounding box center [157, 640] width 271 height 27
click at [20, 204] on span at bounding box center [19, 211] width 13 height 13
click at [215, 204] on input "Has unpaid court fees or restitution" at bounding box center [215, 204] width 0 height 0
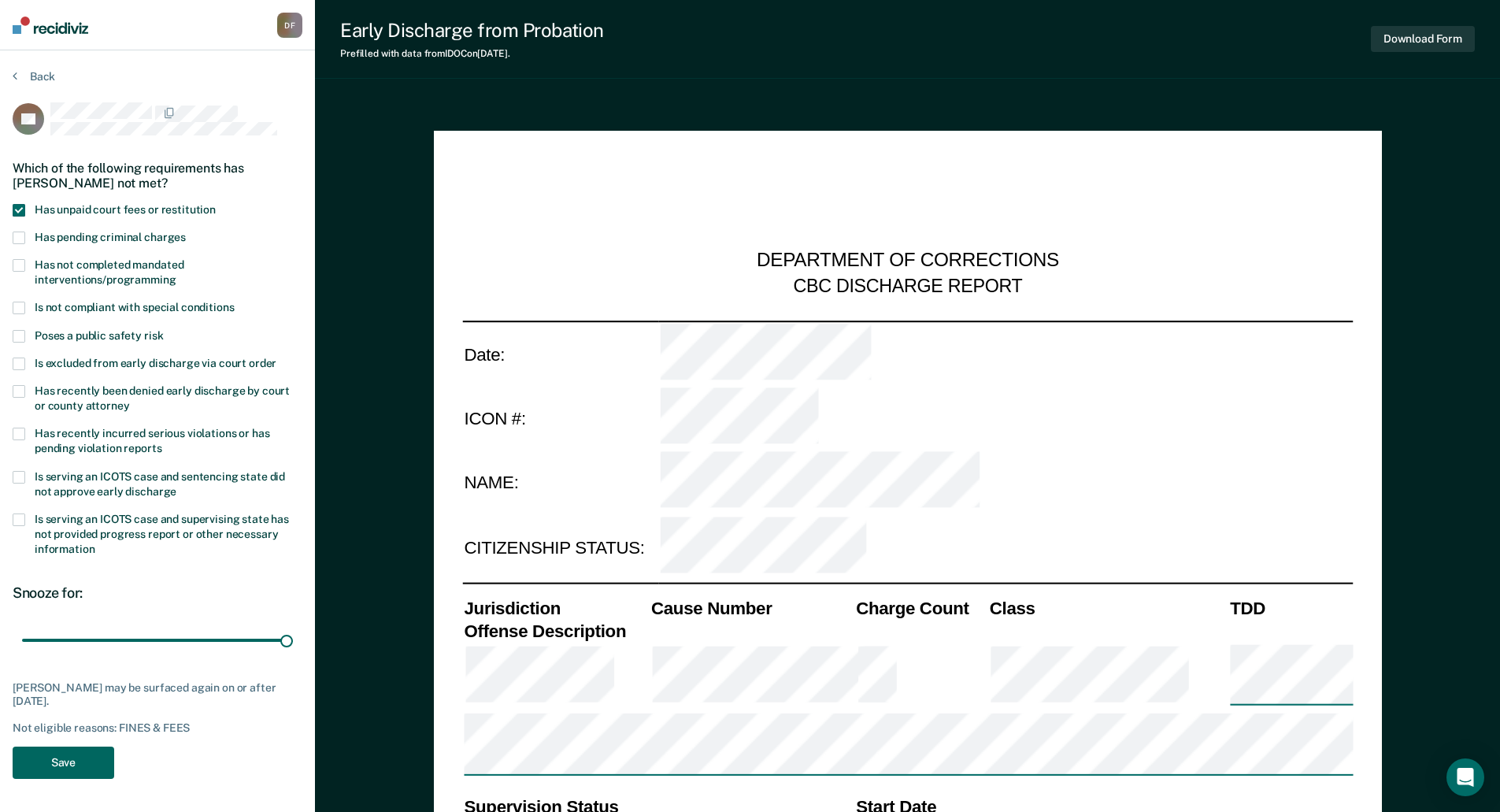
click at [83, 768] on button "Save" at bounding box center [63, 762] width 101 height 32
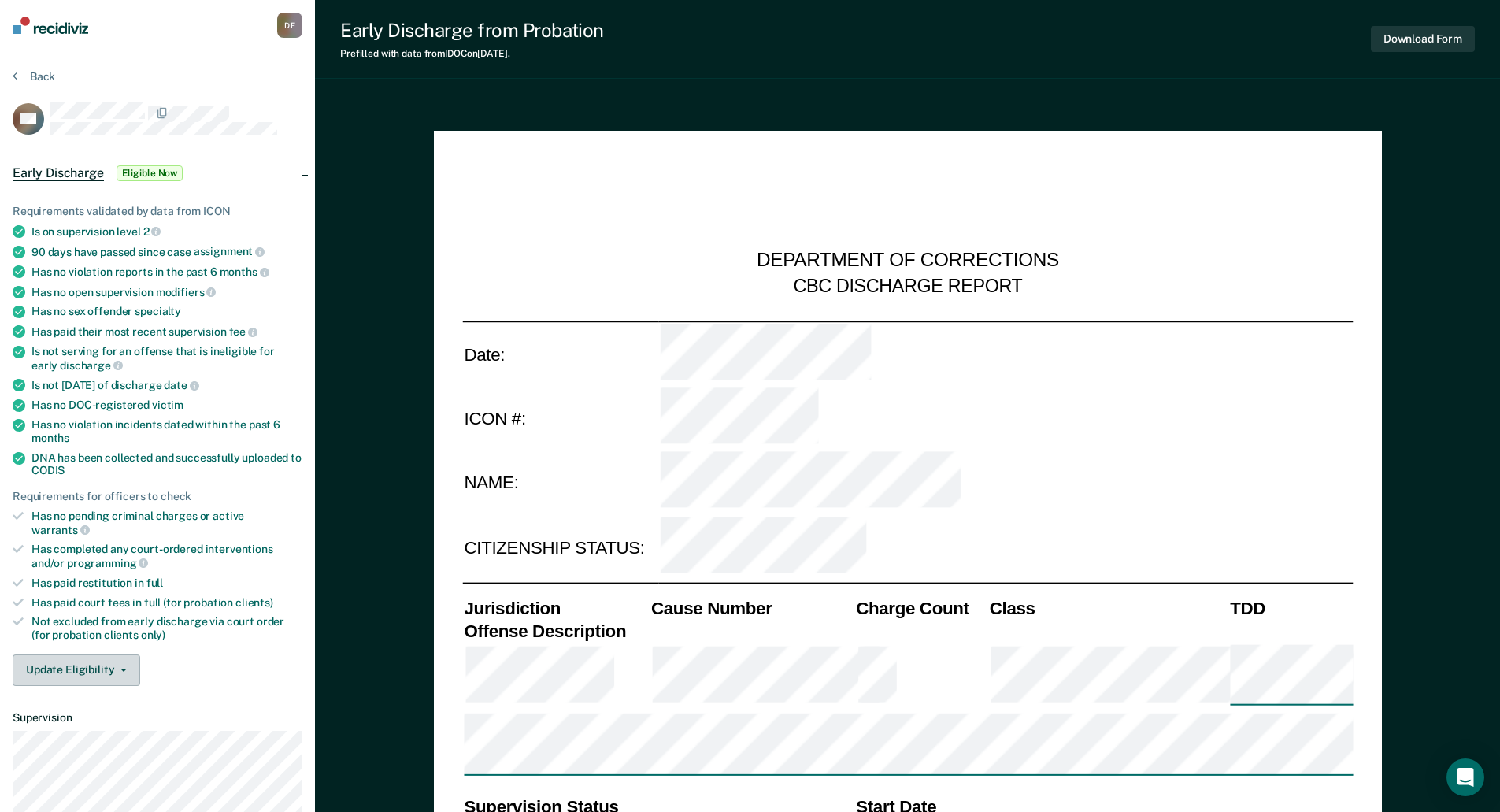
click at [101, 654] on button "Update Eligibility" at bounding box center [77, 670] width 128 height 32
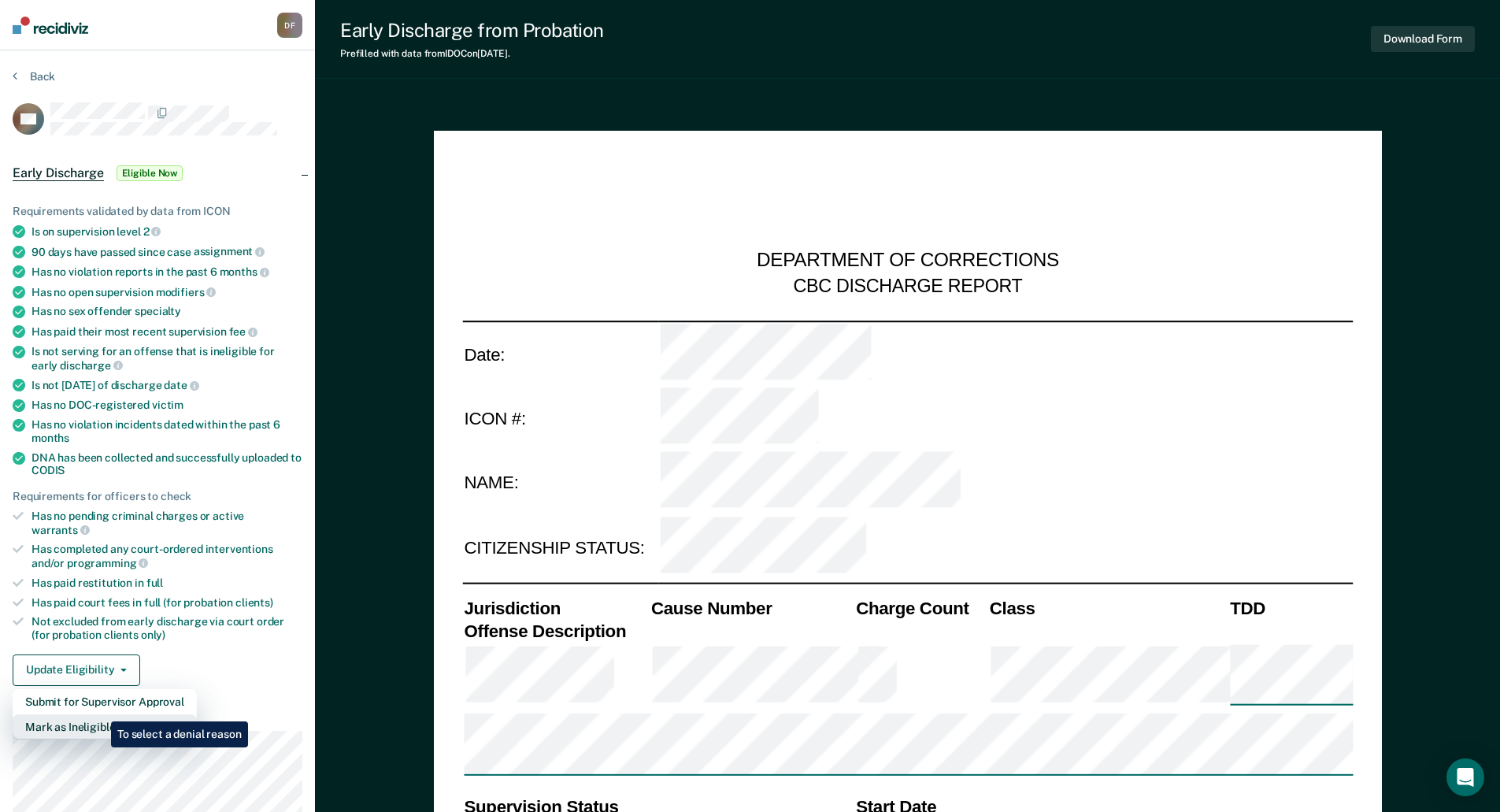
click at [99, 714] on button "Mark as Ineligible" at bounding box center [105, 727] width 184 height 26
type textarea "x"
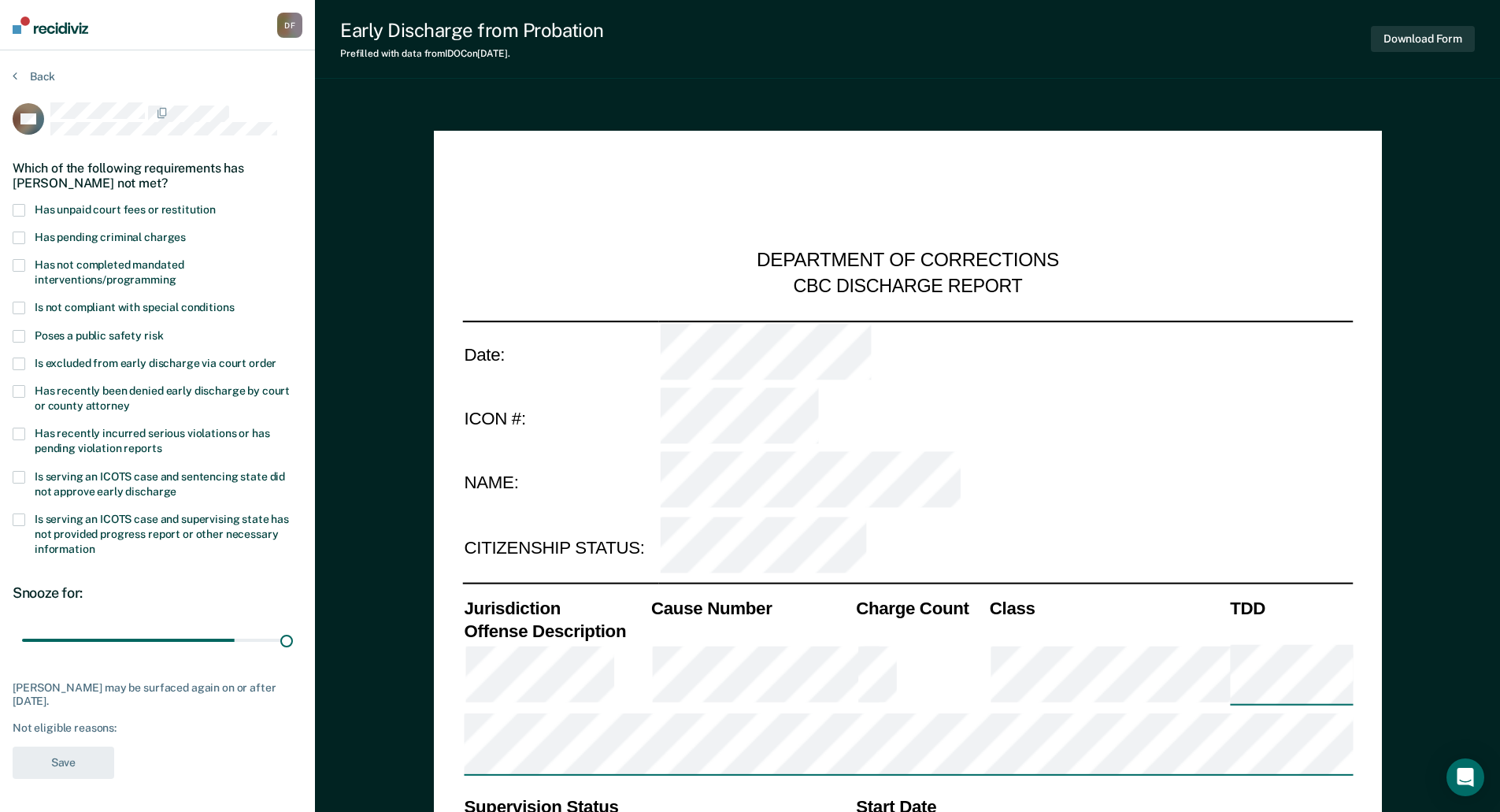
drag, startPoint x: 115, startPoint y: 640, endPoint x: 327, endPoint y: 649, distance: 212.2
type input "90"
click at [293, 649] on input "range" at bounding box center [157, 640] width 271 height 27
click at [22, 210] on span at bounding box center [19, 211] width 13 height 13
click at [215, 204] on input "Has unpaid court fees or restitution" at bounding box center [215, 204] width 0 height 0
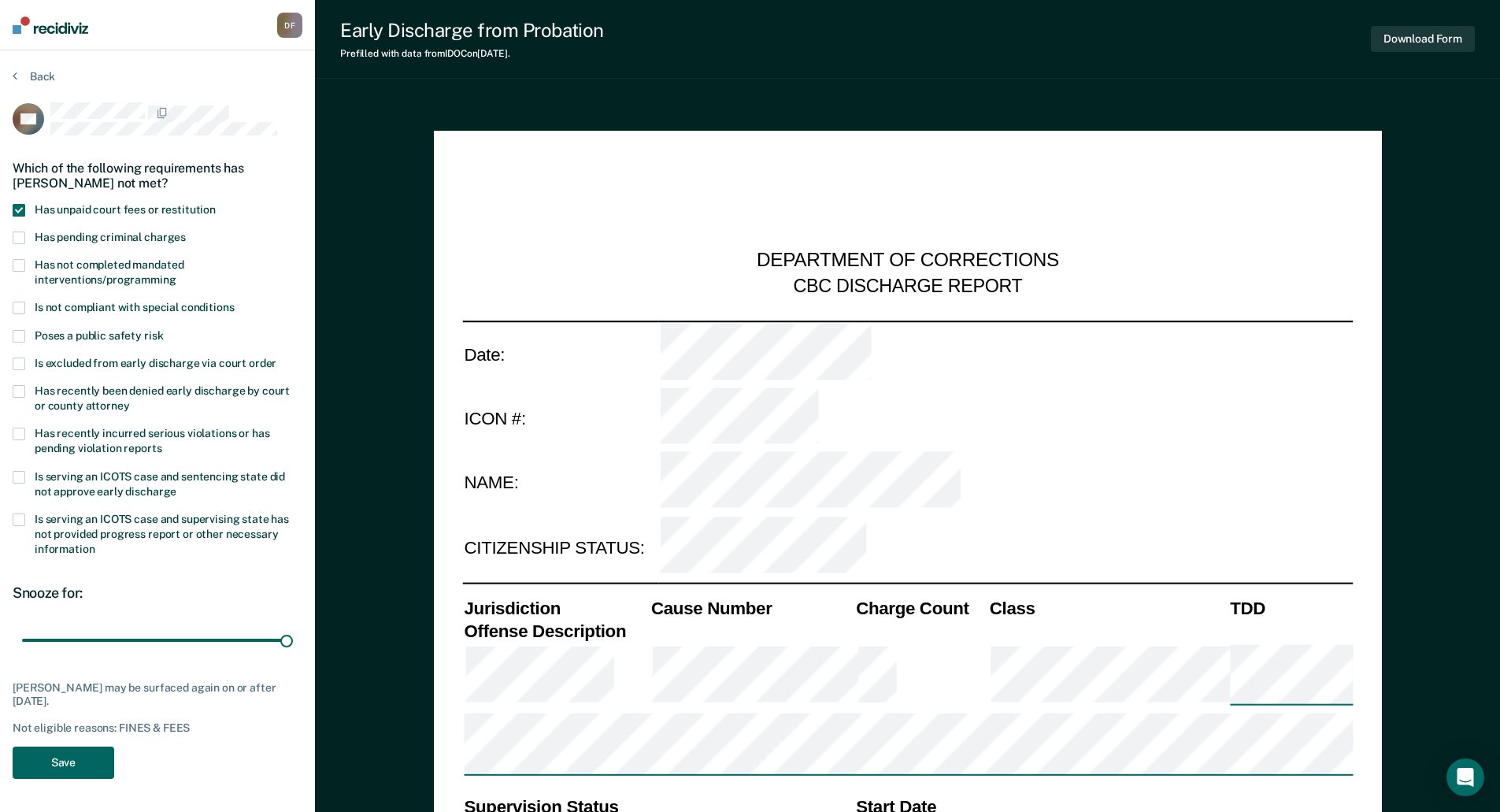
click at [66, 760] on button "Save" at bounding box center [63, 762] width 101 height 32
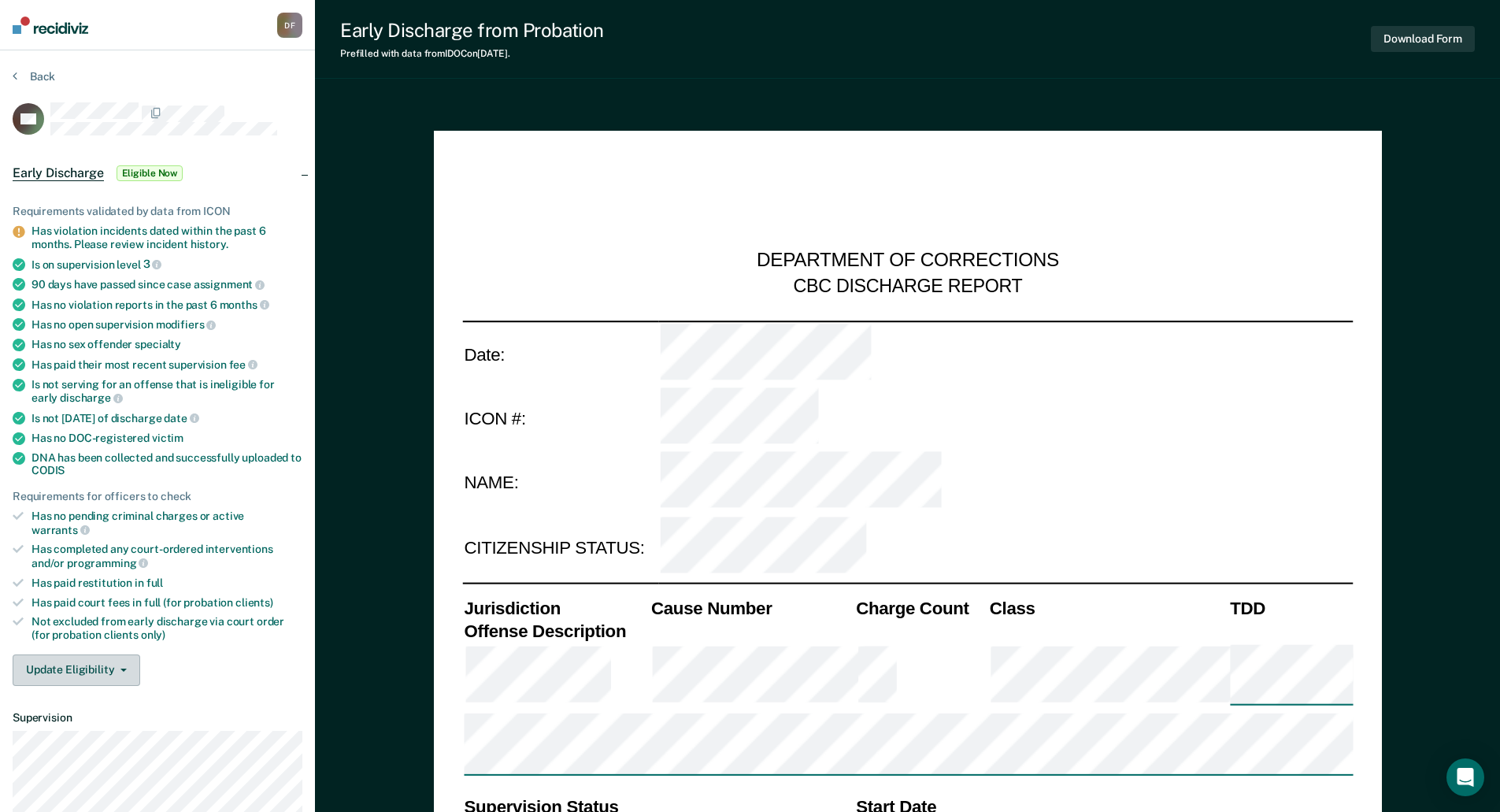
click at [114, 660] on button "Update Eligibility" at bounding box center [77, 670] width 128 height 32
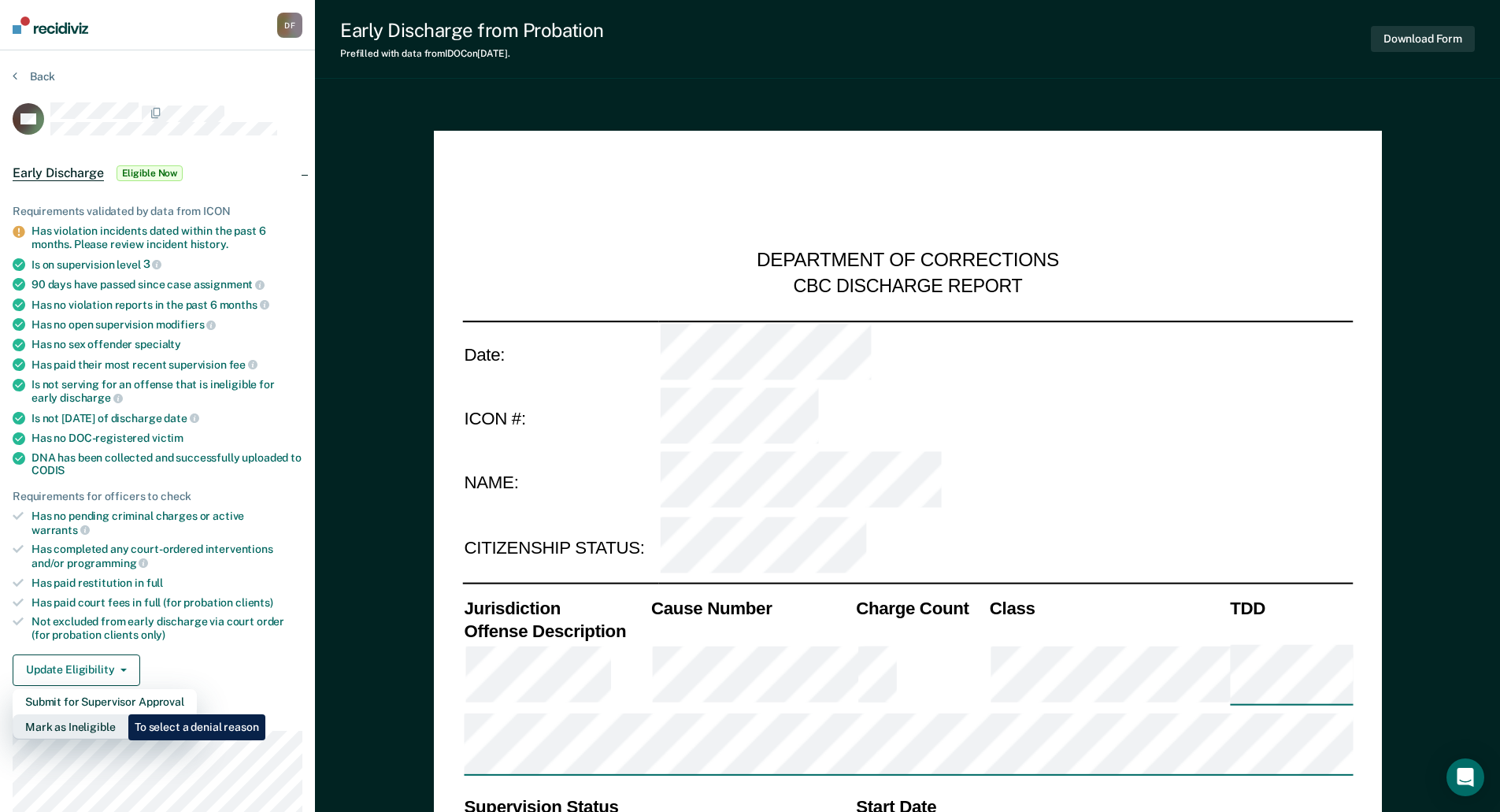
click at [117, 714] on button "Mark as Ineligible" at bounding box center [105, 727] width 184 height 26
type textarea "x"
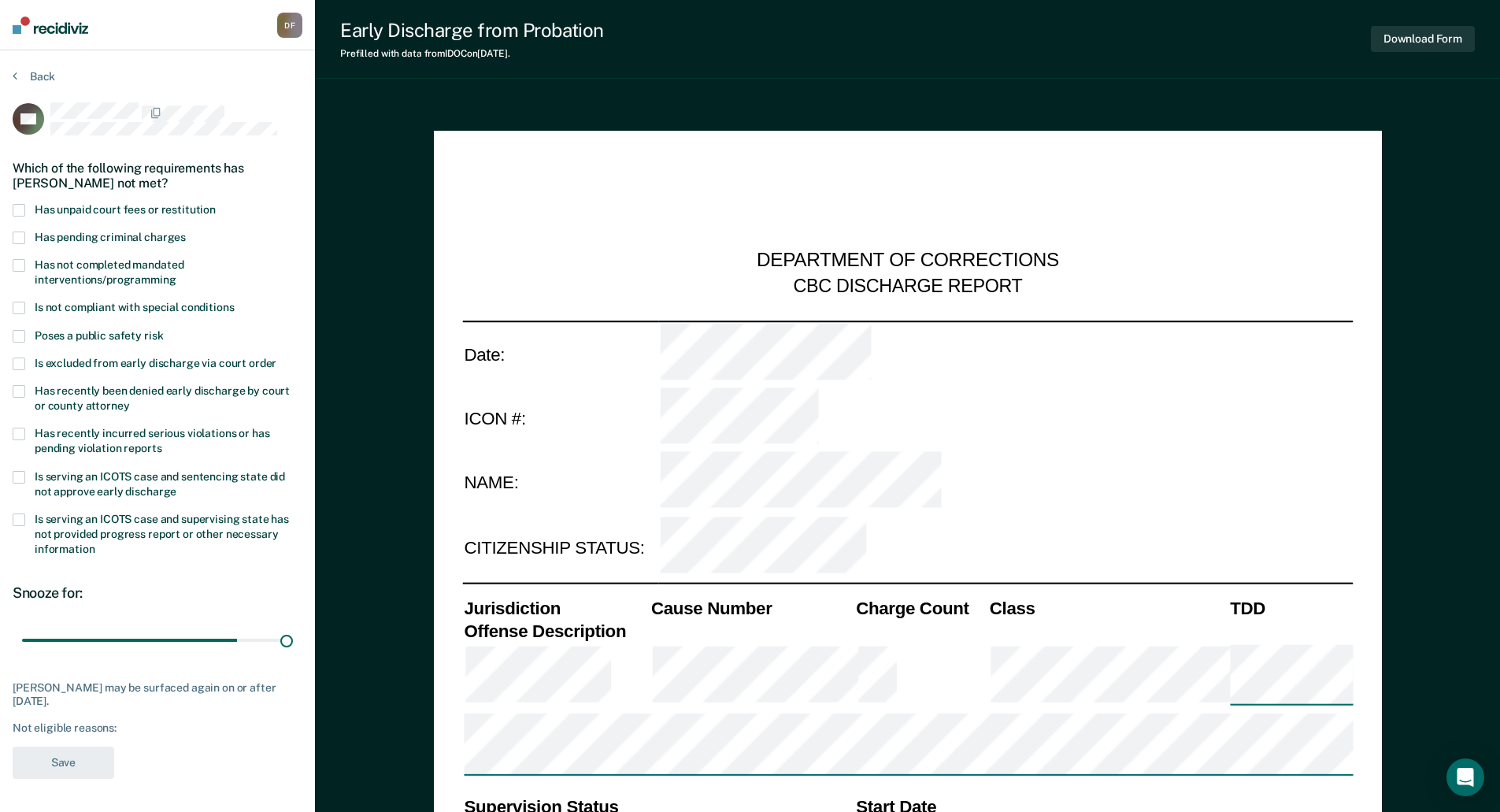
drag, startPoint x: 113, startPoint y: 640, endPoint x: 313, endPoint y: 649, distance: 200.2
type input "90"
click at [293, 650] on input "range" at bounding box center [157, 640] width 271 height 27
click at [20, 209] on span at bounding box center [19, 211] width 13 height 13
click at [215, 204] on input "Has unpaid court fees or restitution" at bounding box center [215, 204] width 0 height 0
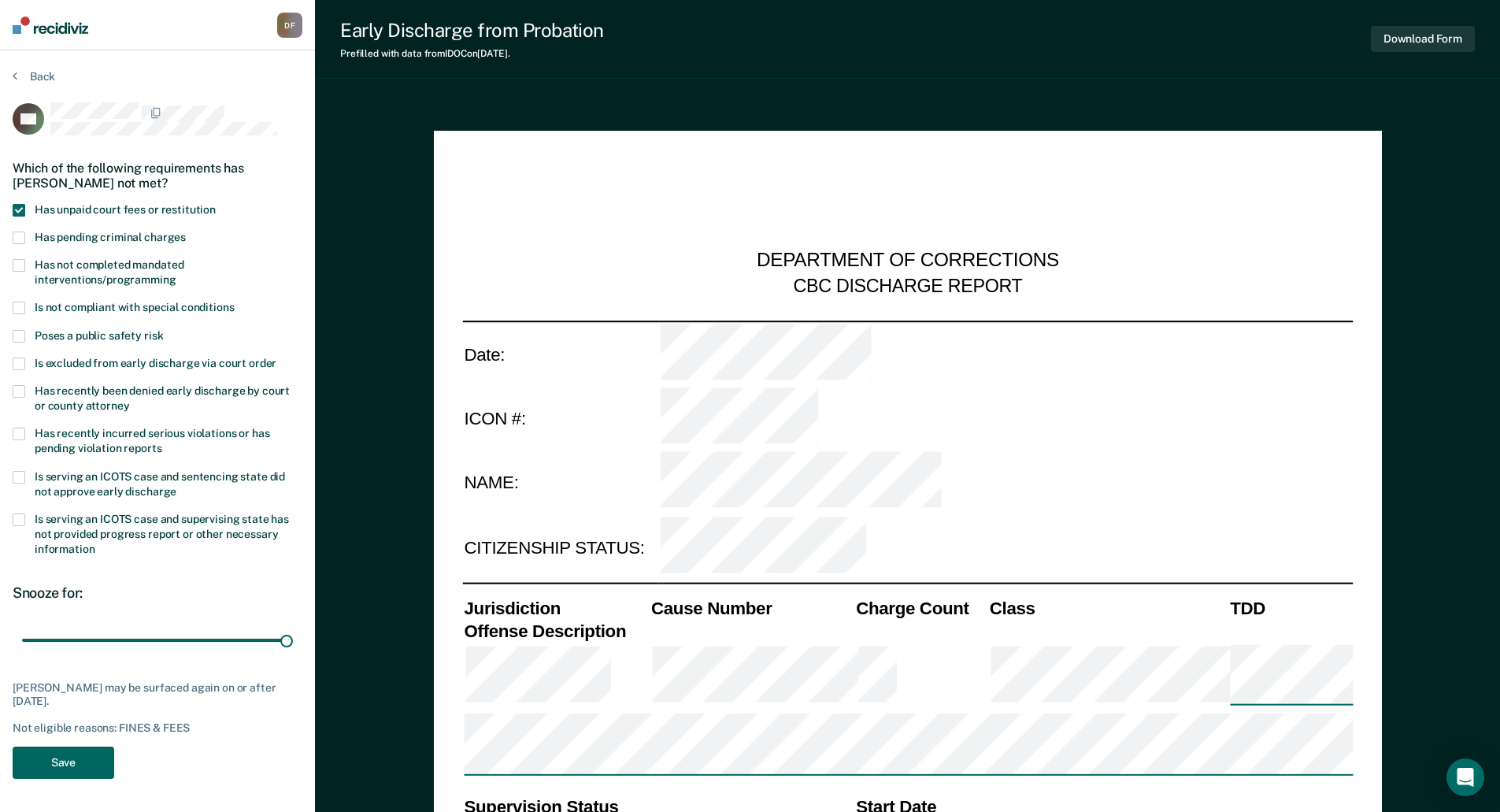
click at [66, 760] on button "Save" at bounding box center [63, 762] width 101 height 32
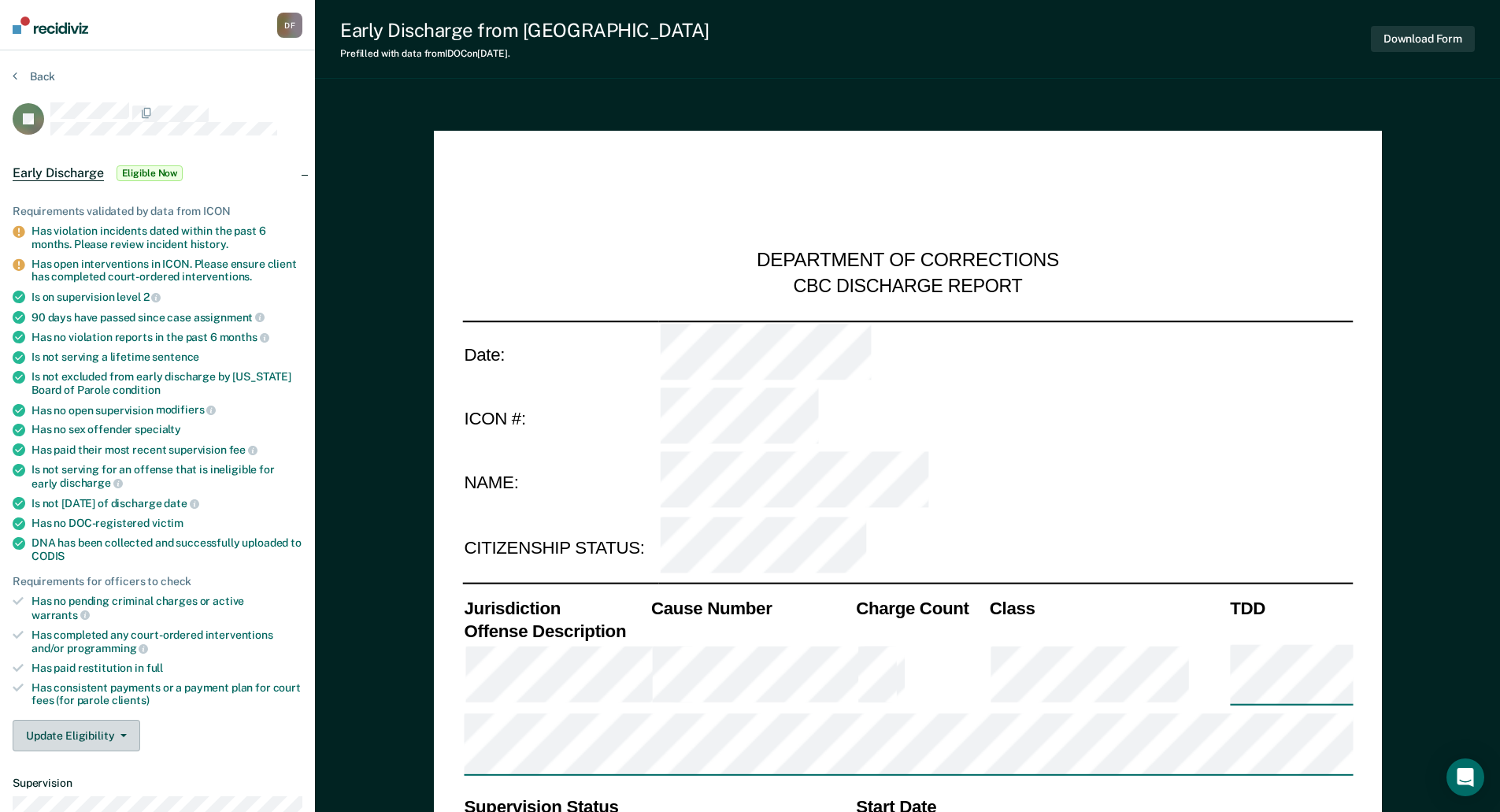
click at [84, 728] on button "Update Eligibility" at bounding box center [77, 735] width 128 height 32
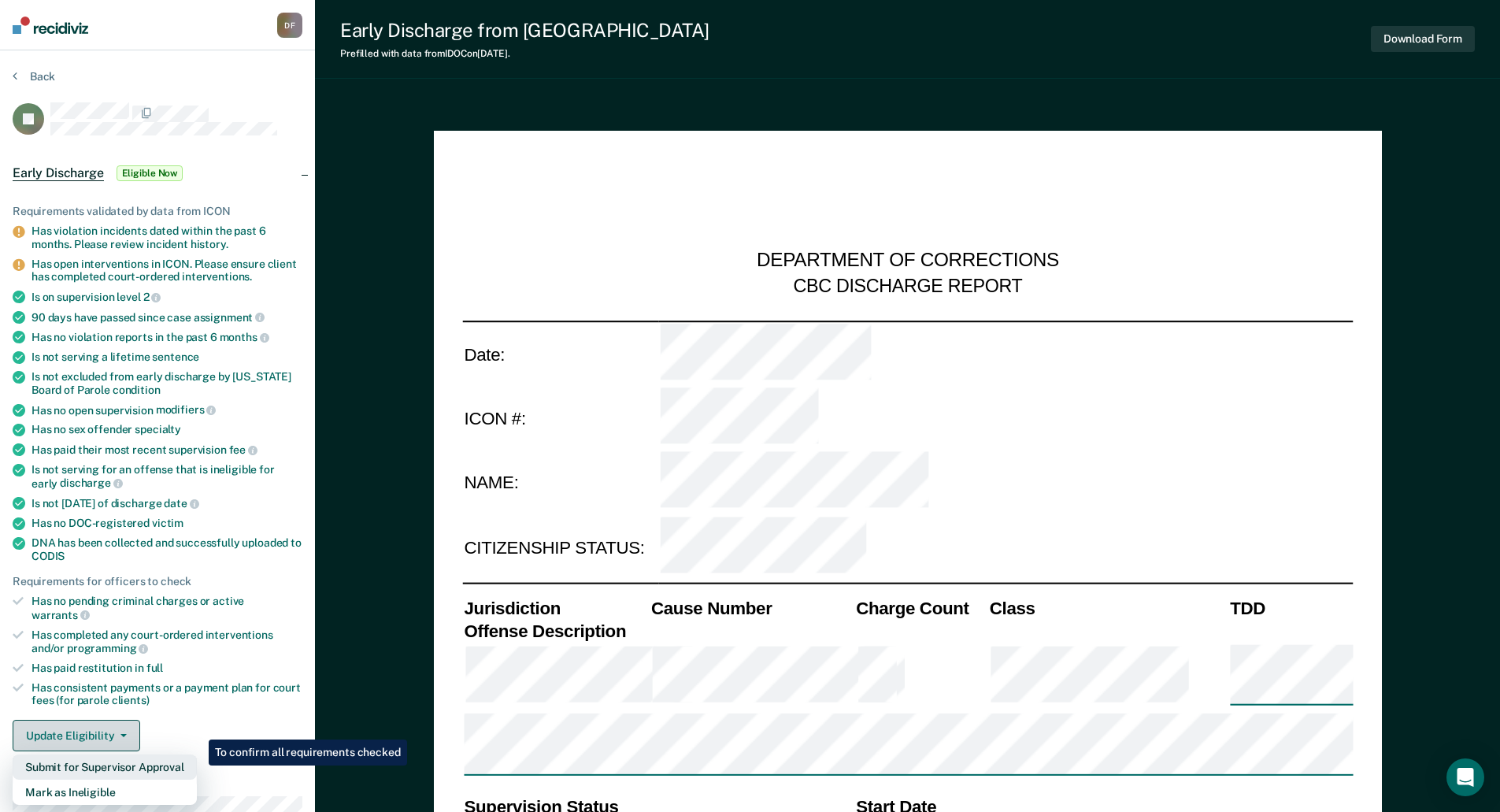
type textarea "x"
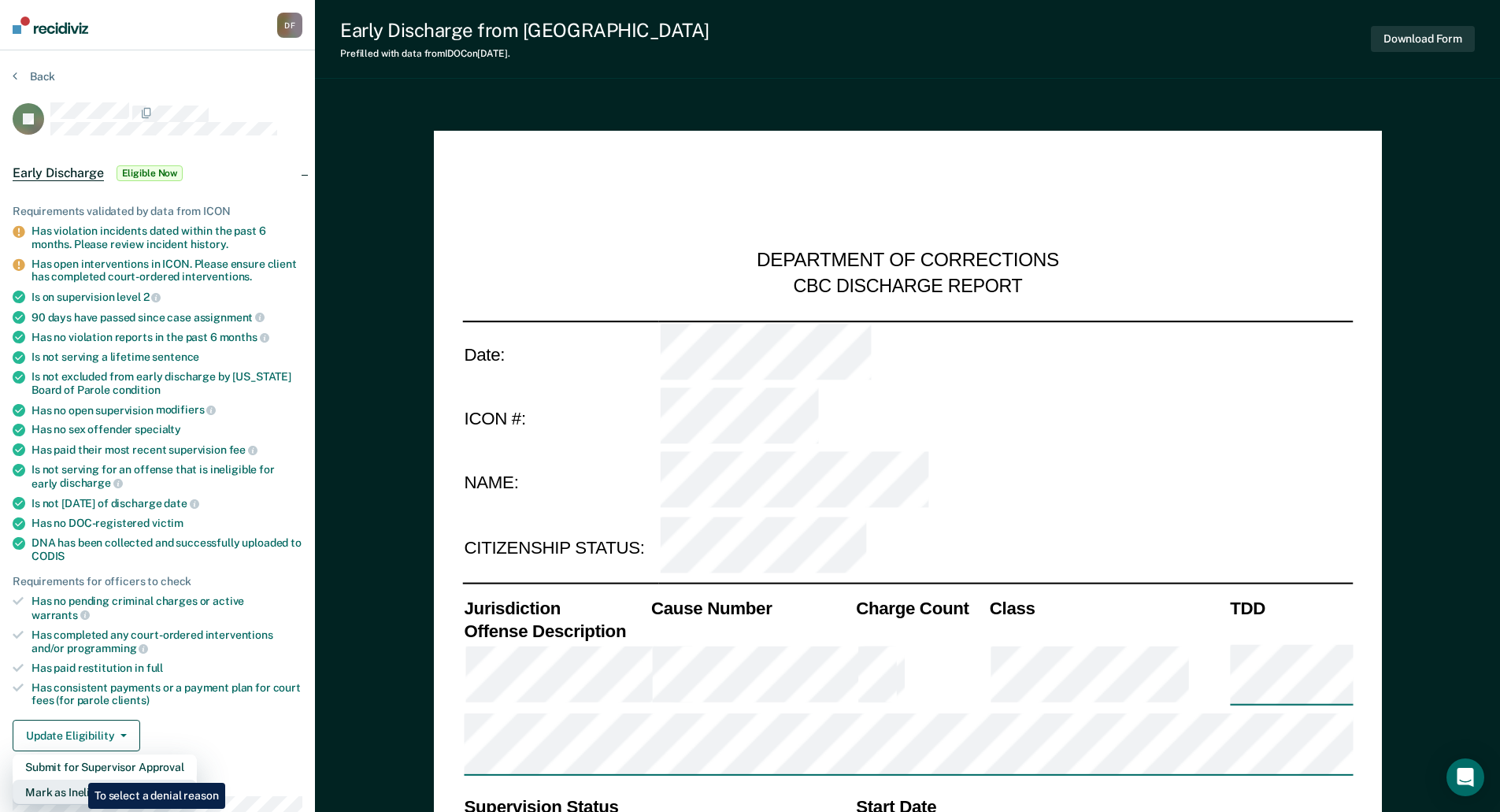
click at [77, 779] on button "Mark as Ineligible" at bounding box center [105, 792] width 184 height 26
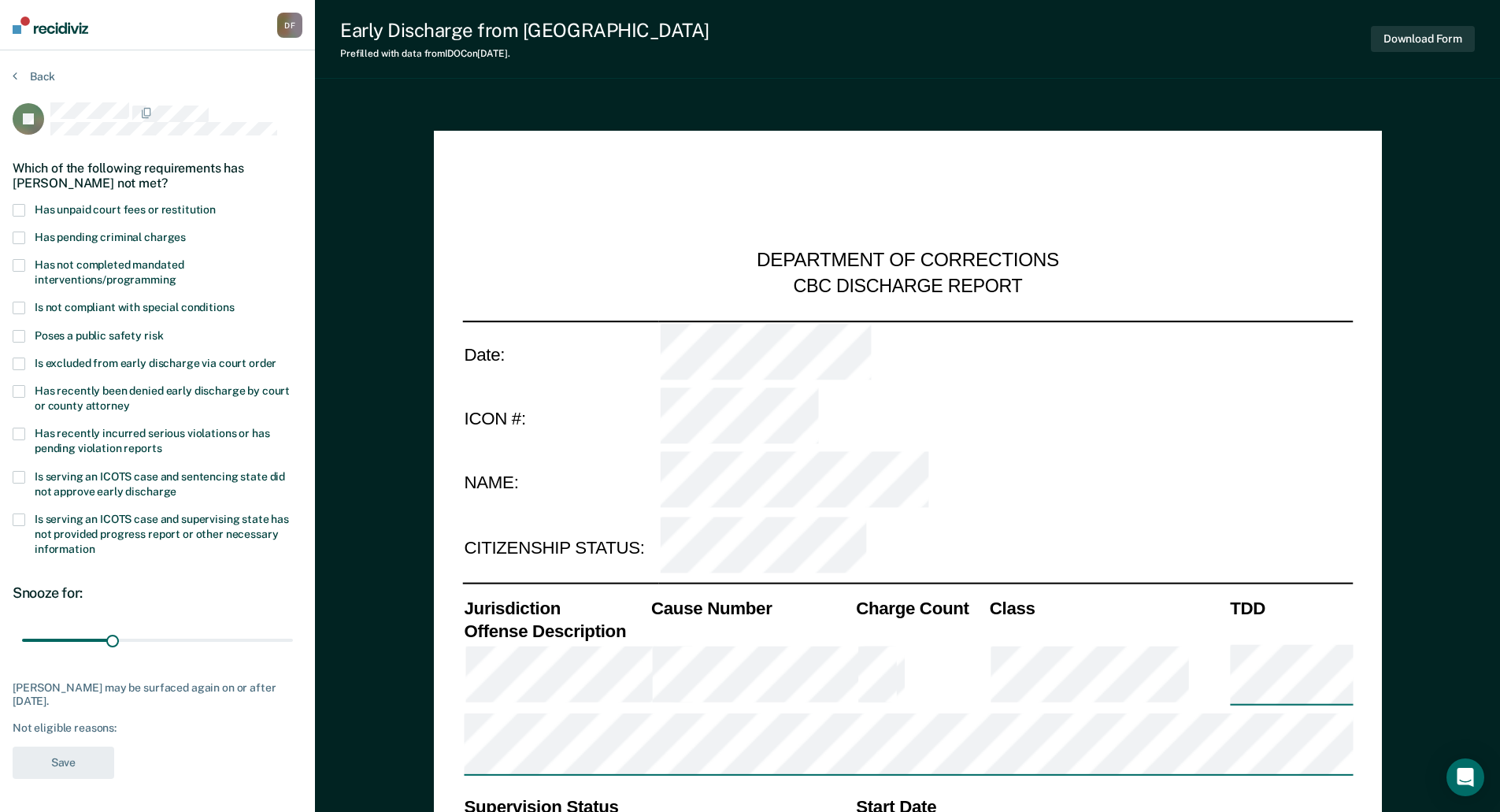
click at [22, 204] on span at bounding box center [19, 211] width 13 height 13
click at [215, 204] on input "Has unpaid court fees or restitution" at bounding box center [215, 204] width 0 height 0
drag, startPoint x: 111, startPoint y: 639, endPoint x: 451, endPoint y: 641, distance: 340.0
type input "90"
click at [293, 640] on input "range" at bounding box center [157, 640] width 271 height 27
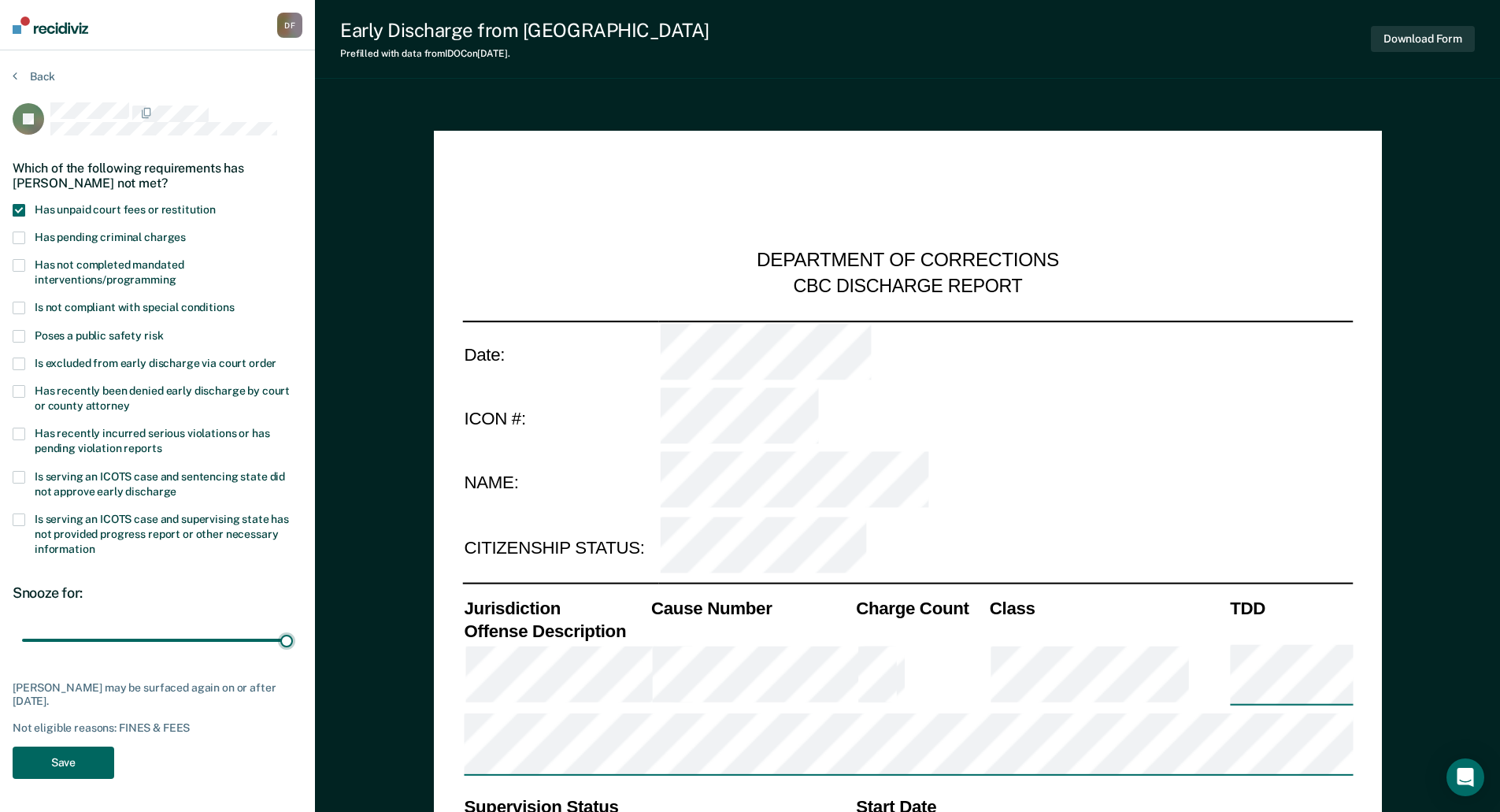
drag, startPoint x: 72, startPoint y: 764, endPoint x: 78, endPoint y: 759, distance: 7.8
click at [74, 764] on button "Save" at bounding box center [63, 762] width 101 height 32
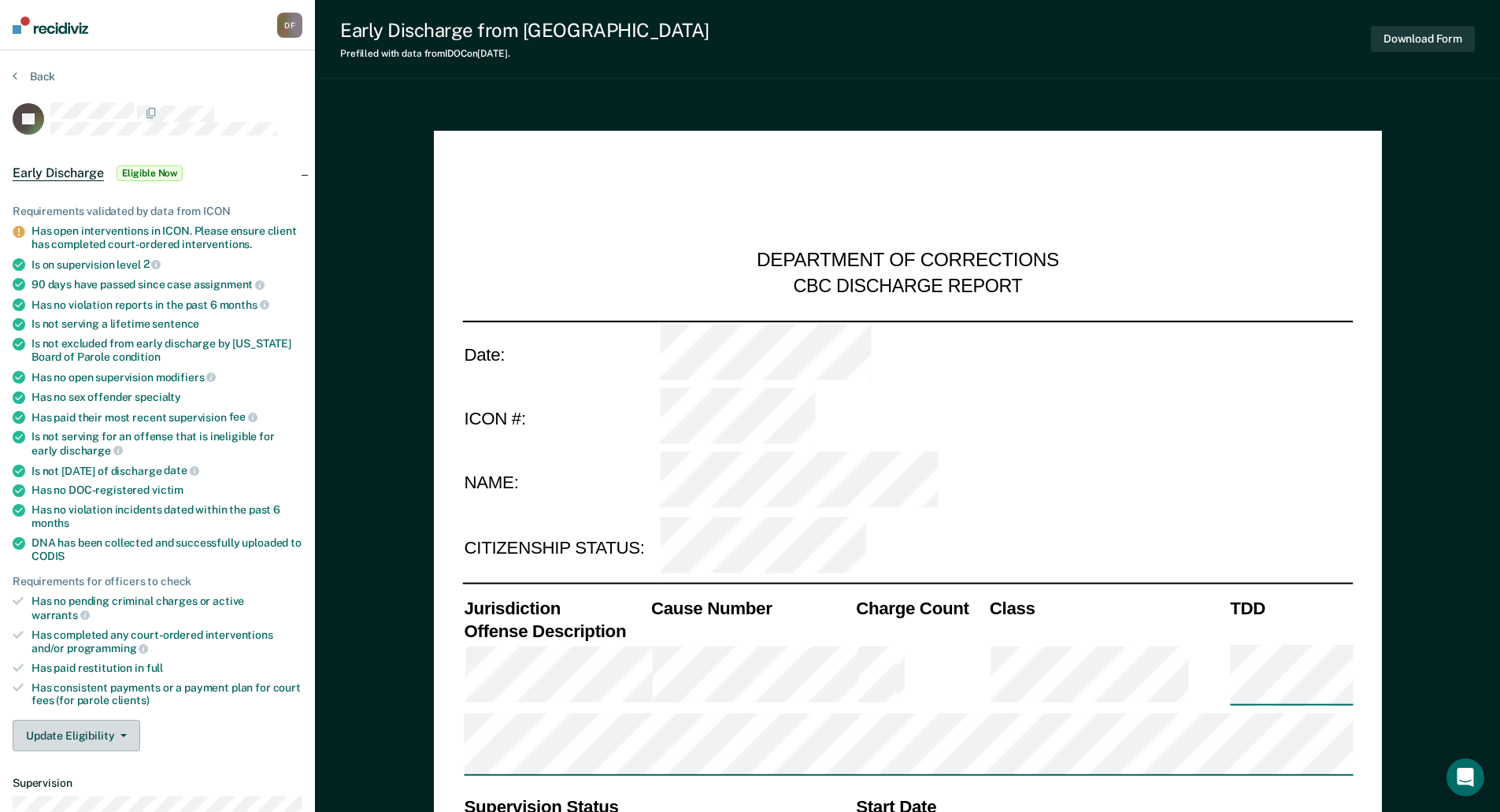
click at [95, 722] on button "Update Eligibility" at bounding box center [77, 735] width 128 height 32
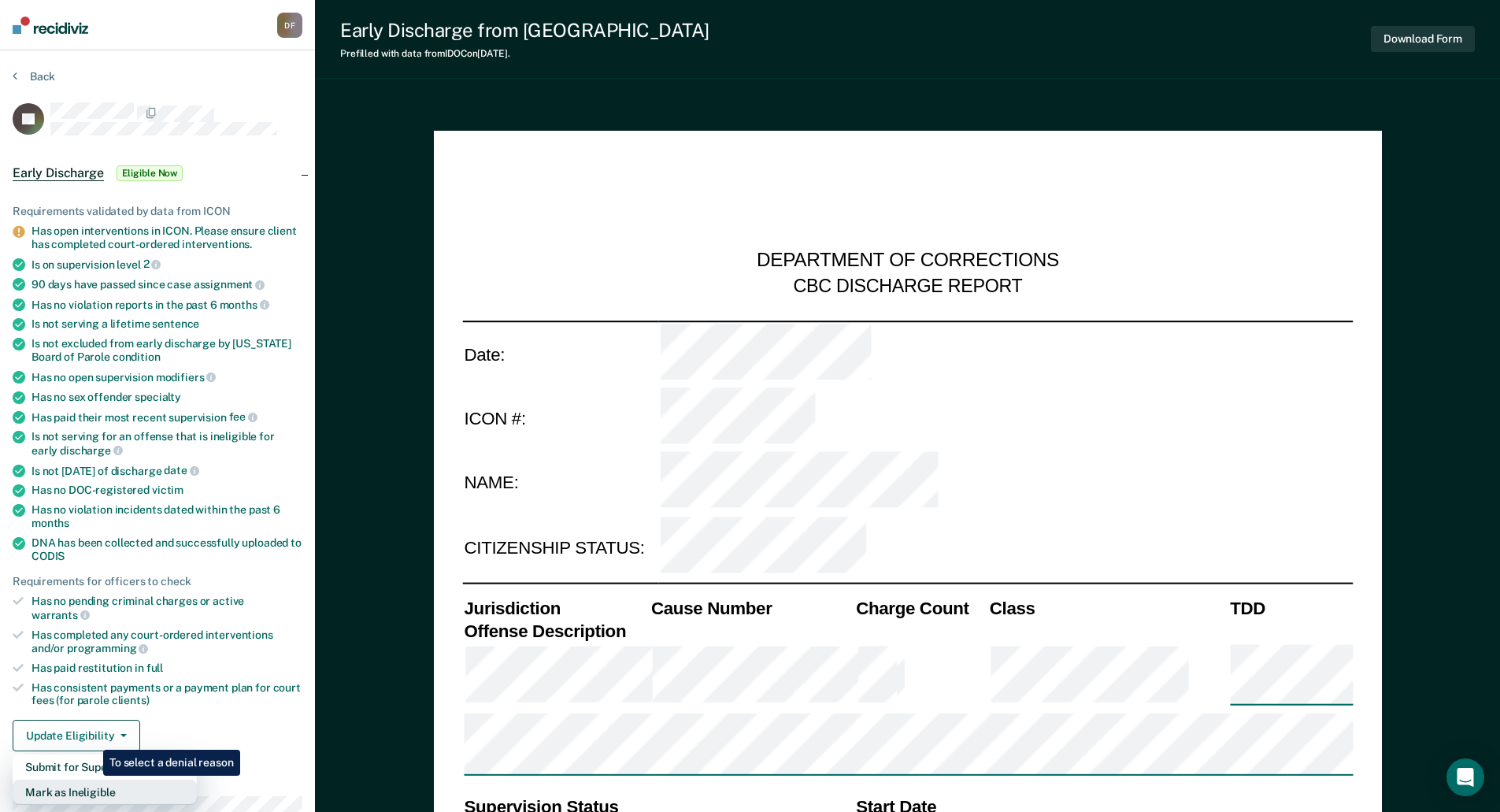
click at [91, 779] on button "Mark as Ineligible" at bounding box center [105, 792] width 184 height 26
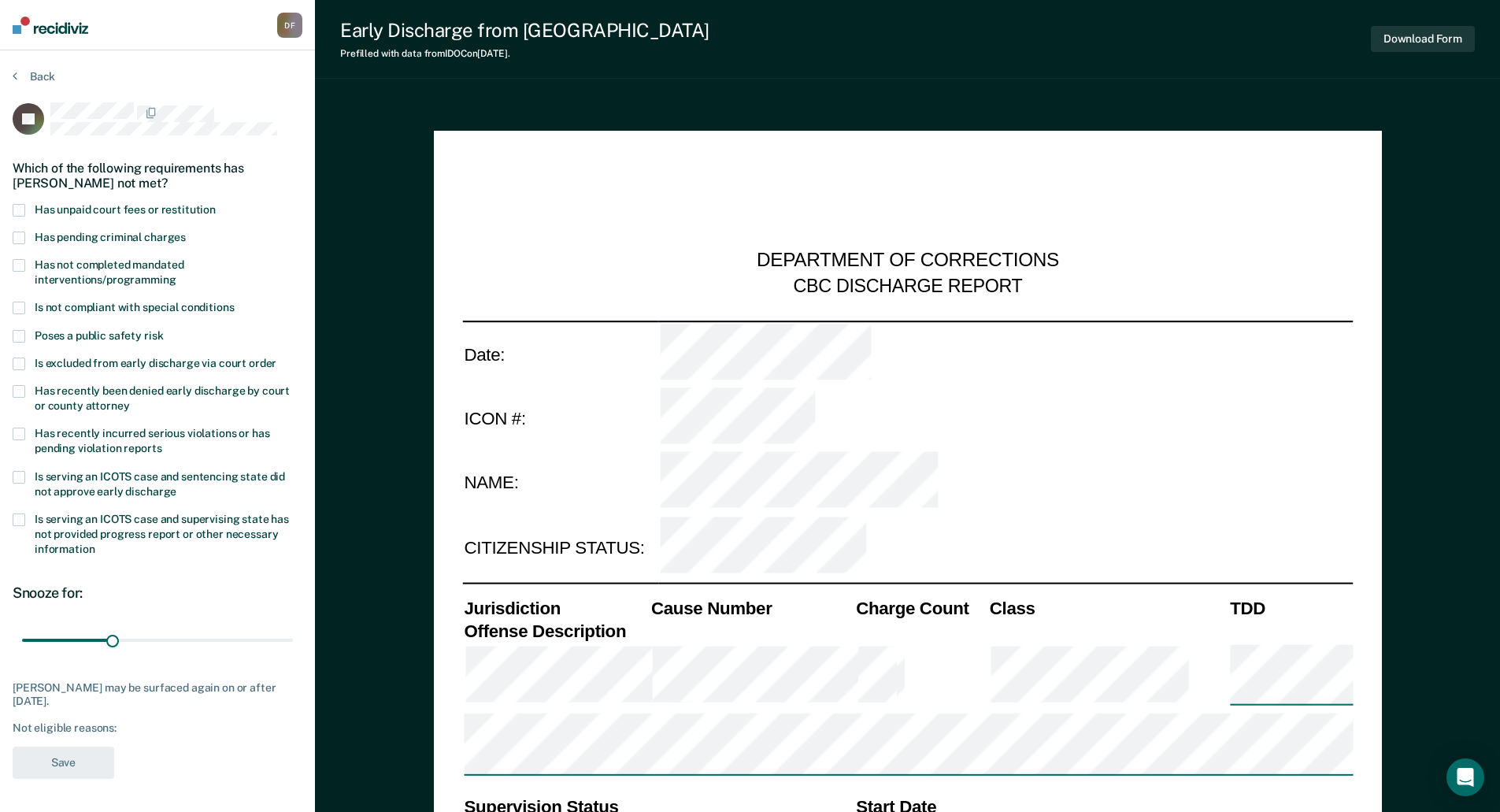
click at [19, 204] on span at bounding box center [19, 211] width 13 height 13
click at [215, 204] on input "Has unpaid court fees or restitution" at bounding box center [215, 204] width 0 height 0
click at [60, 764] on button "Save" at bounding box center [63, 762] width 101 height 32
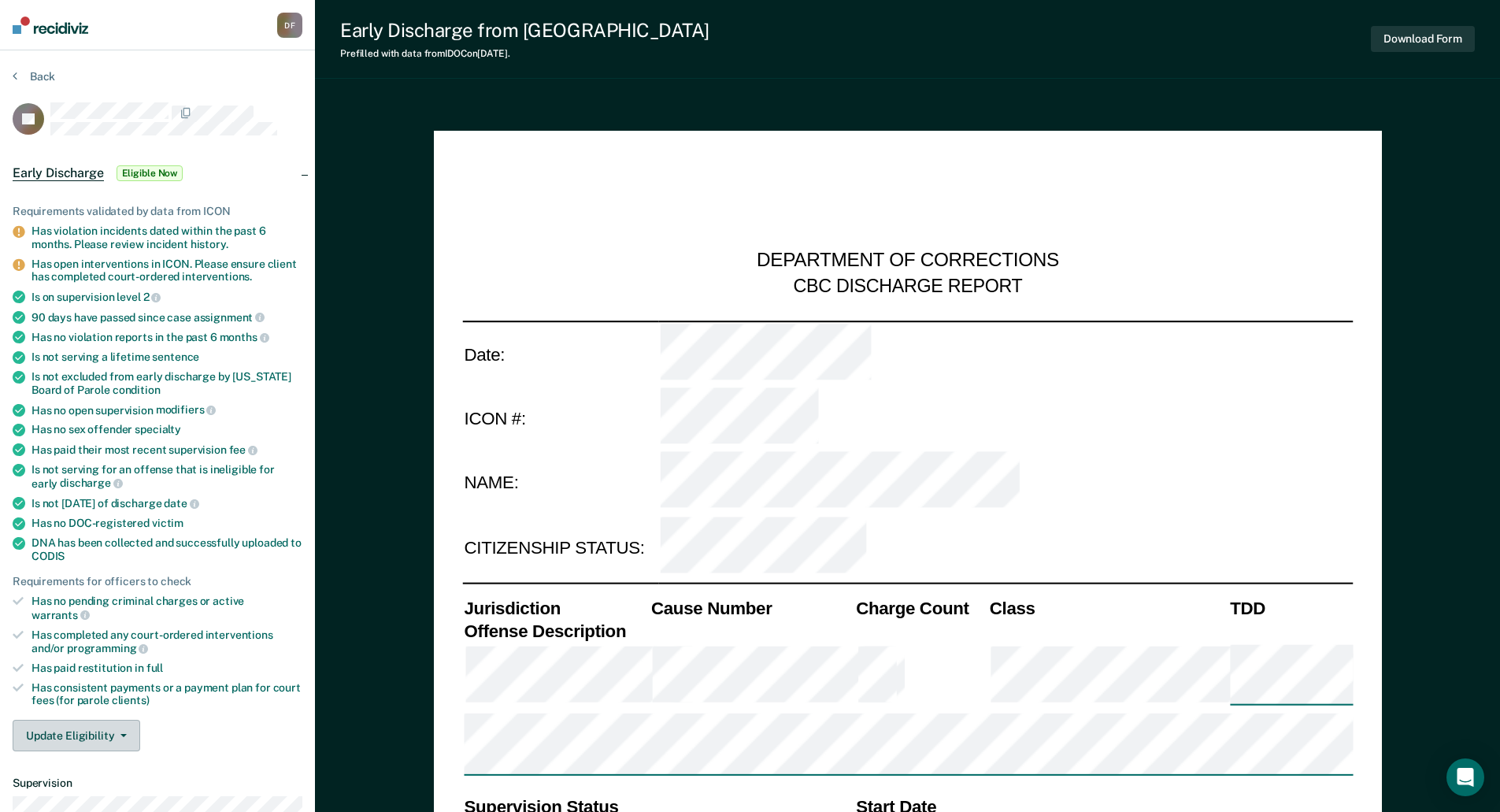
click at [102, 720] on button "Update Eligibility" at bounding box center [77, 735] width 128 height 32
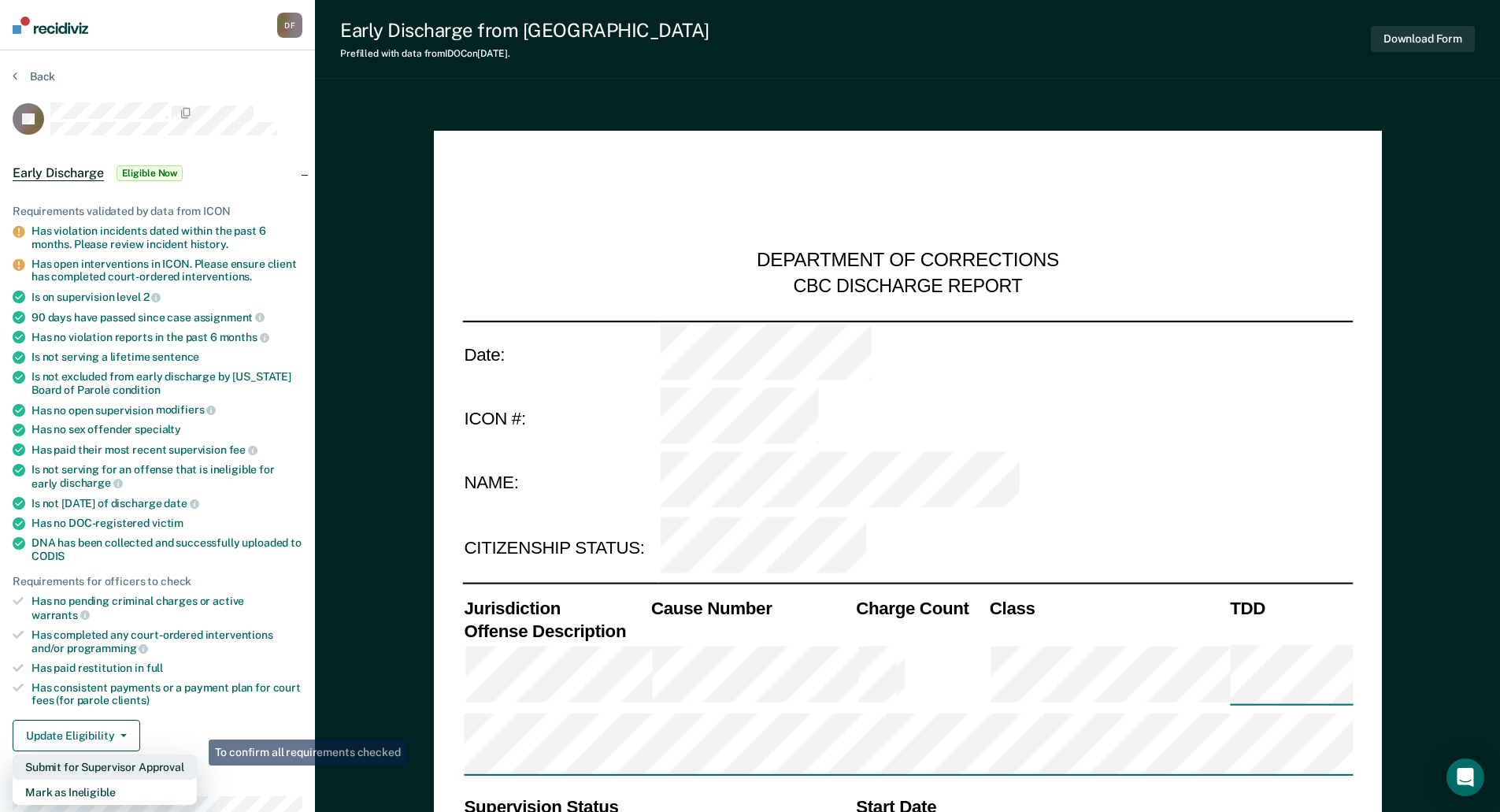
type textarea "x"
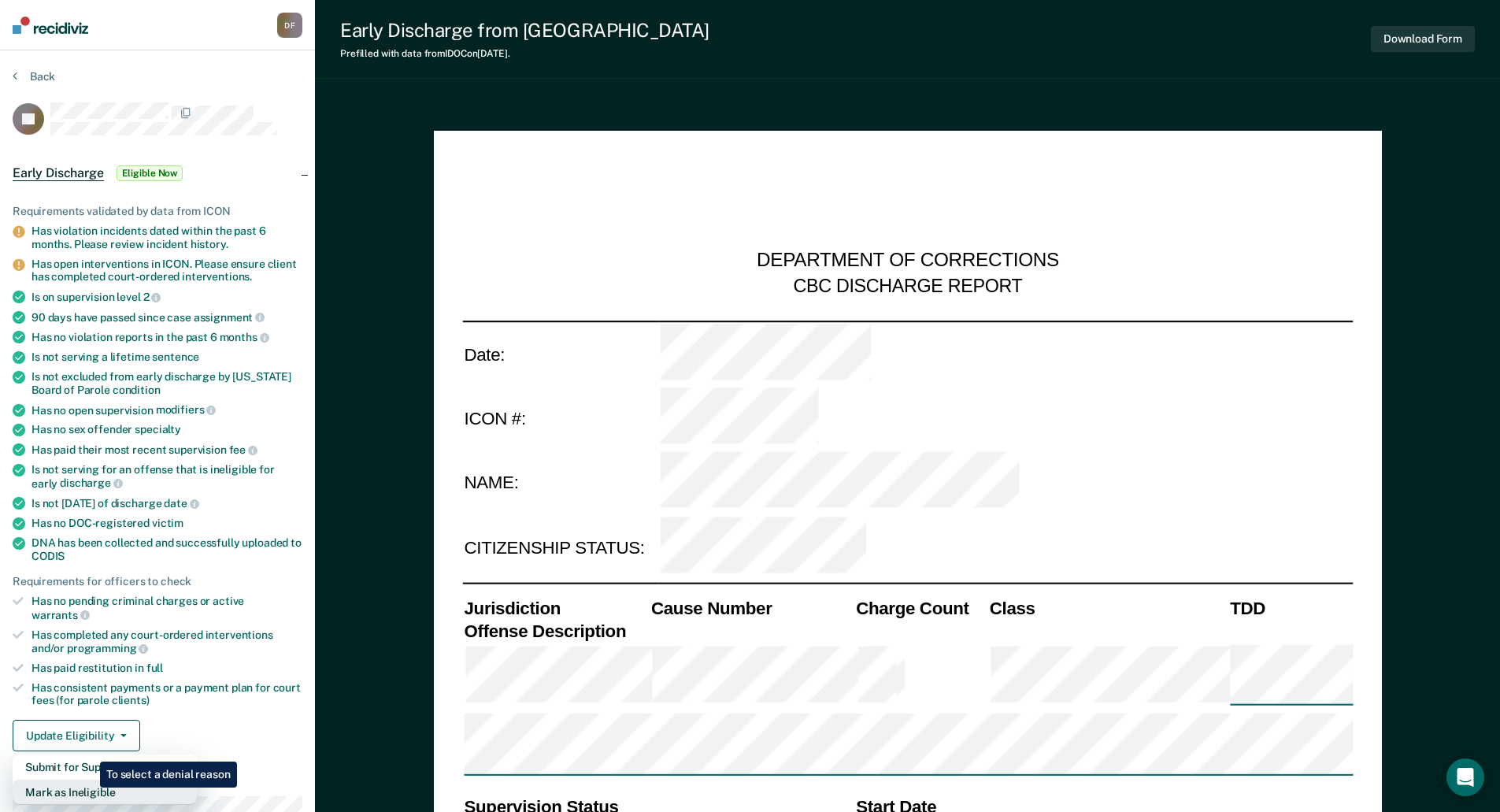
click at [89, 787] on button "Mark as Ineligible" at bounding box center [105, 792] width 184 height 26
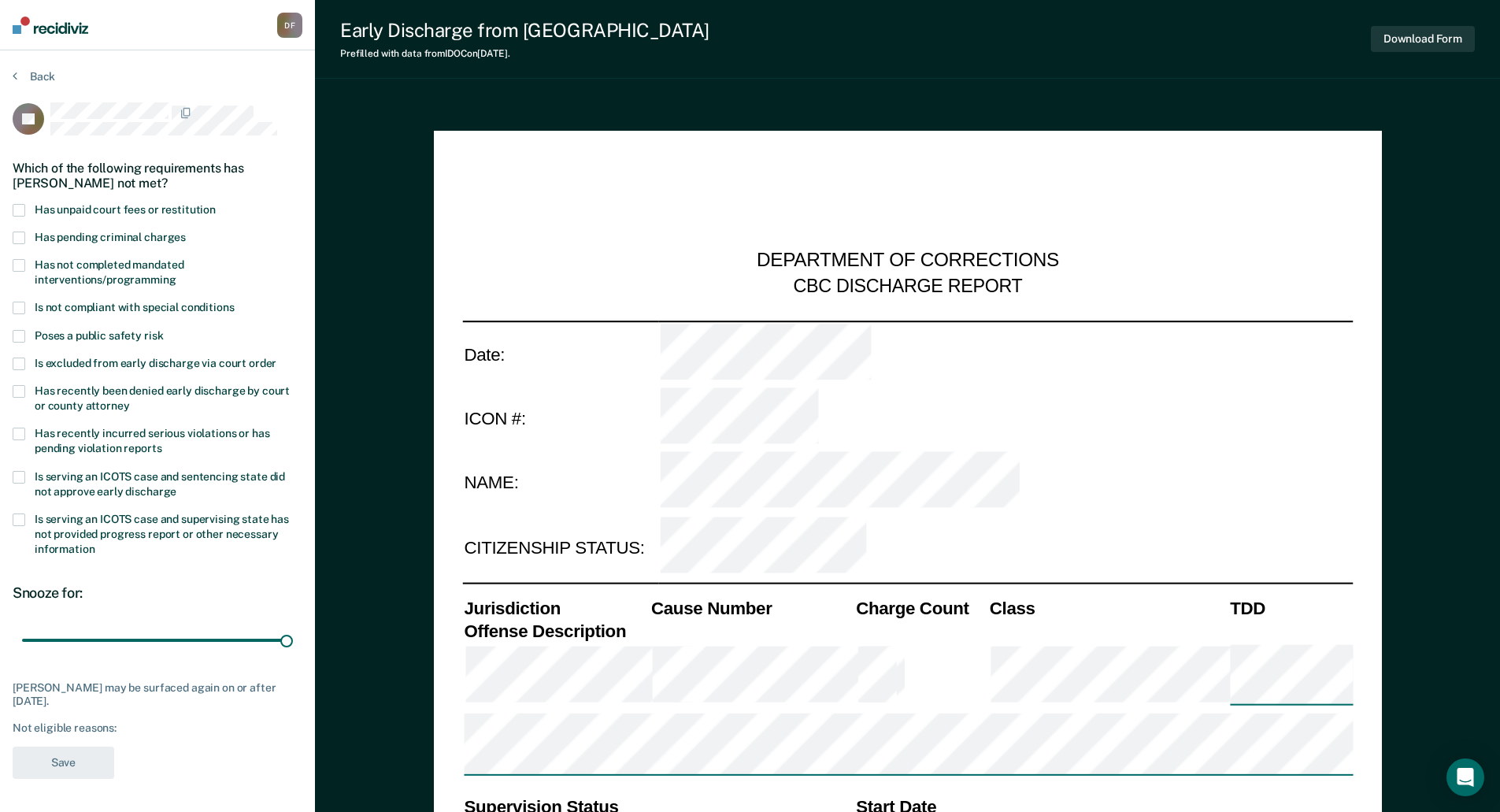
drag, startPoint x: 111, startPoint y: 639, endPoint x: 338, endPoint y: 642, distance: 227.0
type input "90"
click at [293, 640] on input "range" at bounding box center [157, 640] width 271 height 27
click at [16, 264] on span at bounding box center [19, 265] width 13 height 13
click at [176, 274] on input "Has not completed mandated interventions/programming" at bounding box center [176, 274] width 0 height 0
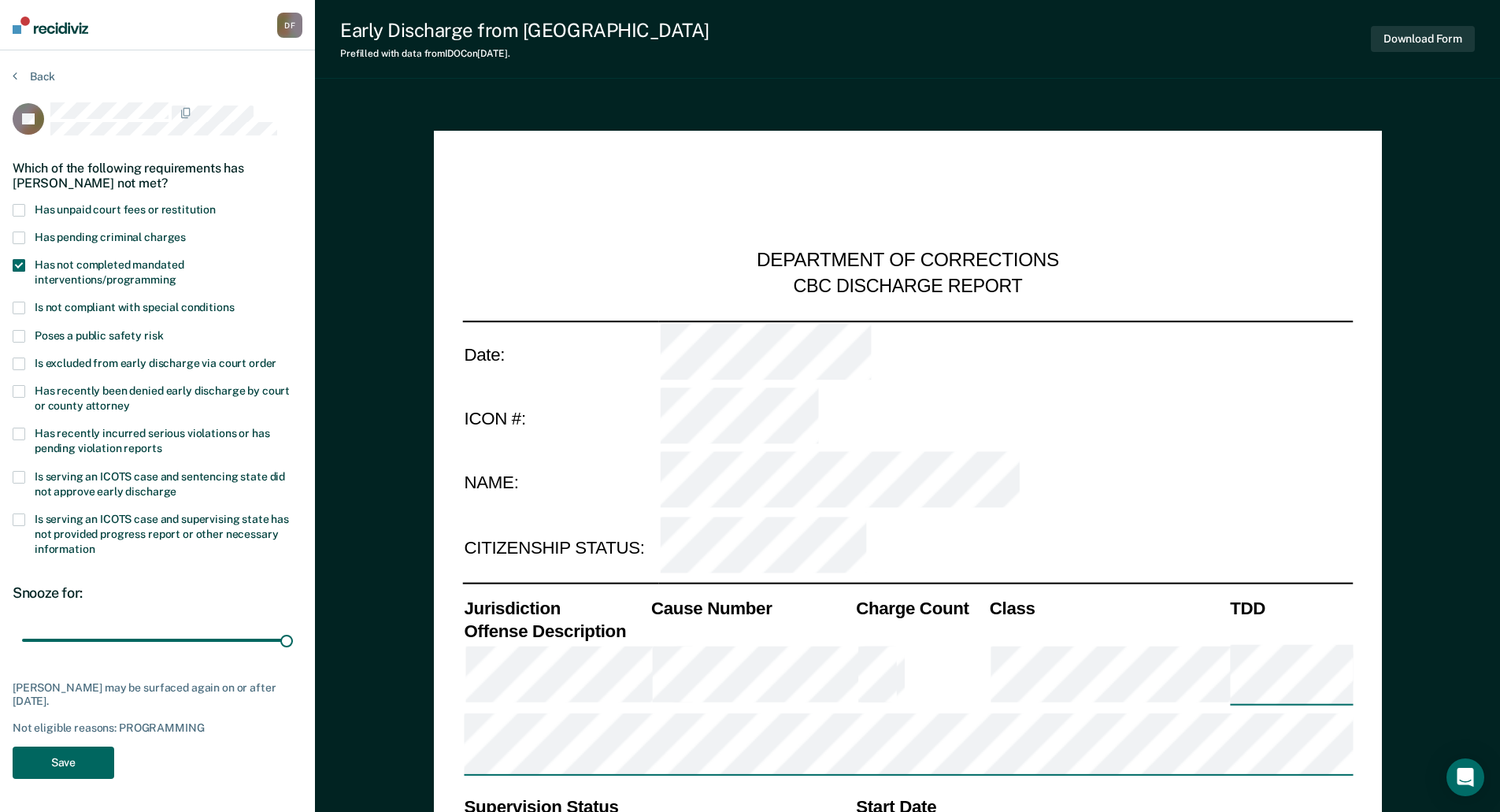
drag, startPoint x: 93, startPoint y: 756, endPoint x: 105, endPoint y: 745, distance: 16.3
click at [94, 756] on button "Save" at bounding box center [63, 762] width 101 height 32
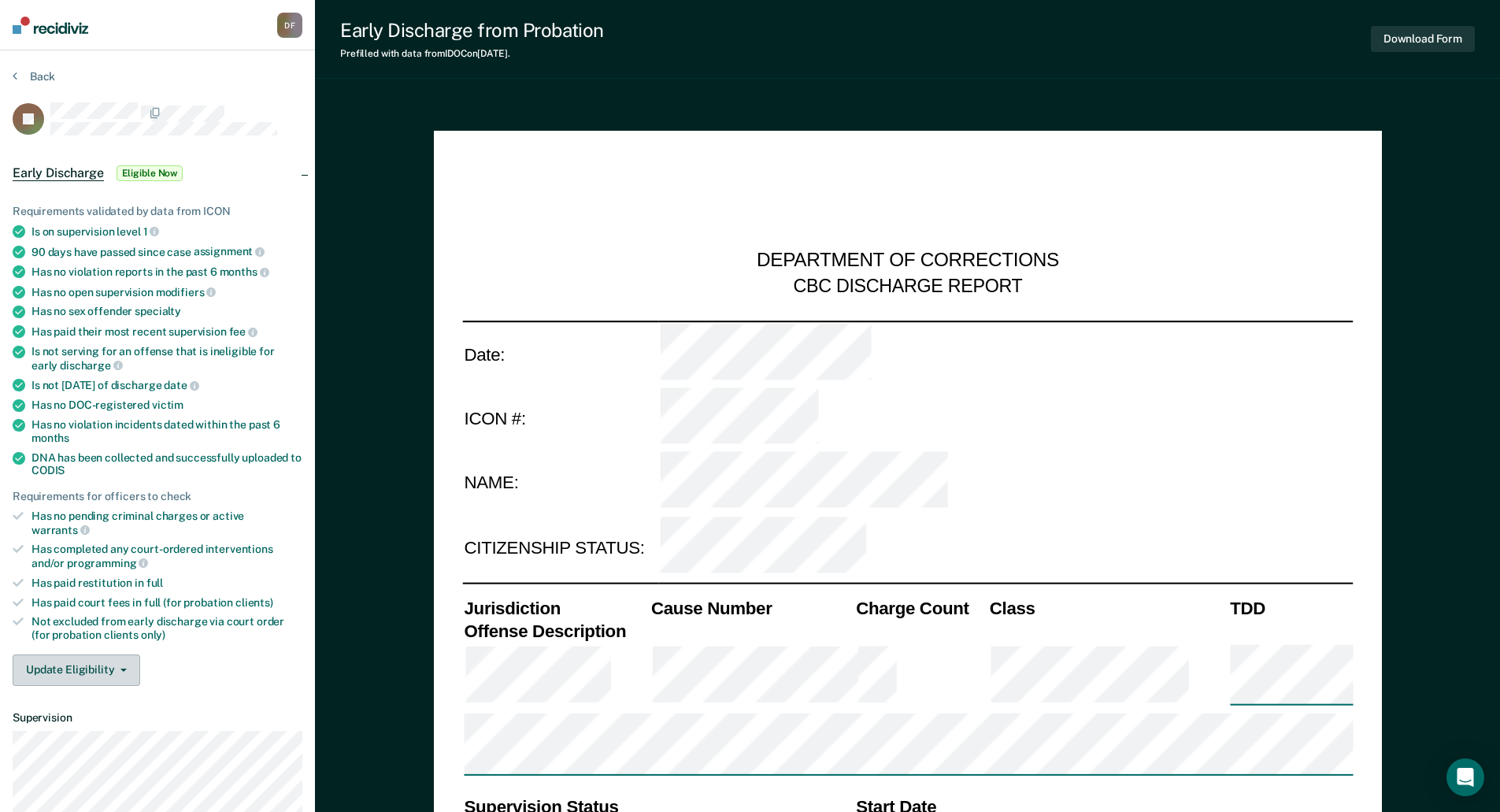
click at [126, 654] on button "Update Eligibility" at bounding box center [77, 670] width 128 height 32
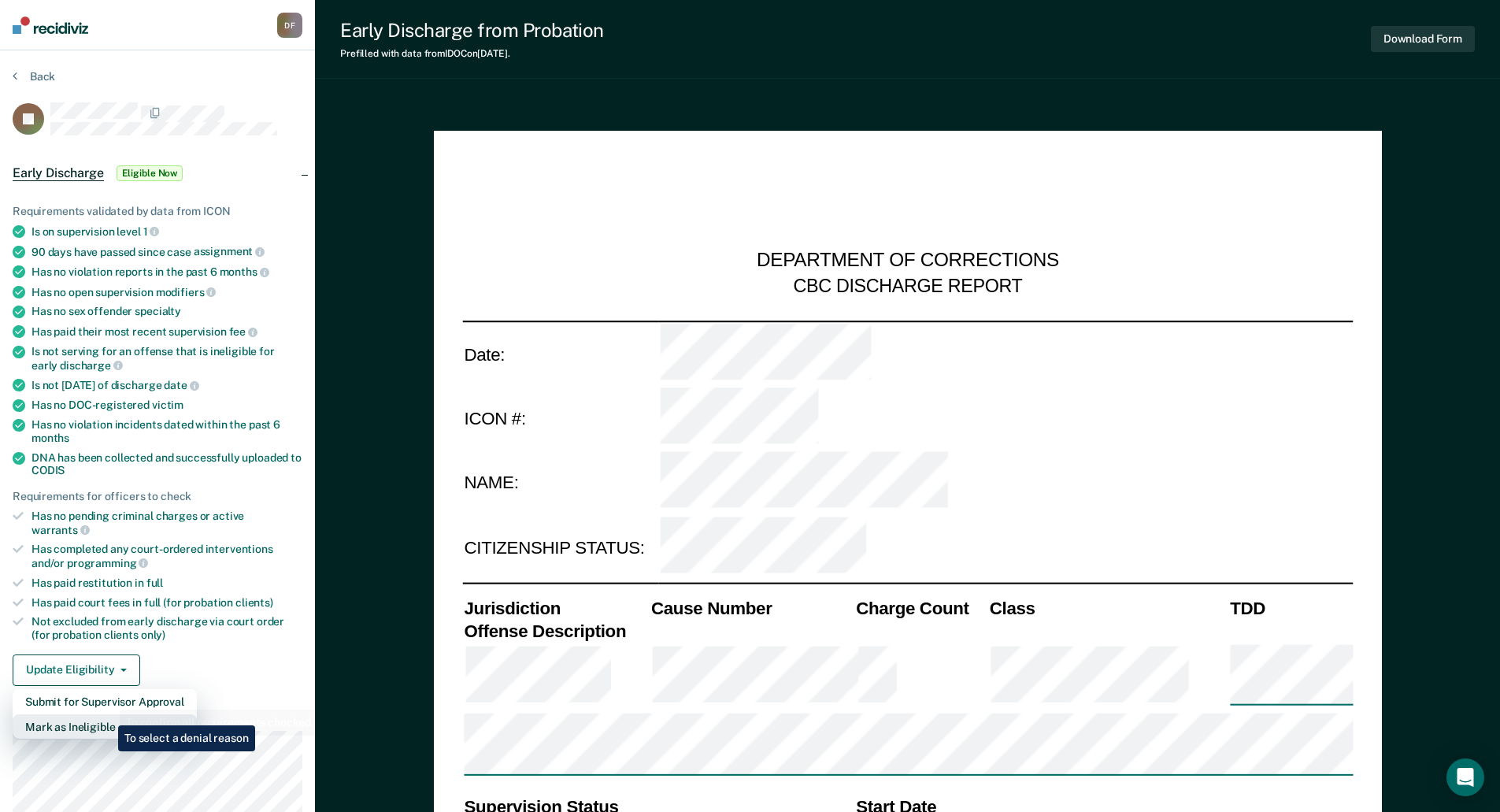
click at [108, 714] on button "Mark as Ineligible" at bounding box center [105, 727] width 184 height 26
type textarea "x"
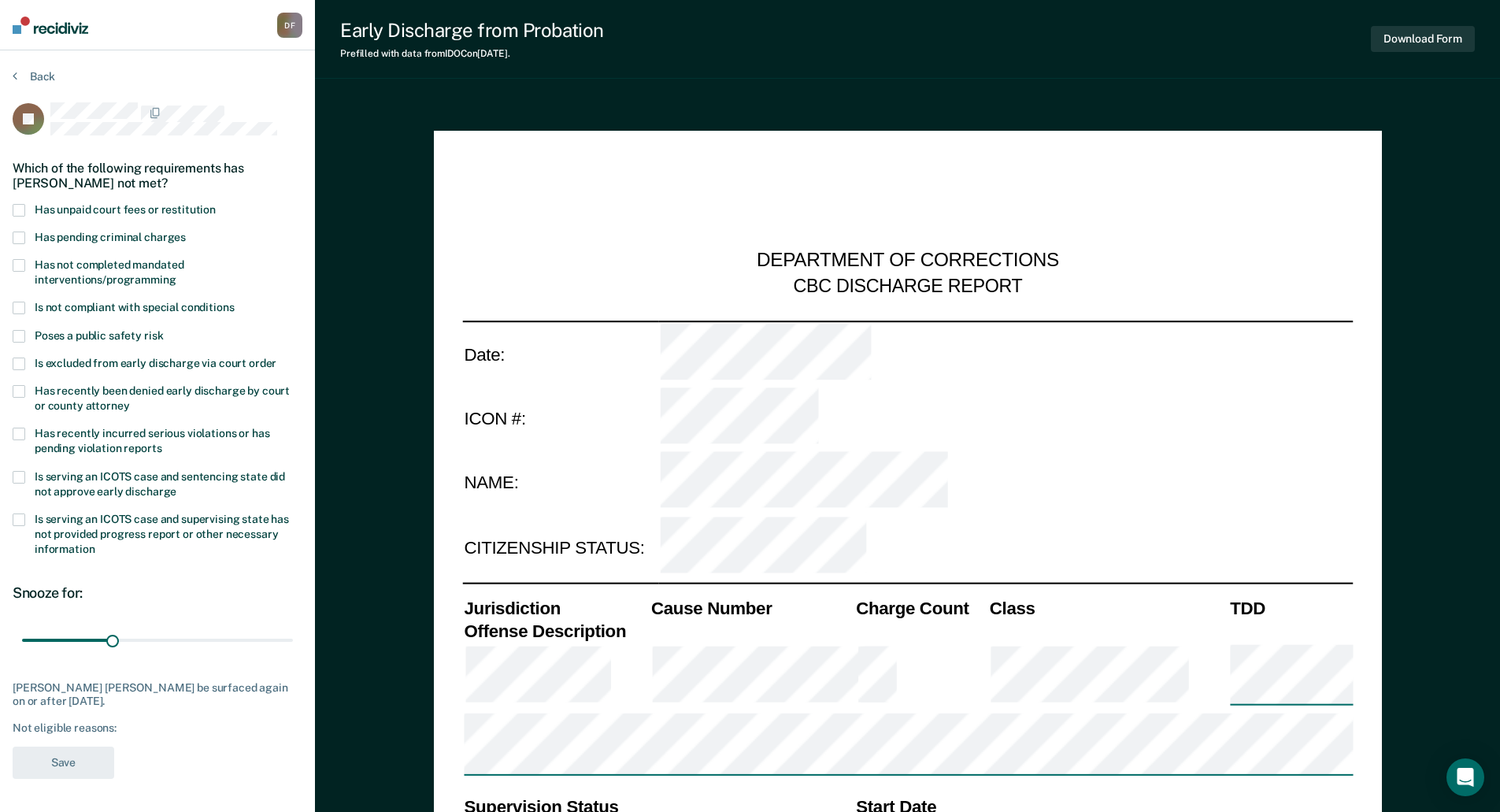
click at [25, 432] on span at bounding box center [19, 434] width 13 height 13
click at [162, 442] on input "Has recently incurred serious violations or has pending violation reports" at bounding box center [162, 442] width 0 height 0
drag, startPoint x: 115, startPoint y: 640, endPoint x: 315, endPoint y: 652, distance: 200.4
type input "90"
click at [293, 652] on input "range" at bounding box center [157, 640] width 271 height 27
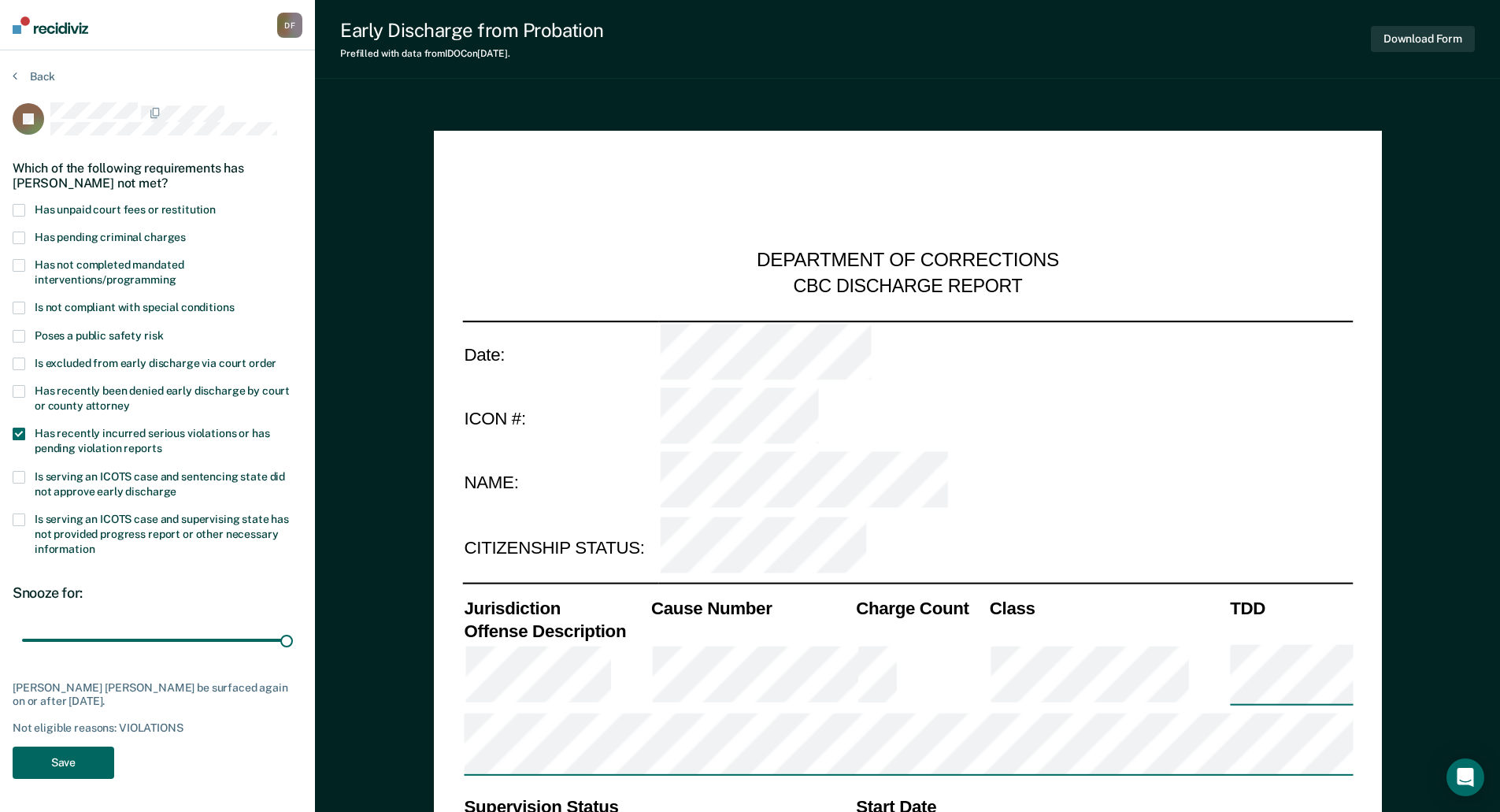
click at [64, 763] on button "Save" at bounding box center [63, 762] width 101 height 32
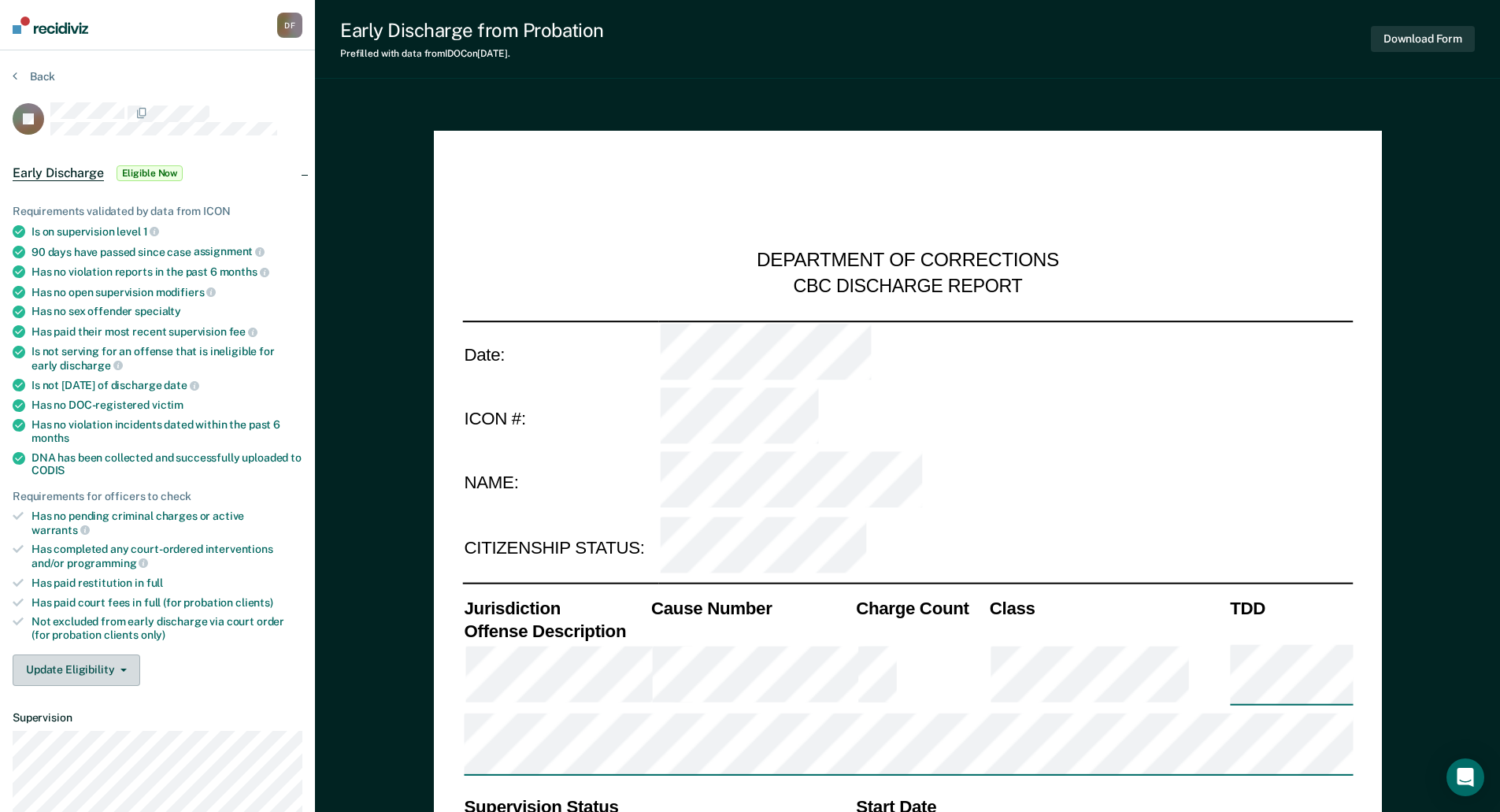
click at [90, 665] on button "Update Eligibility" at bounding box center [77, 670] width 128 height 32
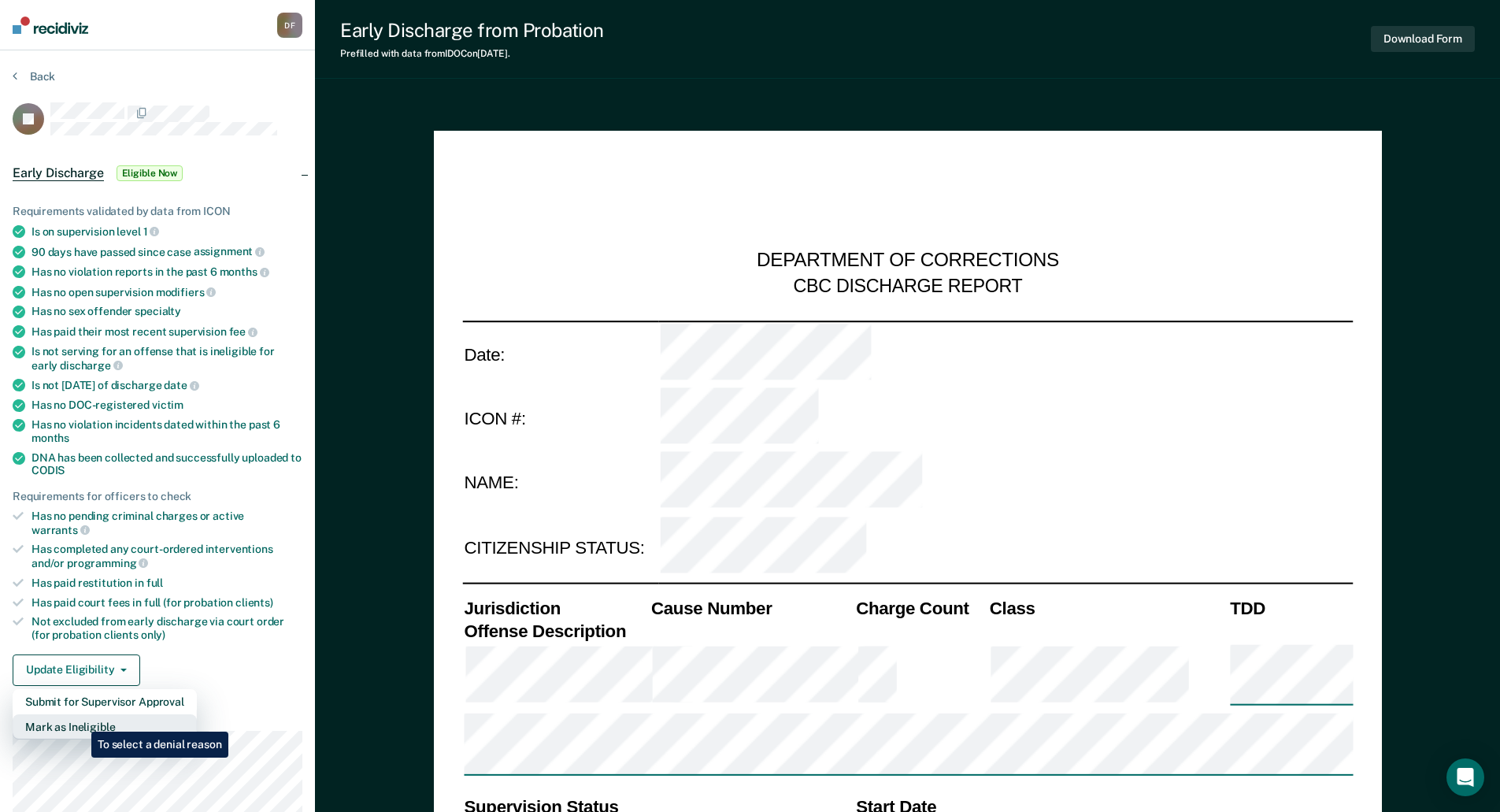
click at [81, 716] on button "Mark as Ineligible" at bounding box center [105, 727] width 184 height 26
type textarea "x"
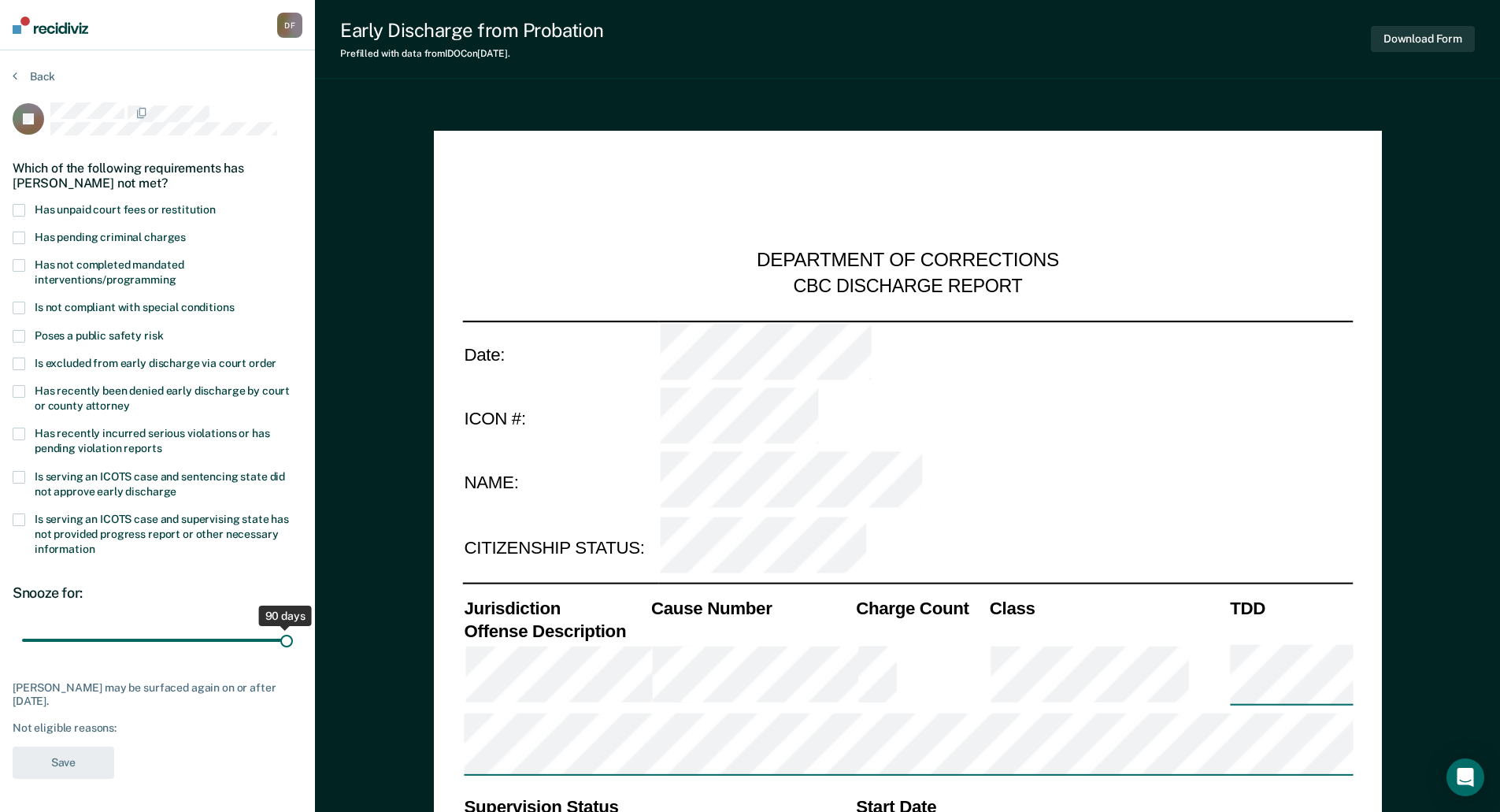
drag, startPoint x: 112, startPoint y: 641, endPoint x: 339, endPoint y: 646, distance: 227.1
type input "90"
click at [293, 646] on input "range" at bounding box center [157, 640] width 271 height 27
click at [17, 209] on span at bounding box center [19, 211] width 13 height 13
click at [215, 204] on input "Has unpaid court fees or restitution" at bounding box center [215, 204] width 0 height 0
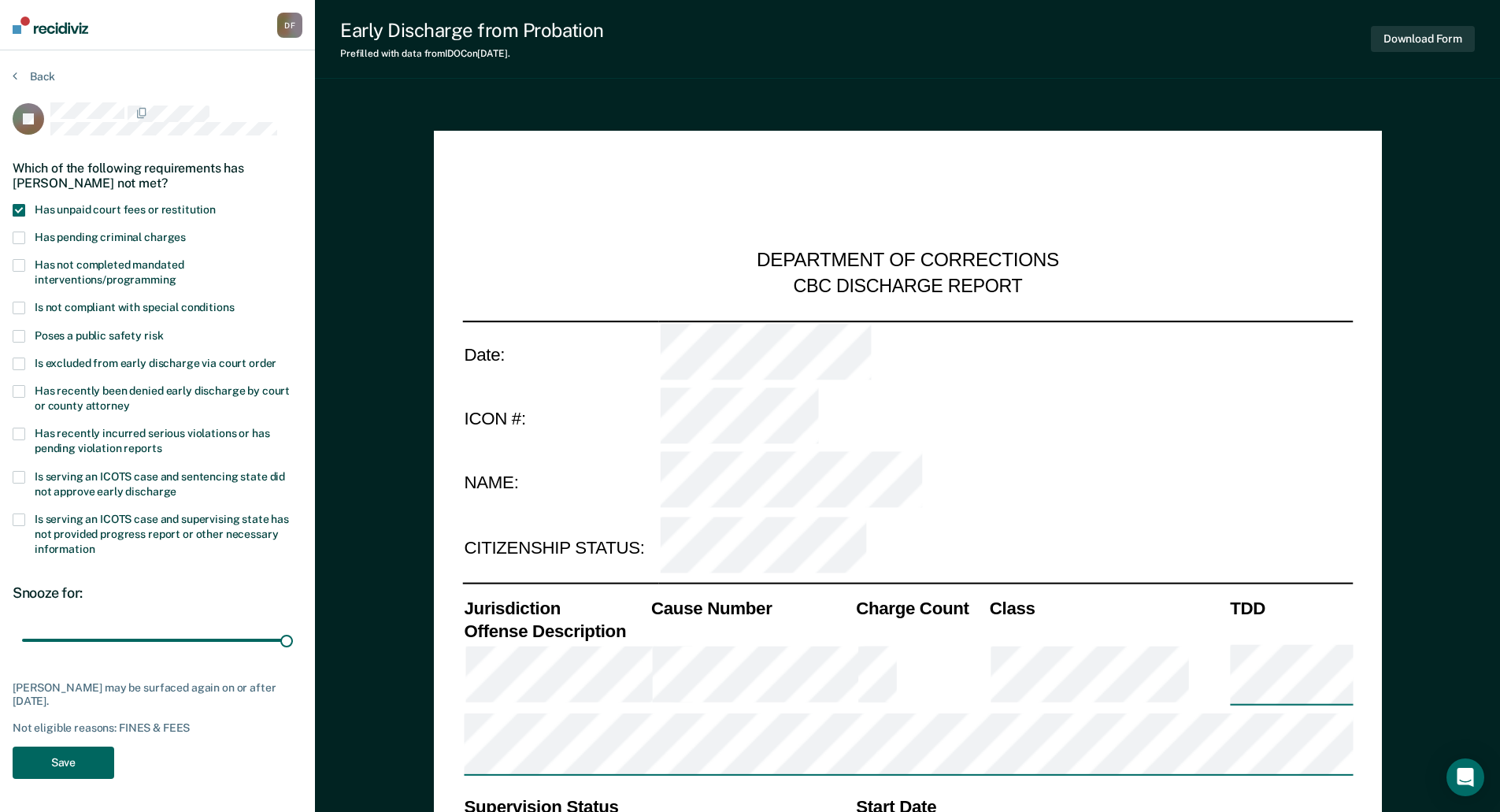
click at [54, 764] on button "Save" at bounding box center [63, 762] width 101 height 32
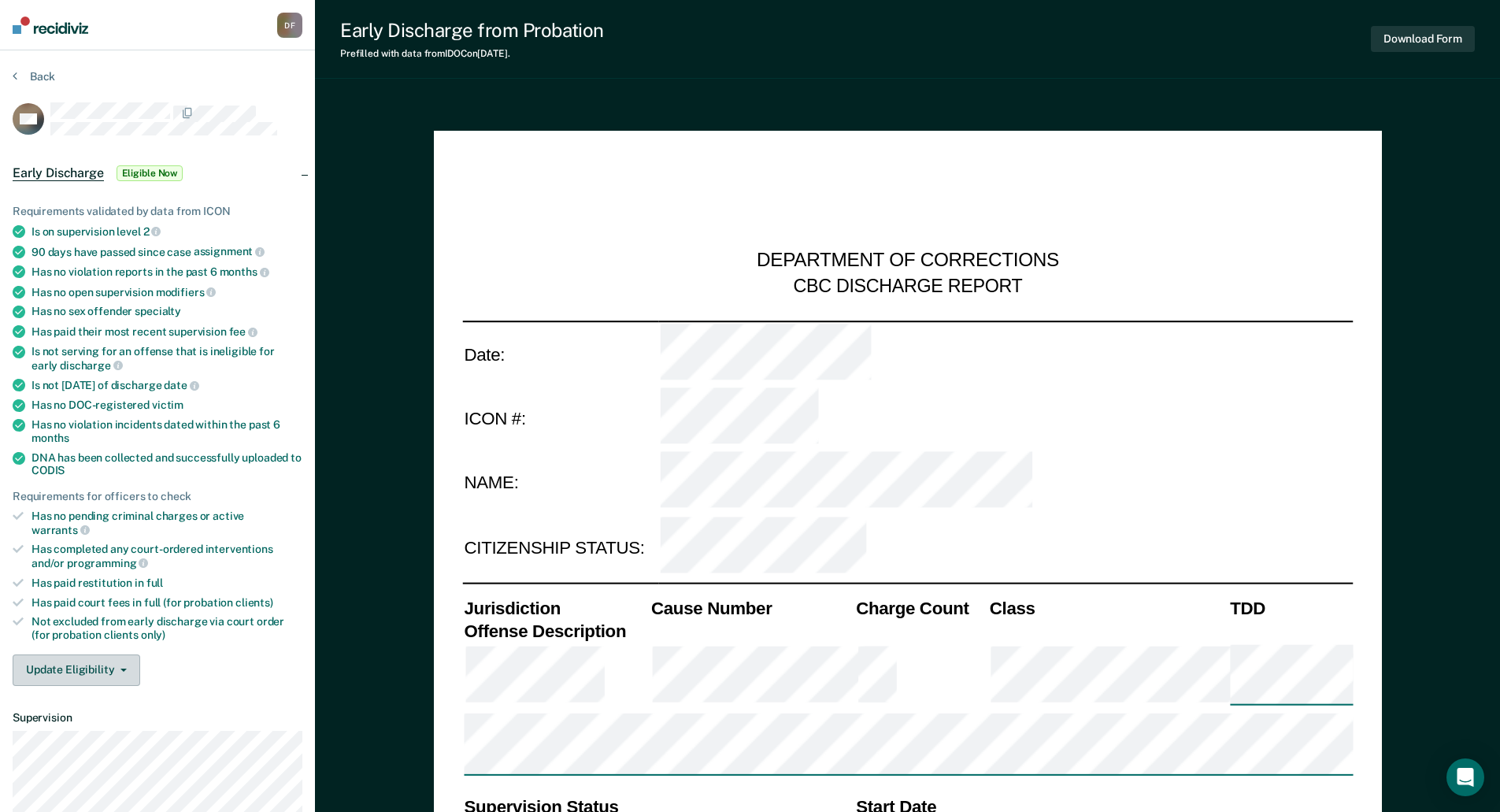
click at [101, 659] on button "Update Eligibility" at bounding box center [77, 670] width 128 height 32
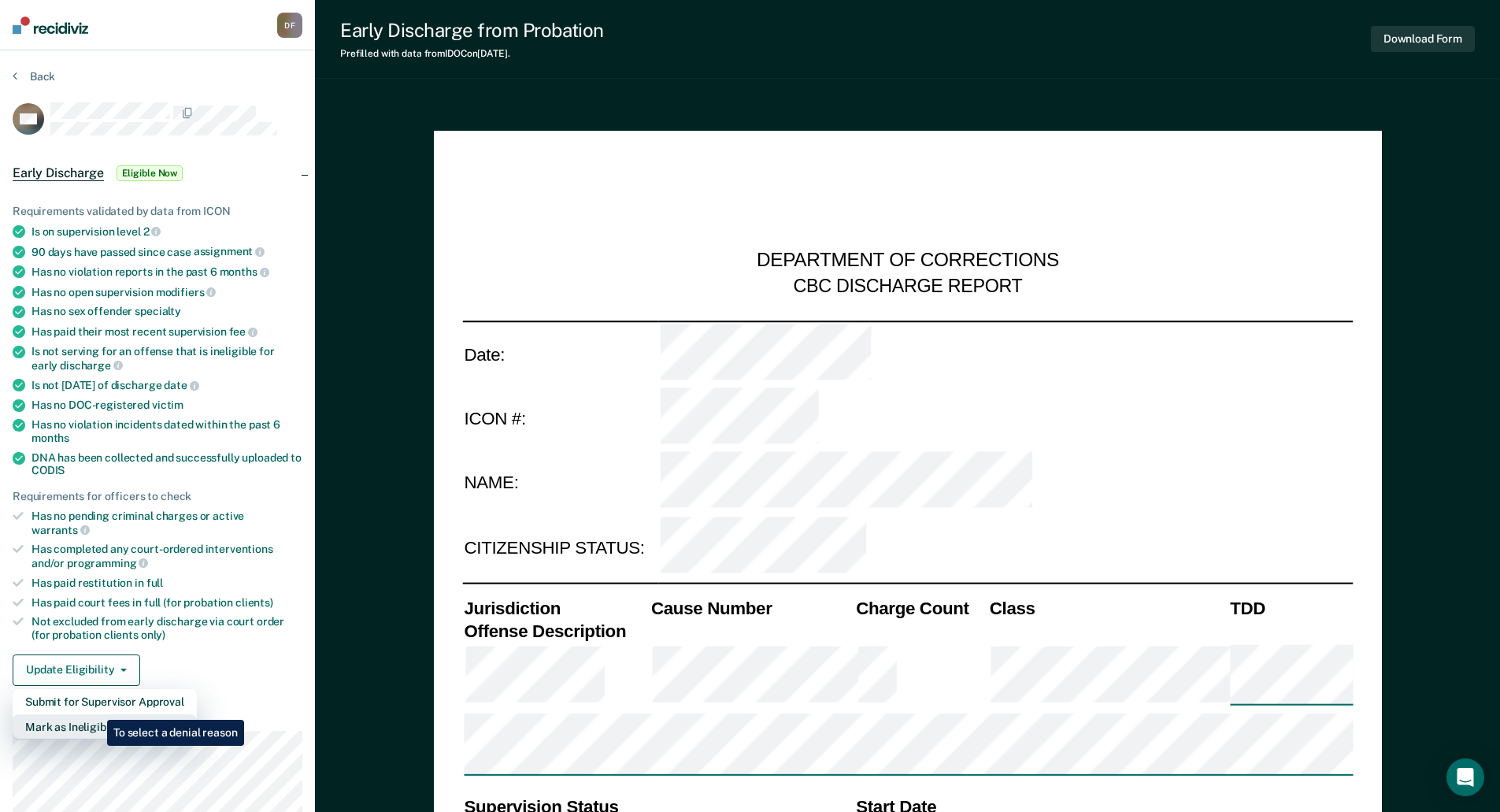
click at [95, 714] on button "Mark as Ineligible" at bounding box center [105, 727] width 184 height 26
type textarea "x"
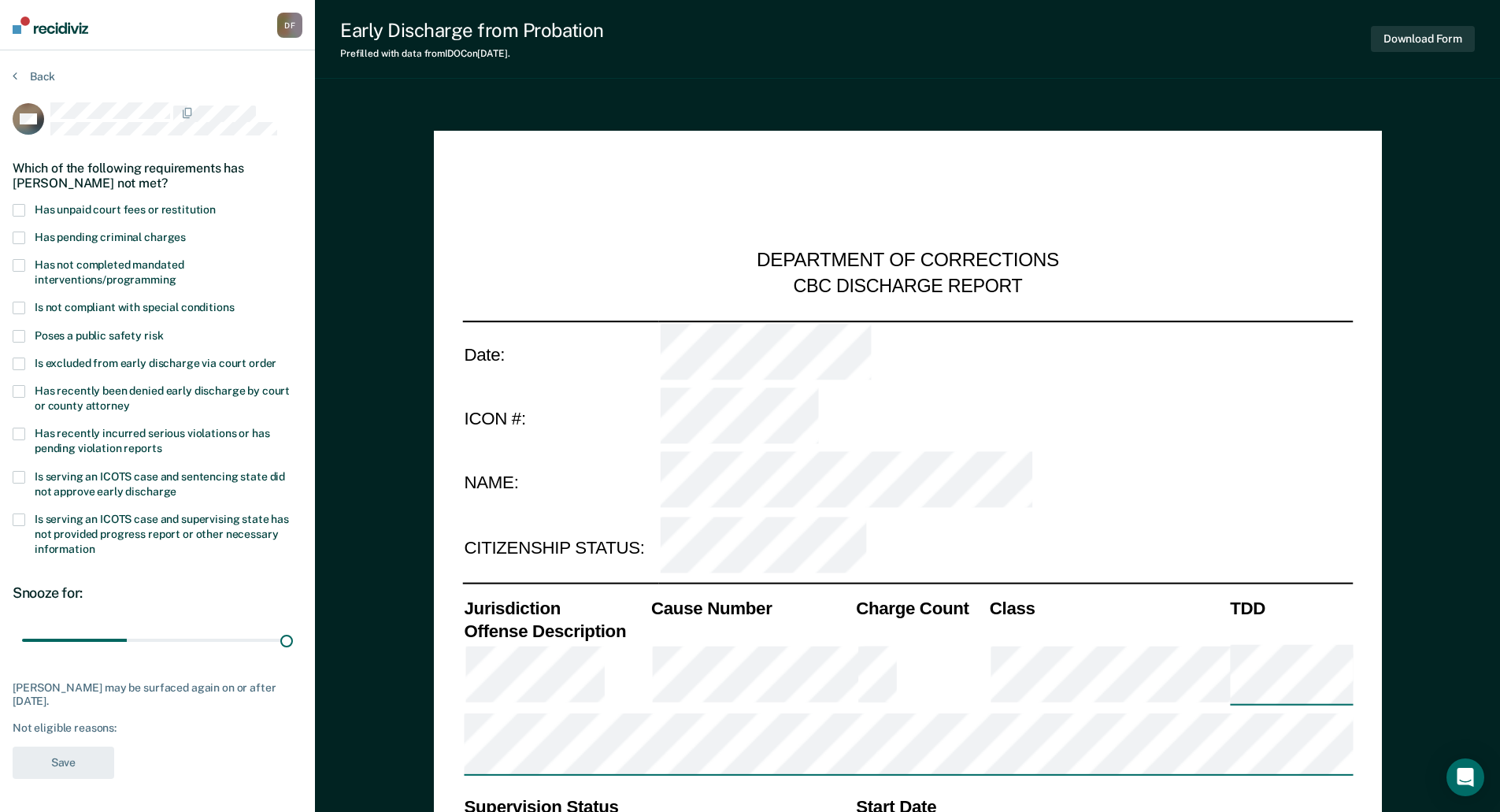
drag, startPoint x: 113, startPoint y: 640, endPoint x: 388, endPoint y: 650, distance: 275.2
type input "90"
click at [293, 650] on input "range" at bounding box center [157, 640] width 271 height 27
click at [29, 205] on label "Has unpaid court fees or restitution" at bounding box center [158, 212] width 290 height 15
click at [215, 204] on input "Has unpaid court fees or restitution" at bounding box center [215, 204] width 0 height 0
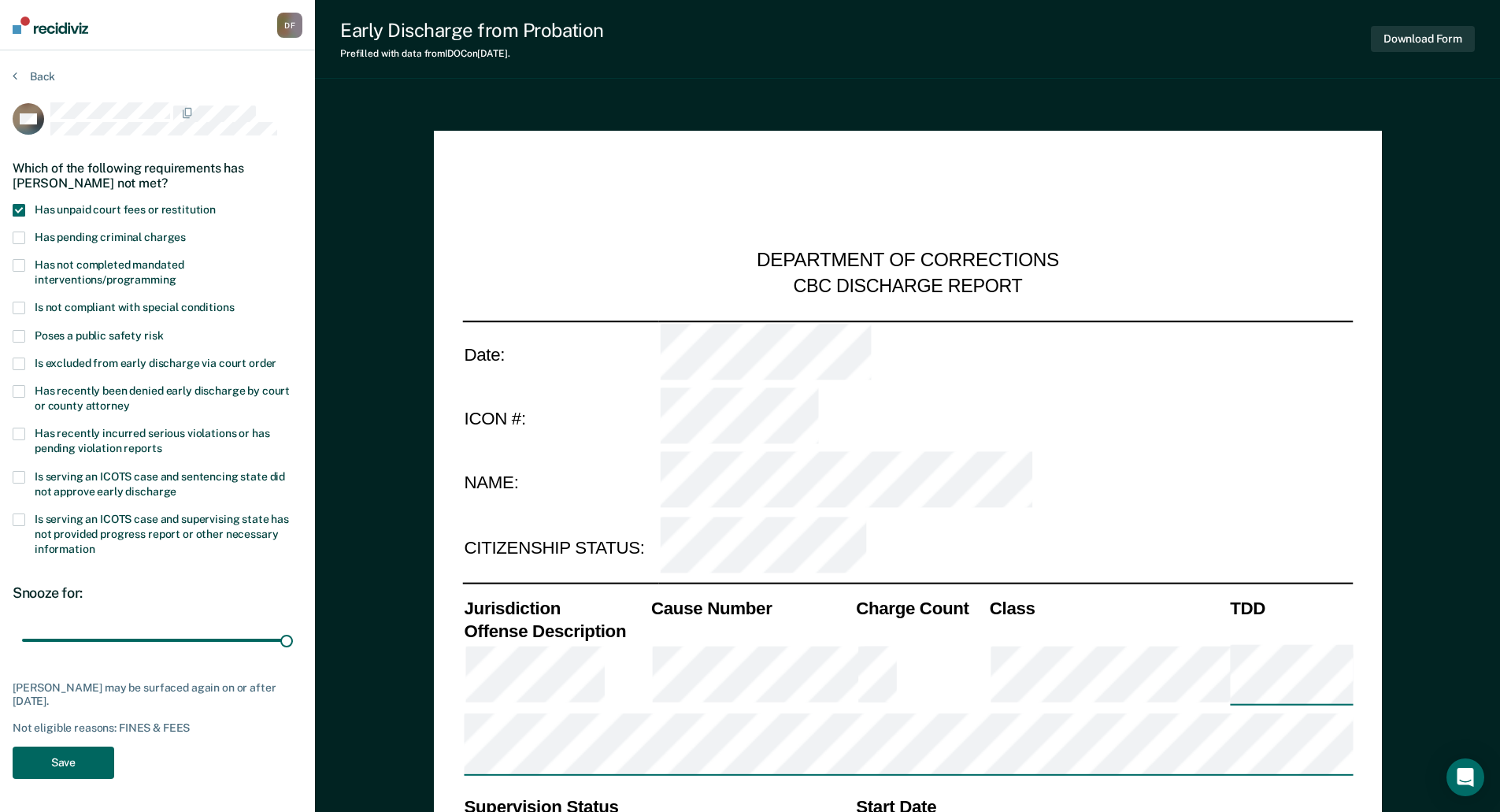
click at [57, 758] on button "Save" at bounding box center [63, 762] width 101 height 32
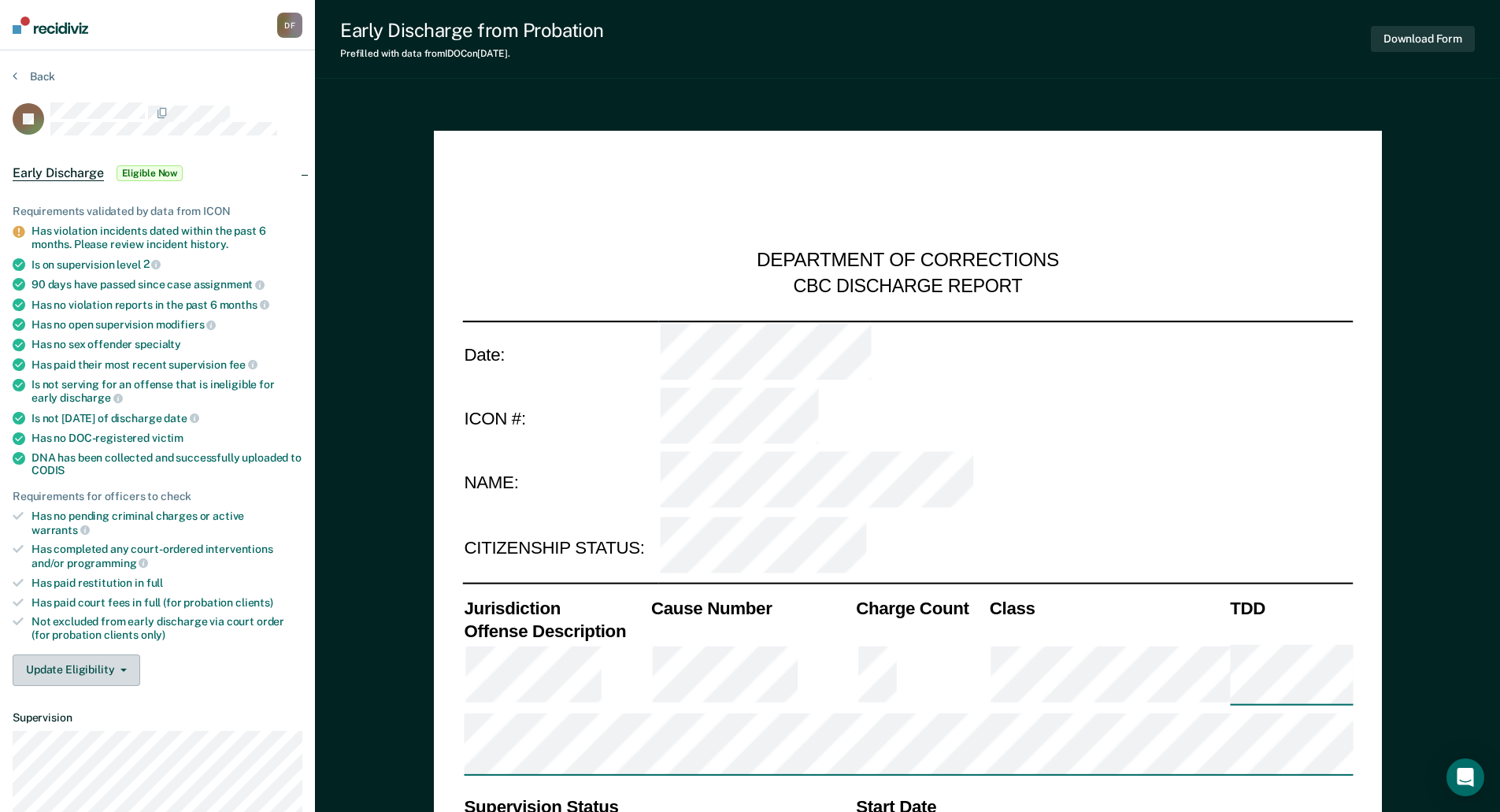
click at [128, 654] on button "Update Eligibility" at bounding box center [77, 670] width 128 height 32
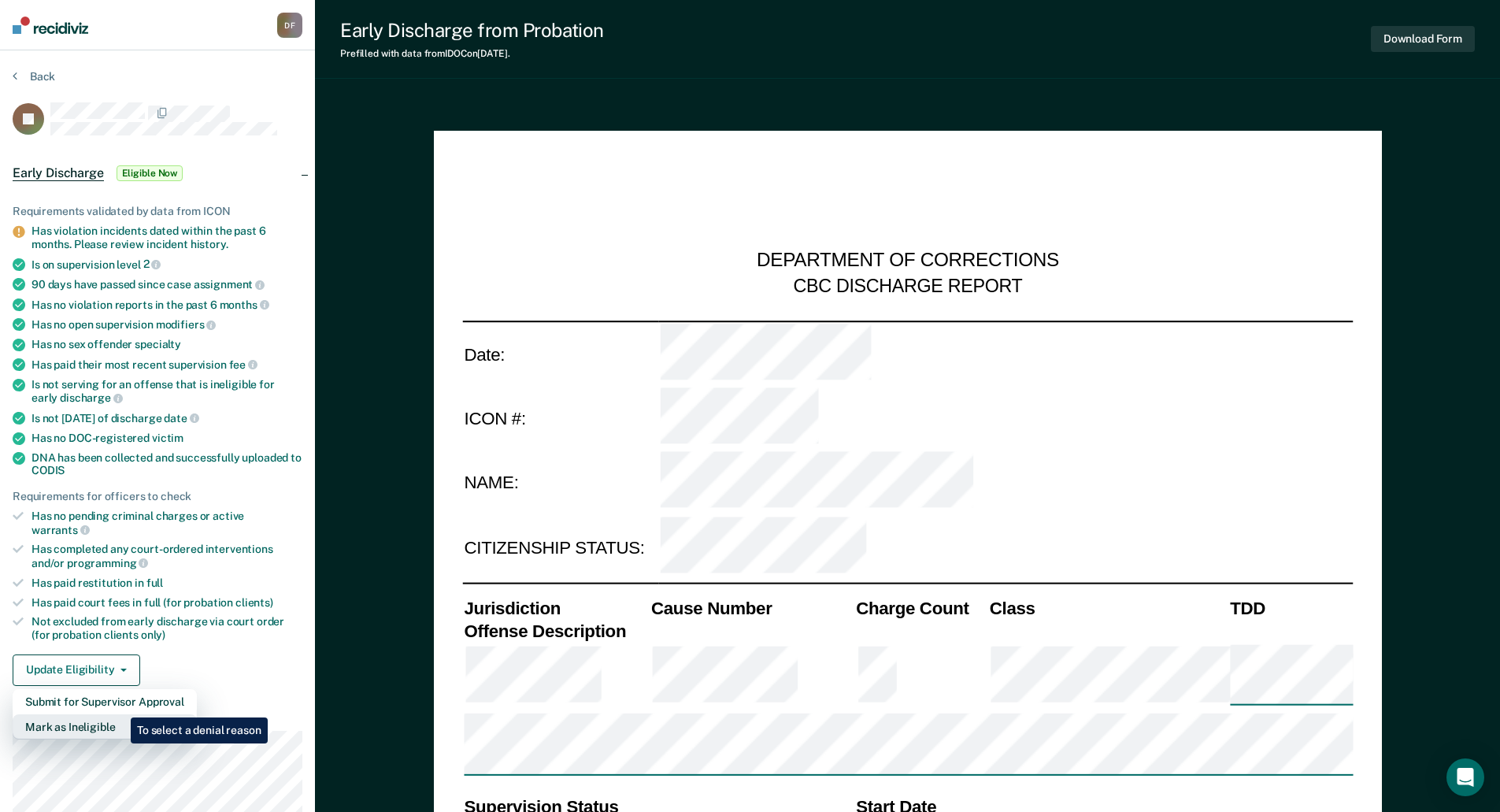
click at [119, 714] on button "Mark as Ineligible" at bounding box center [105, 727] width 184 height 26
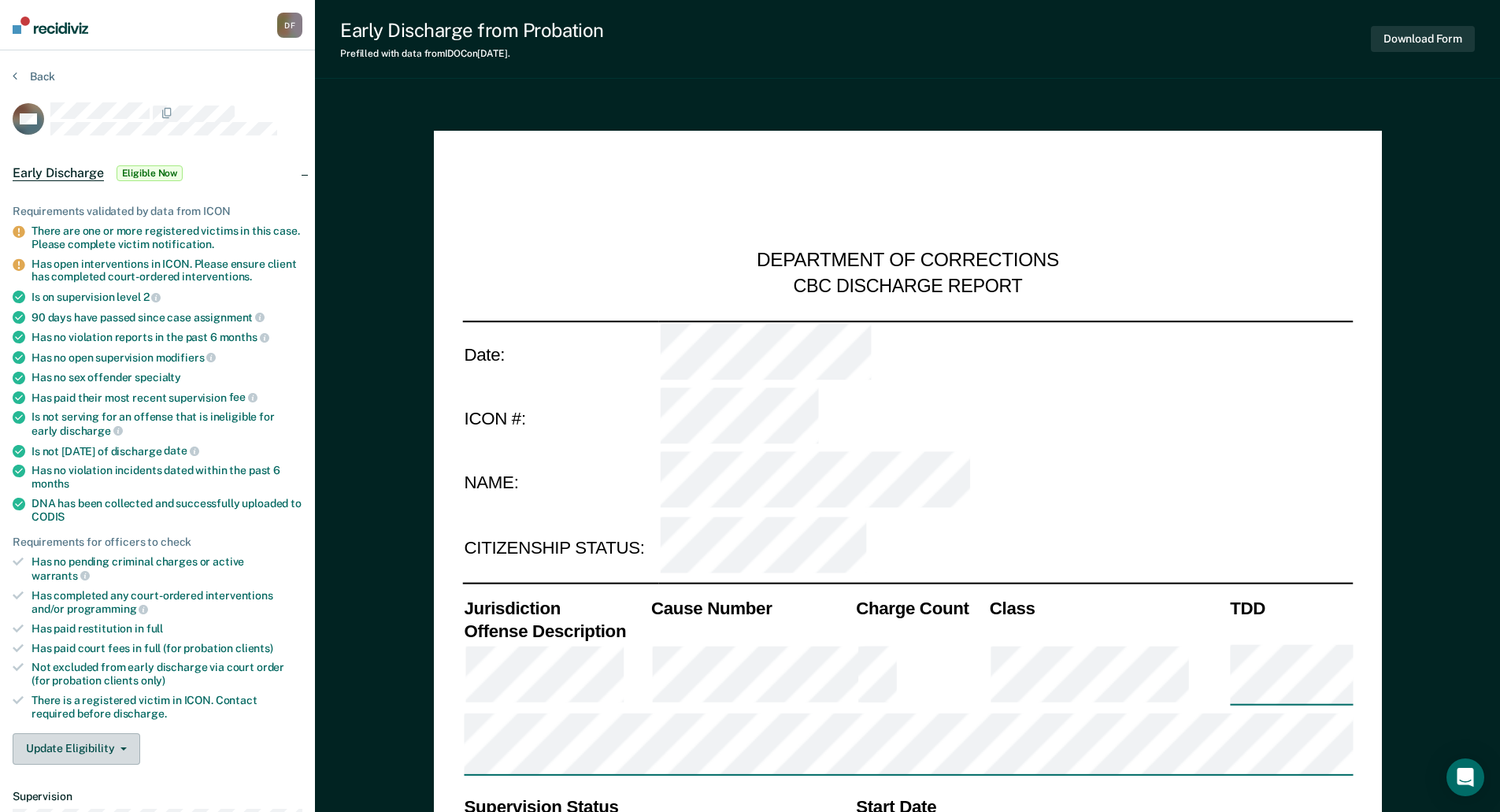
click at [60, 733] on button "Update Eligibility" at bounding box center [77, 748] width 128 height 32
click at [72, 793] on button "Mark as Ineligible" at bounding box center [105, 806] width 184 height 26
type textarea "x"
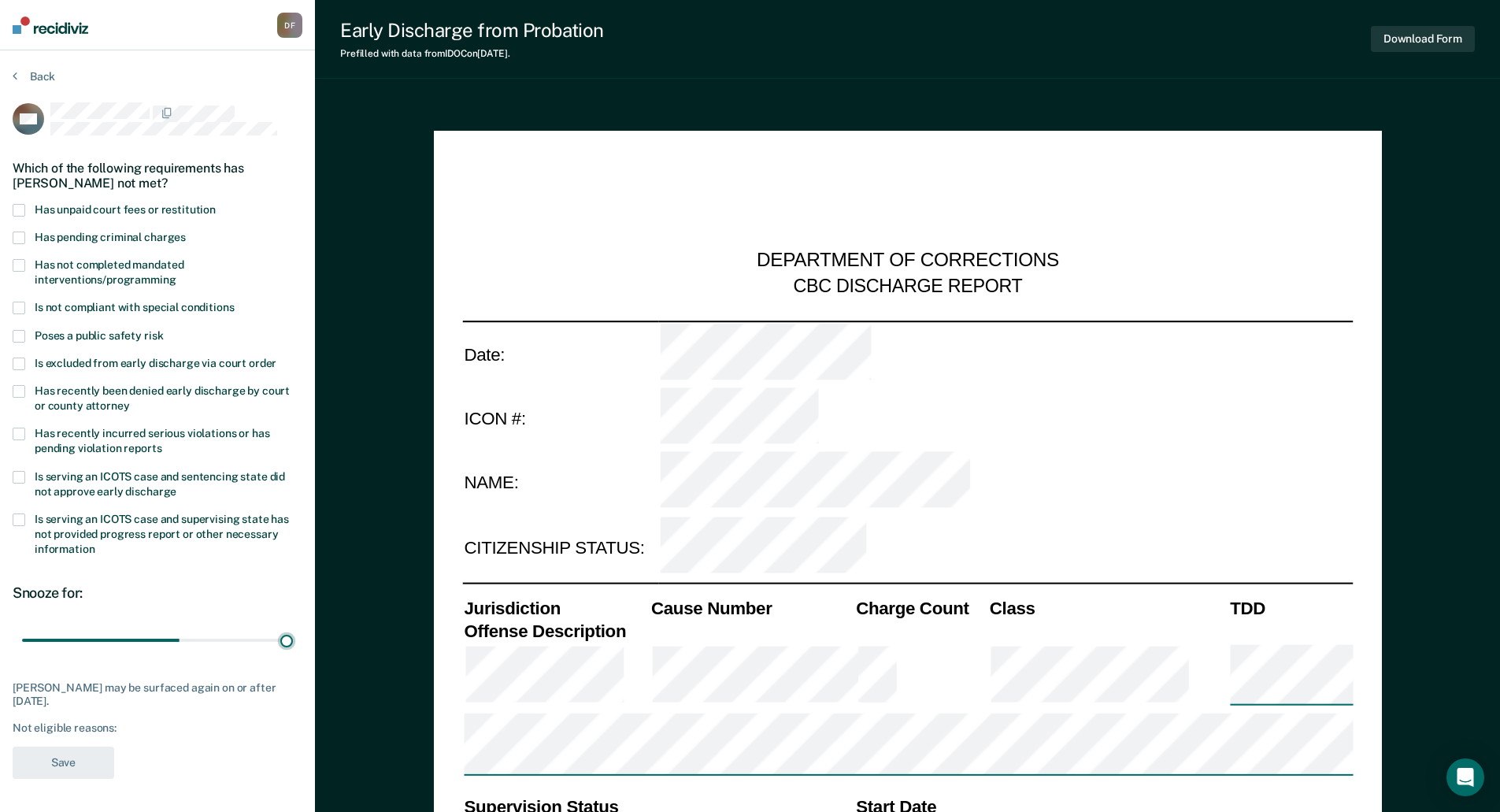
drag, startPoint x: 111, startPoint y: 640, endPoint x: 332, endPoint y: 657, distance: 221.7
type input "90"
click at [293, 653] on input "range" at bounding box center [157, 640] width 271 height 27
click at [22, 206] on span at bounding box center [19, 211] width 13 height 13
click at [215, 204] on input "Has unpaid court fees or restitution" at bounding box center [215, 204] width 0 height 0
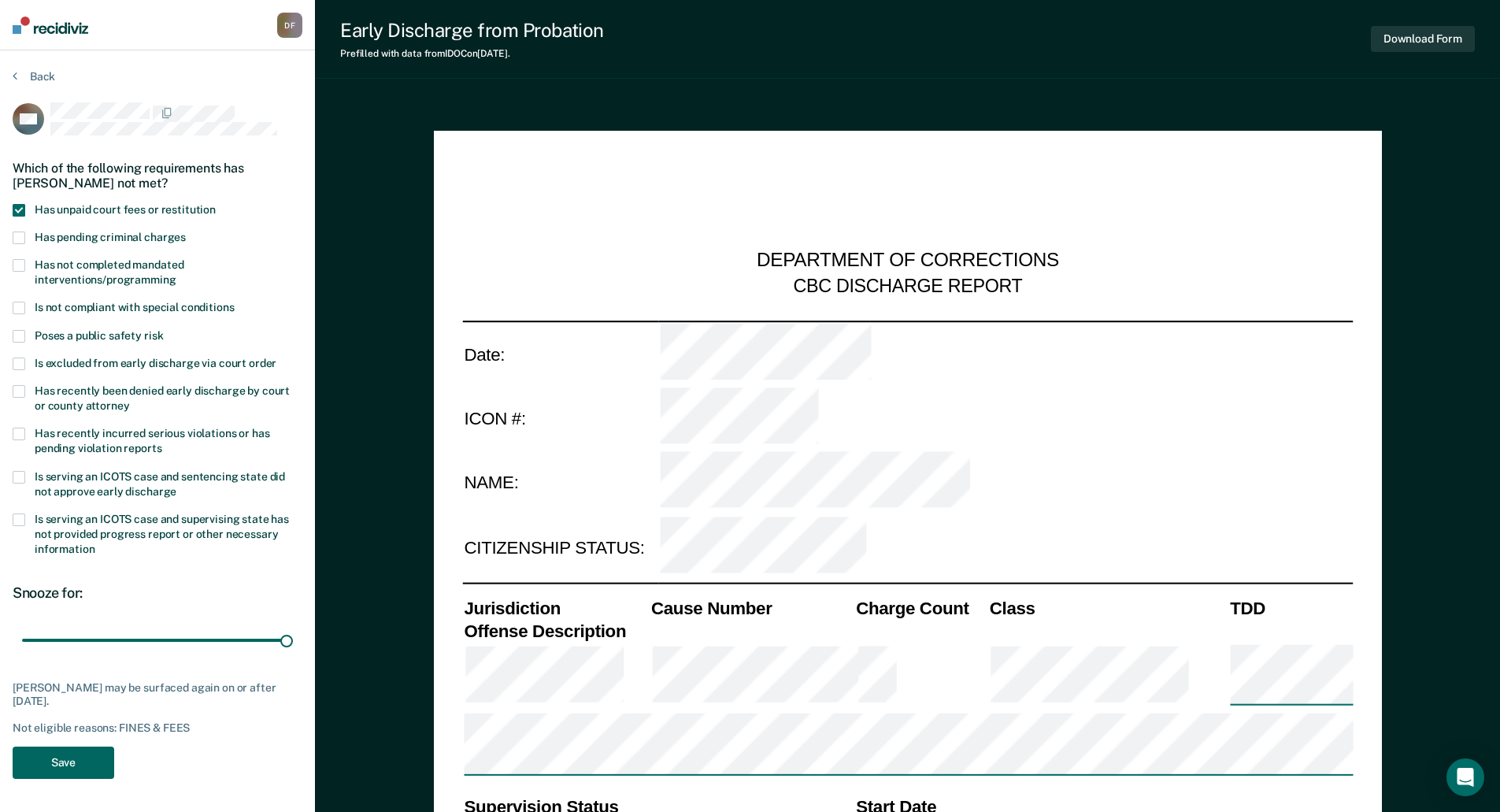
click at [80, 763] on button "Save" at bounding box center [63, 762] width 101 height 32
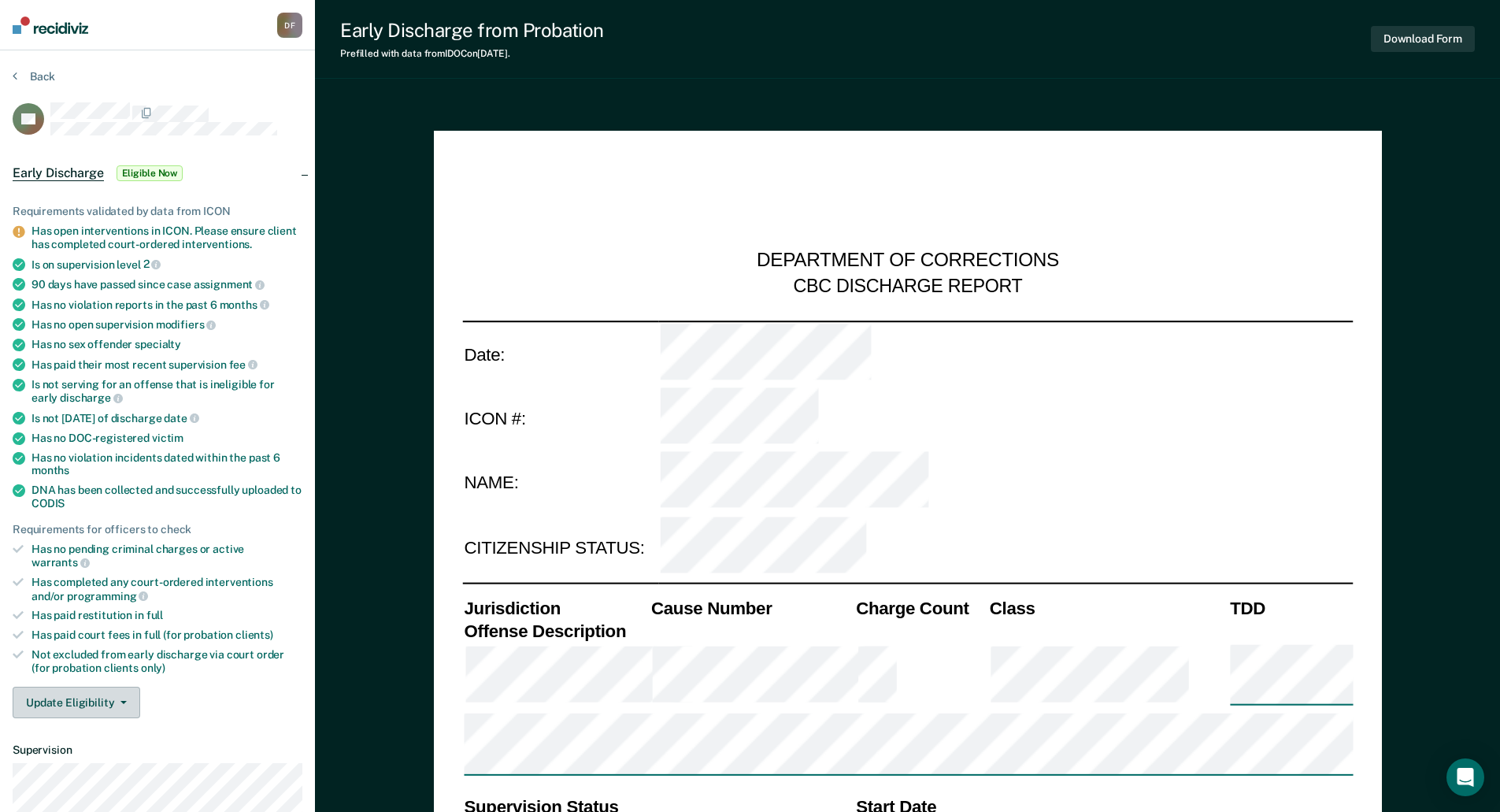
click at [122, 686] on button "Update Eligibility" at bounding box center [77, 702] width 128 height 32
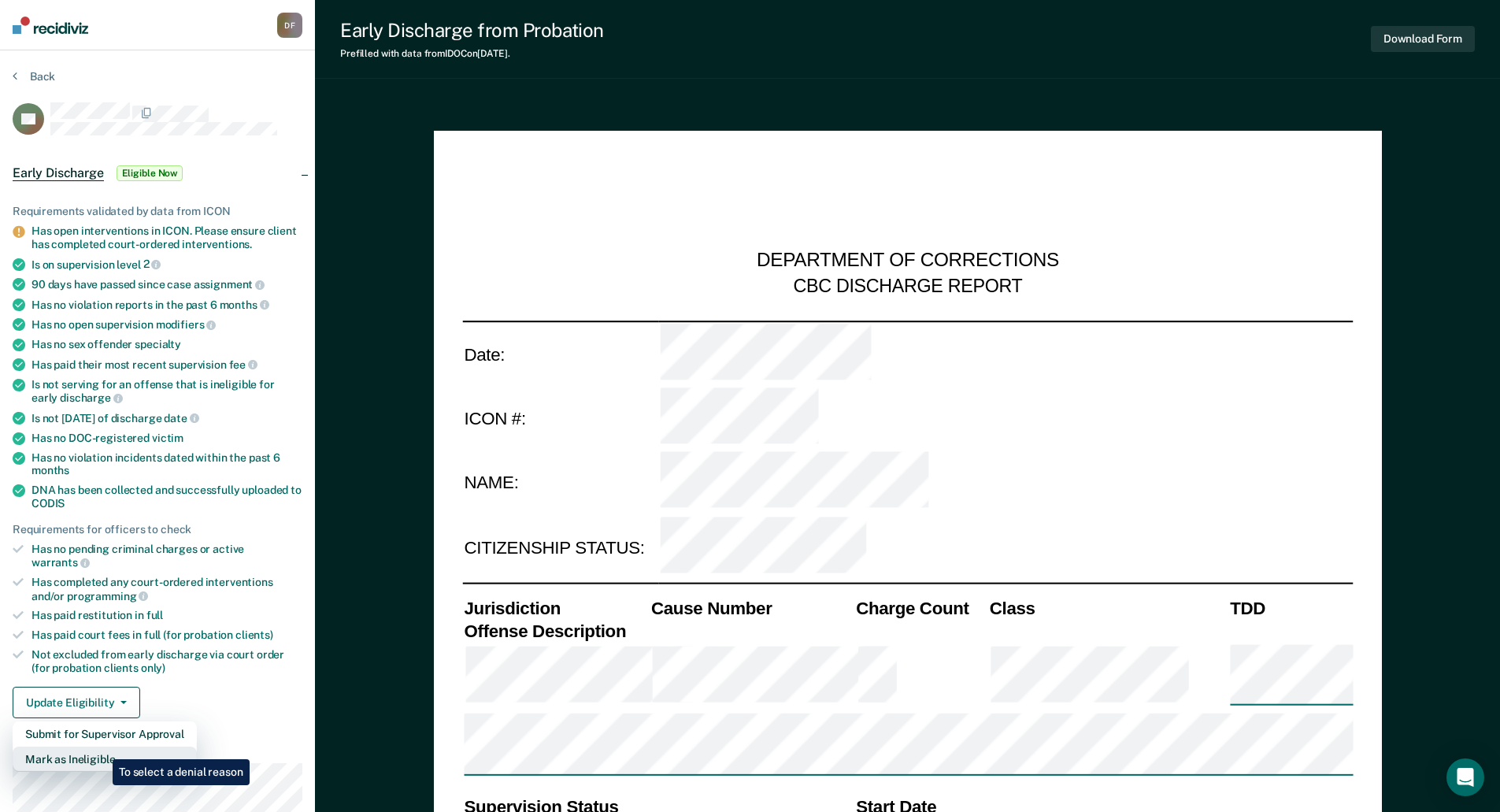
click at [100, 747] on button "Mark as Ineligible" at bounding box center [105, 759] width 184 height 26
type textarea "x"
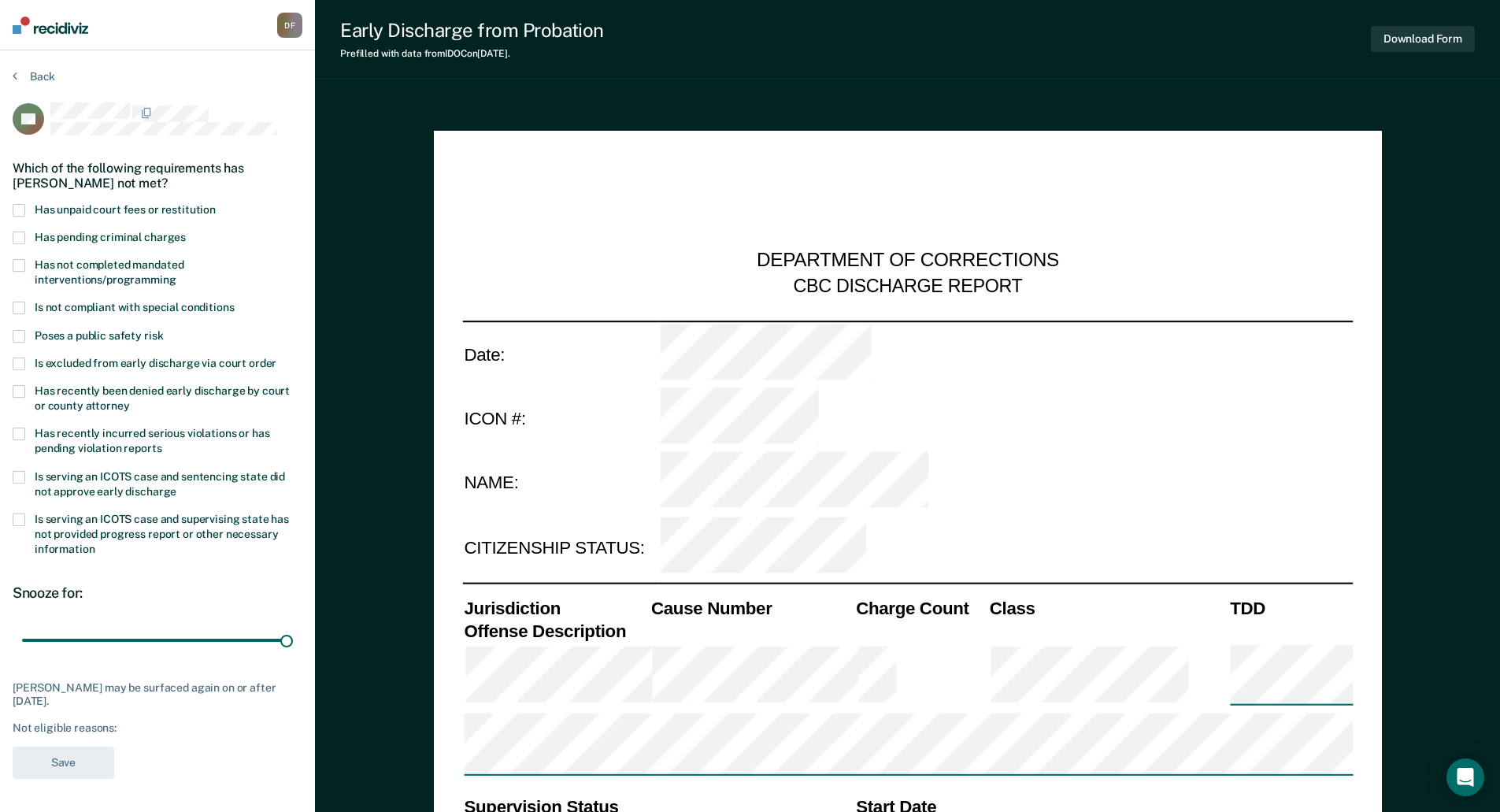
drag, startPoint x: 116, startPoint y: 635, endPoint x: 407, endPoint y: 646, distance: 291.2
type input "90"
click at [293, 645] on input "range" at bounding box center [157, 640] width 271 height 27
click at [21, 210] on span at bounding box center [19, 211] width 13 height 13
click at [215, 204] on input "Has unpaid court fees or restitution" at bounding box center [215, 204] width 0 height 0
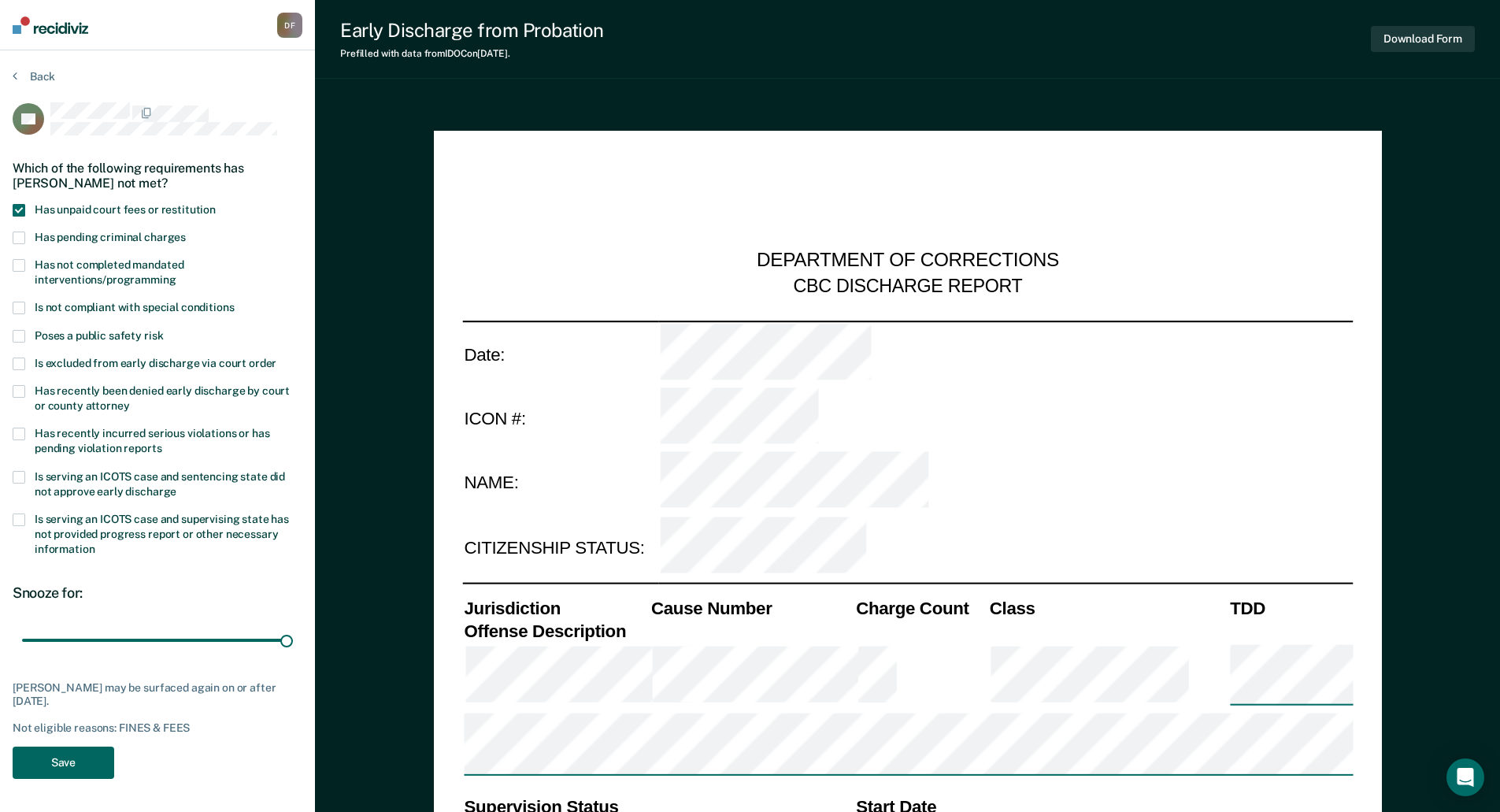
click at [68, 759] on button "Save" at bounding box center [63, 762] width 101 height 32
type textarea "x"
